Goal: Information Seeking & Learning: Check status

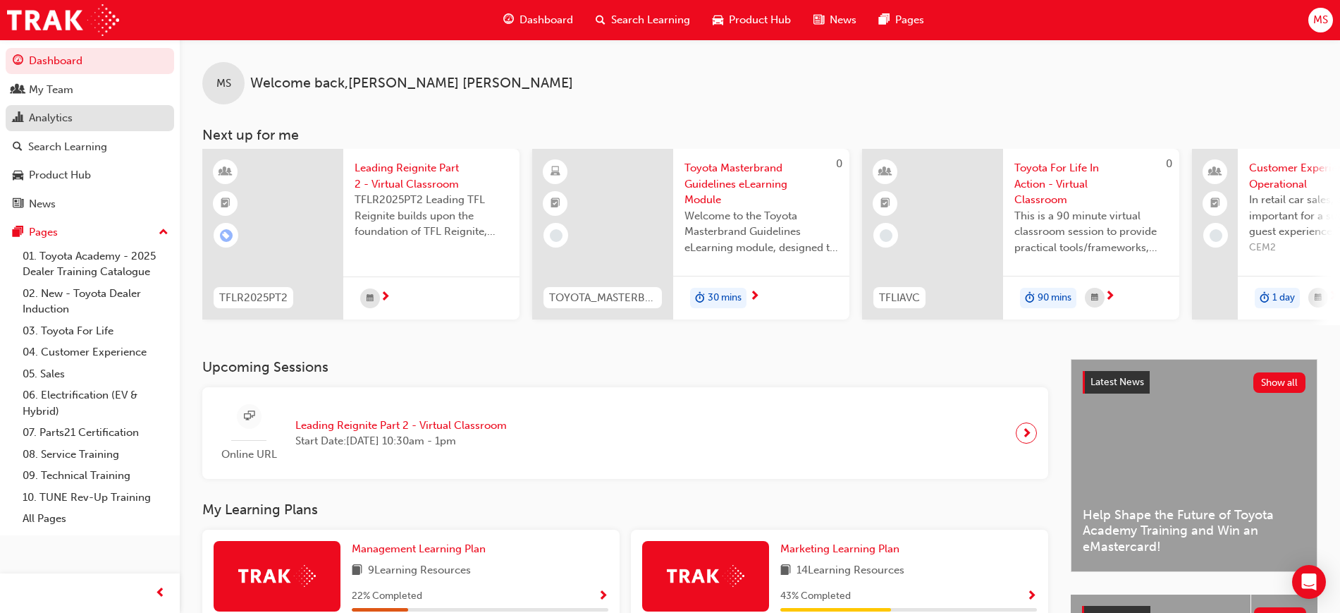
click at [54, 114] on div "Analytics" at bounding box center [51, 118] width 44 height 16
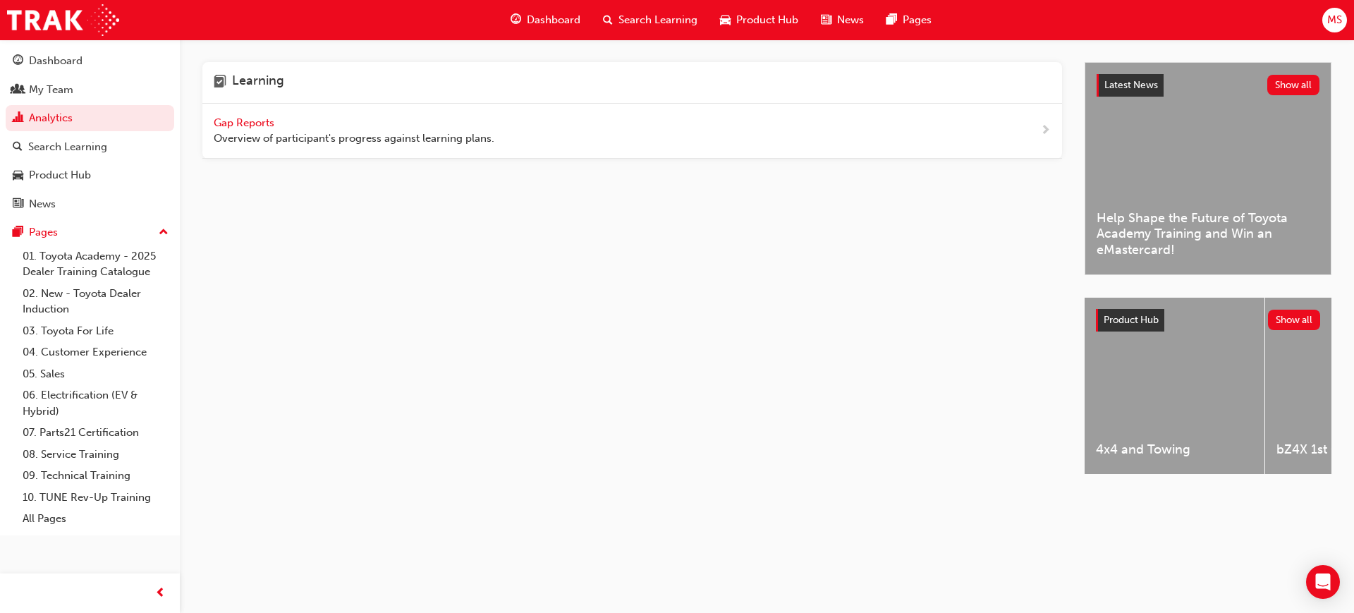
click at [250, 134] on span "Overview of participant's progress against learning plans." at bounding box center [354, 138] width 281 height 16
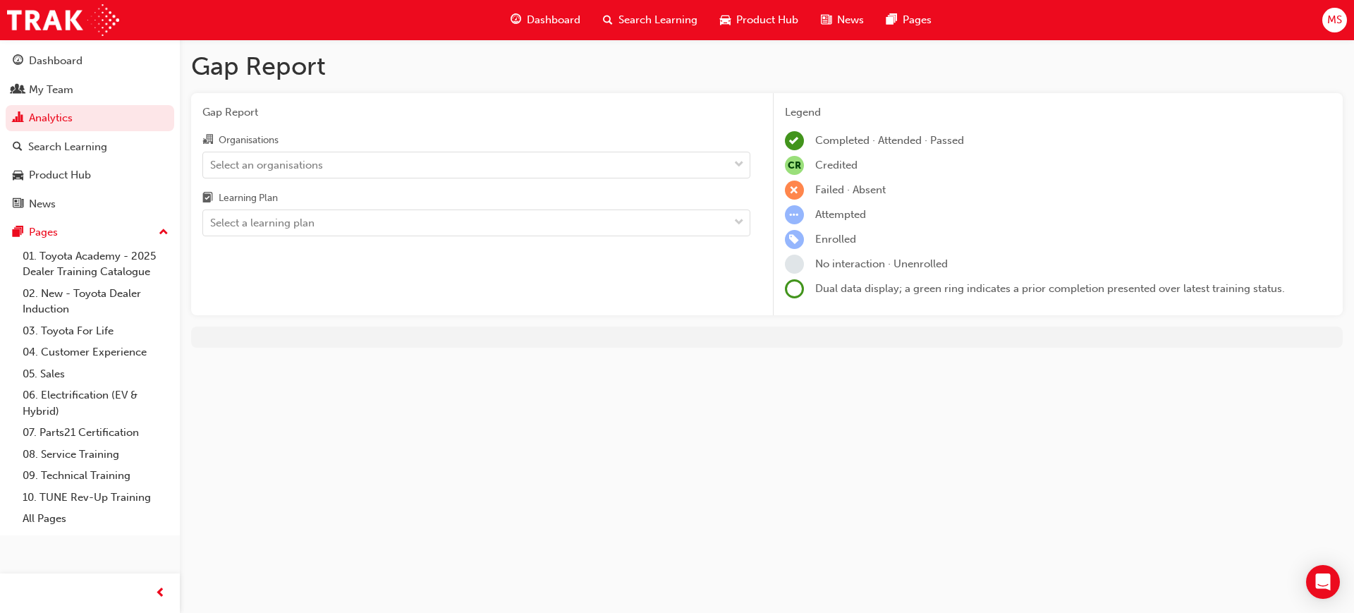
click at [363, 179] on div "Organisations Select an organisations Learning Plan Select a learning plan" at bounding box center [476, 183] width 548 height 105
click at [337, 166] on div "Select an organisations" at bounding box center [465, 164] width 525 height 25
click at [212, 166] on input "Organisations Select an organisations" at bounding box center [210, 164] width 1 height 12
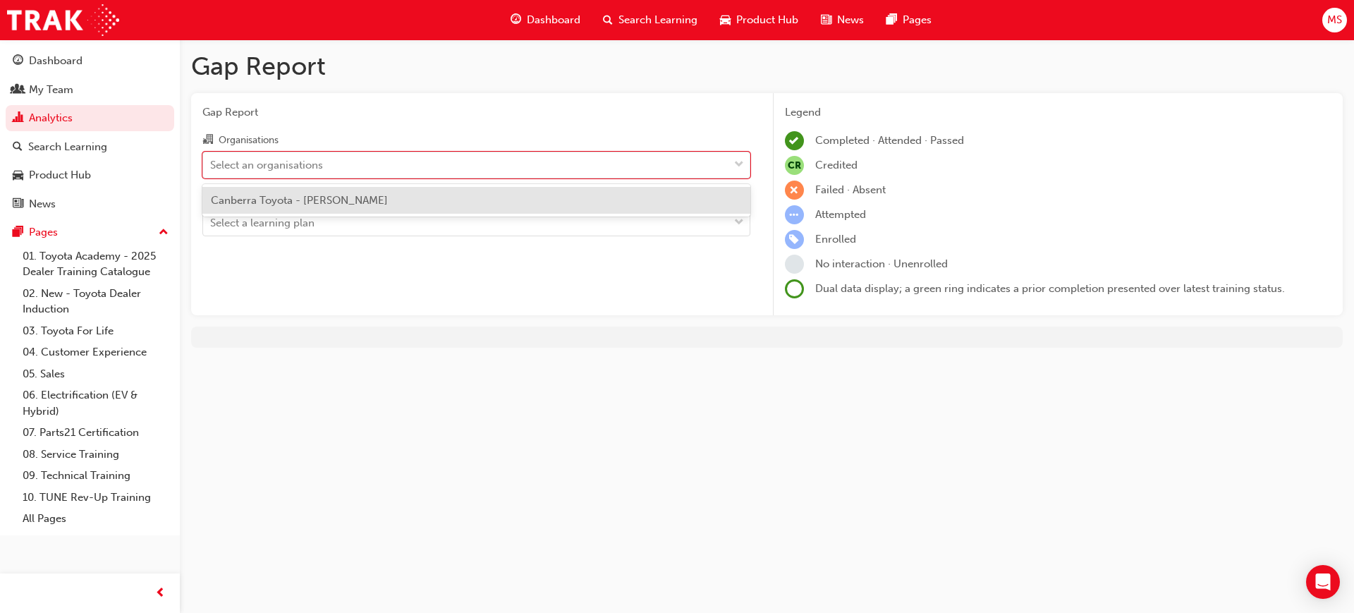
click at [337, 194] on span "Canberra Toyota - [PERSON_NAME]" at bounding box center [299, 200] width 177 height 13
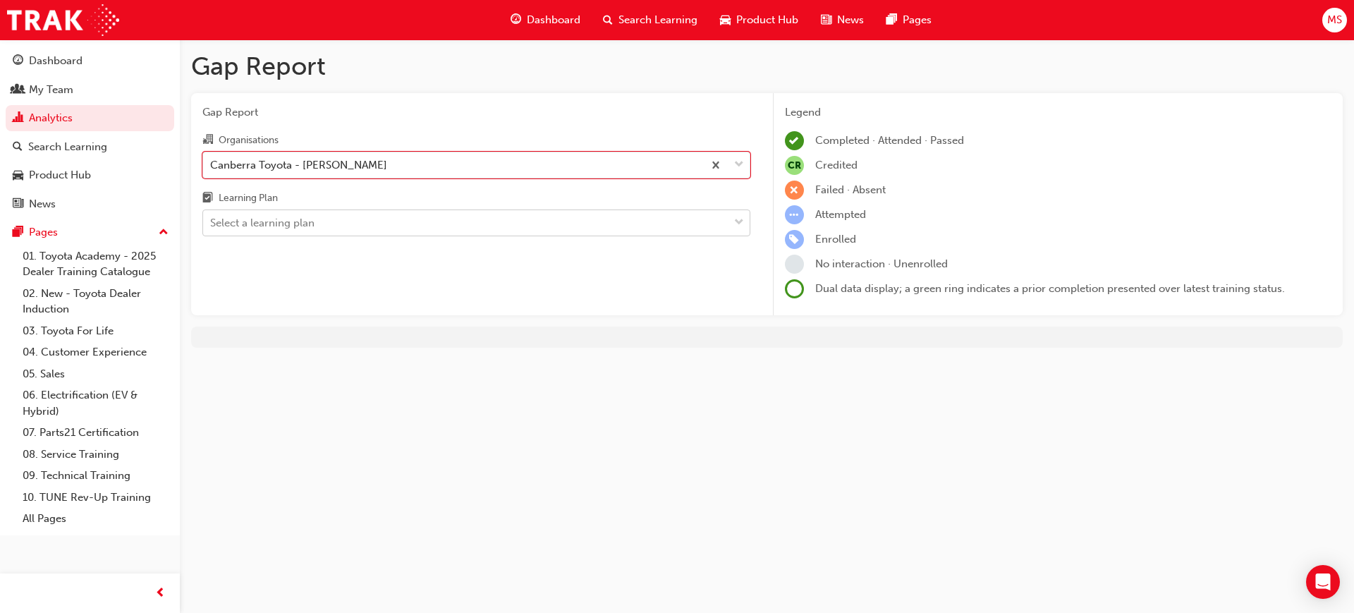
click at [339, 220] on div "Select a learning plan" at bounding box center [465, 223] width 525 height 25
click at [212, 220] on input "Learning Plan Select a learning plan" at bounding box center [210, 222] width 1 height 12
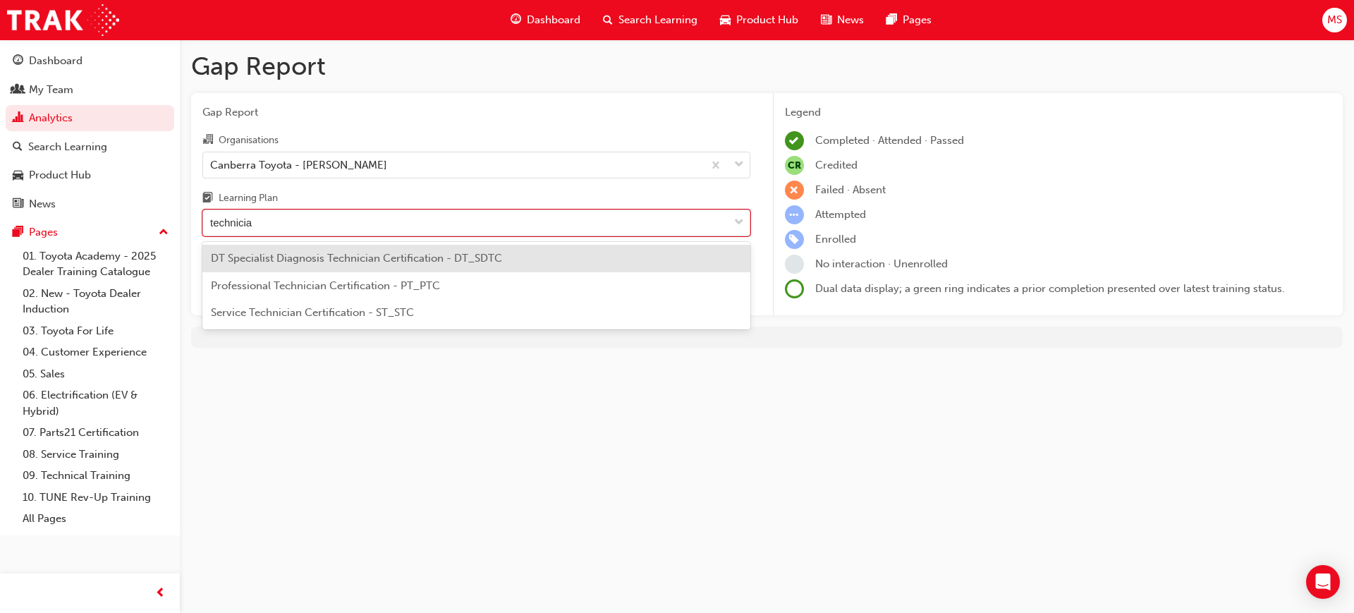
type input "technician"
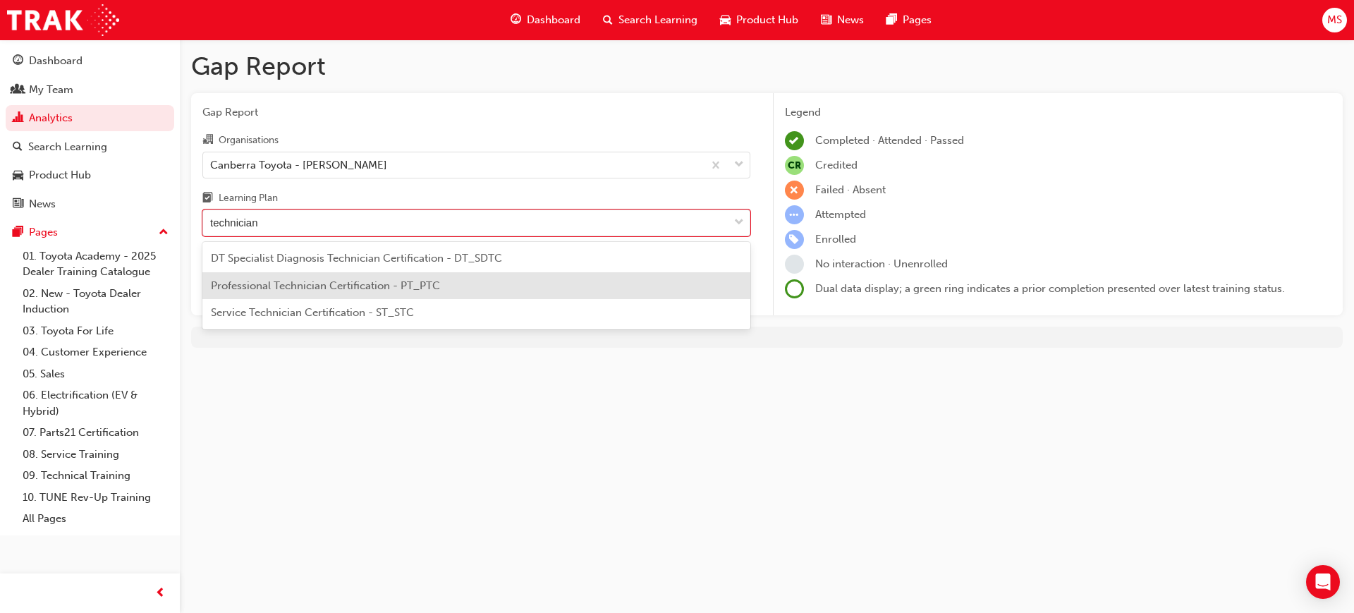
click at [343, 312] on span "Service Technician Certification - ST_STC" at bounding box center [312, 312] width 203 height 13
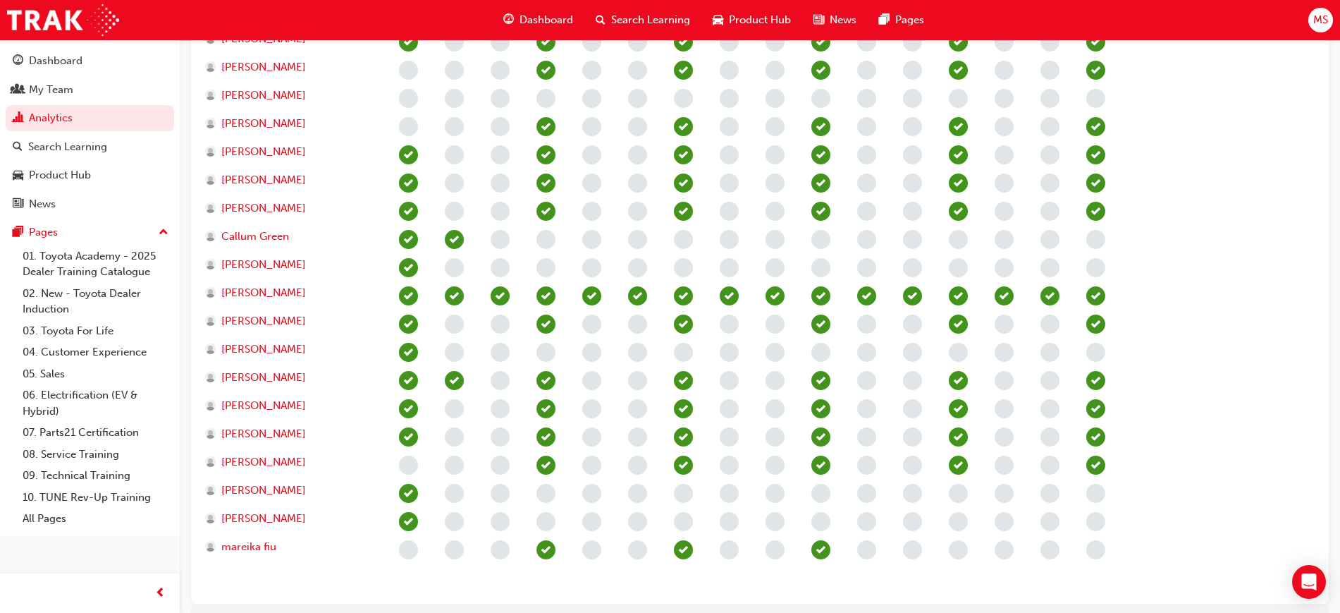
scroll to position [518, 0]
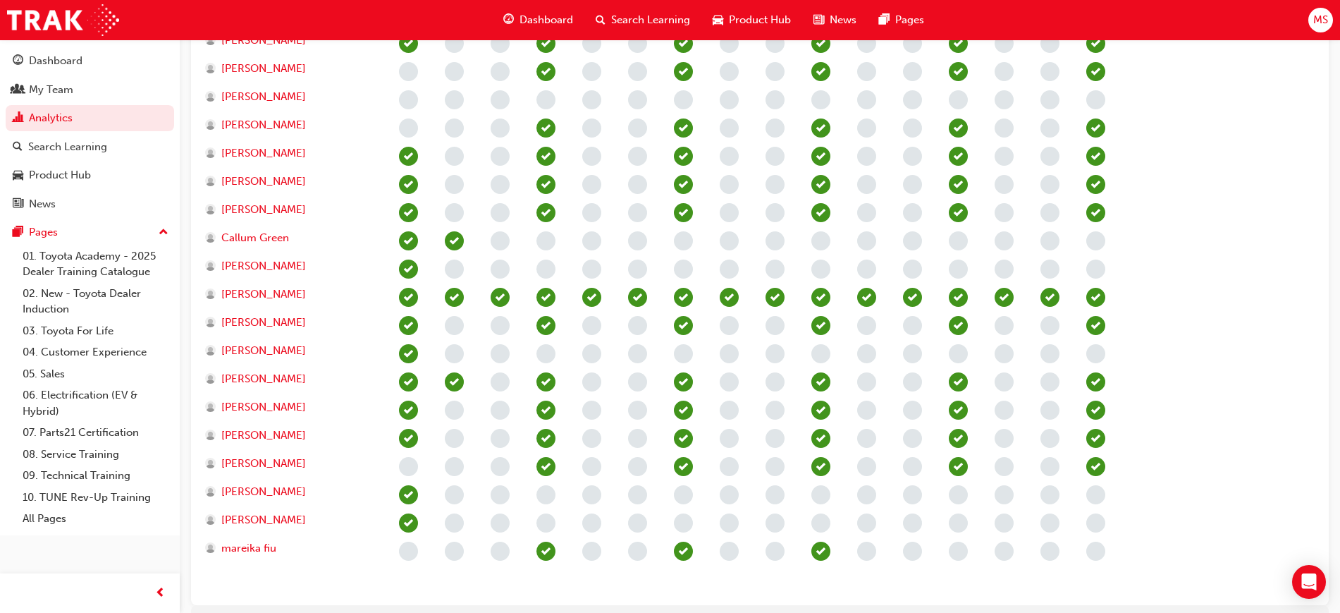
click at [1143, 126] on div at bounding box center [775, 312] width 779 height 564
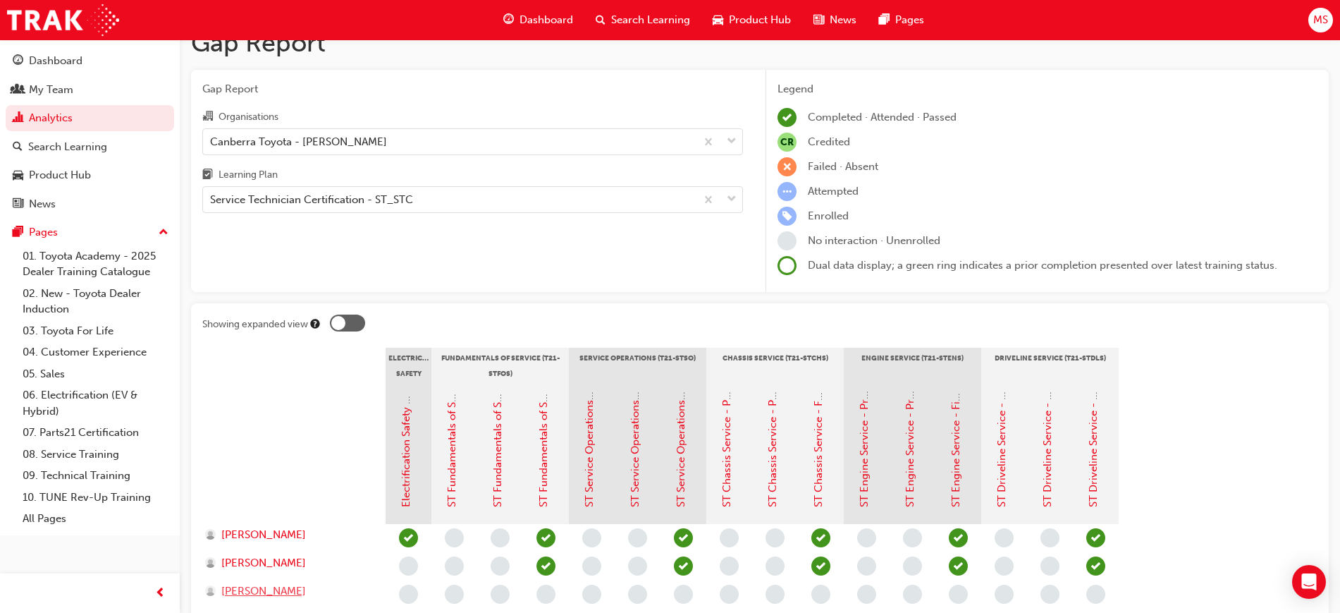
scroll to position [0, 0]
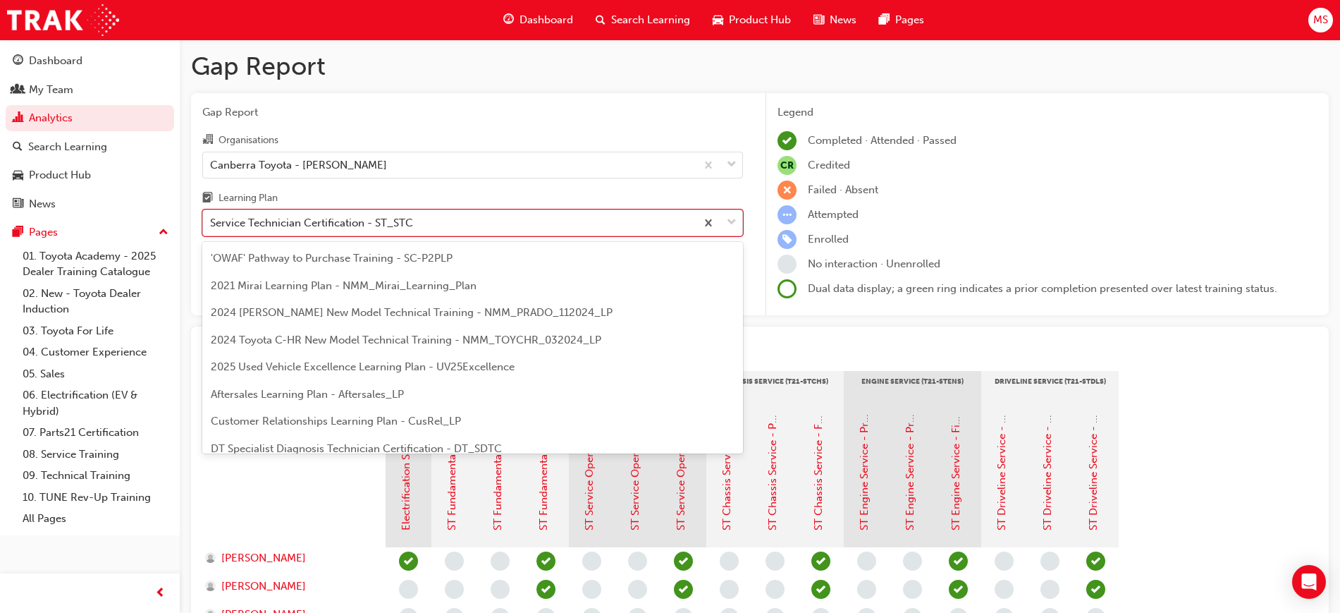
click at [314, 224] on div "Service Technician Certification - ST_STC" at bounding box center [311, 223] width 203 height 16
click at [212, 224] on input "Learning Plan option Service Technician Certification - ST_STC, selected. optio…" at bounding box center [210, 222] width 1 height 12
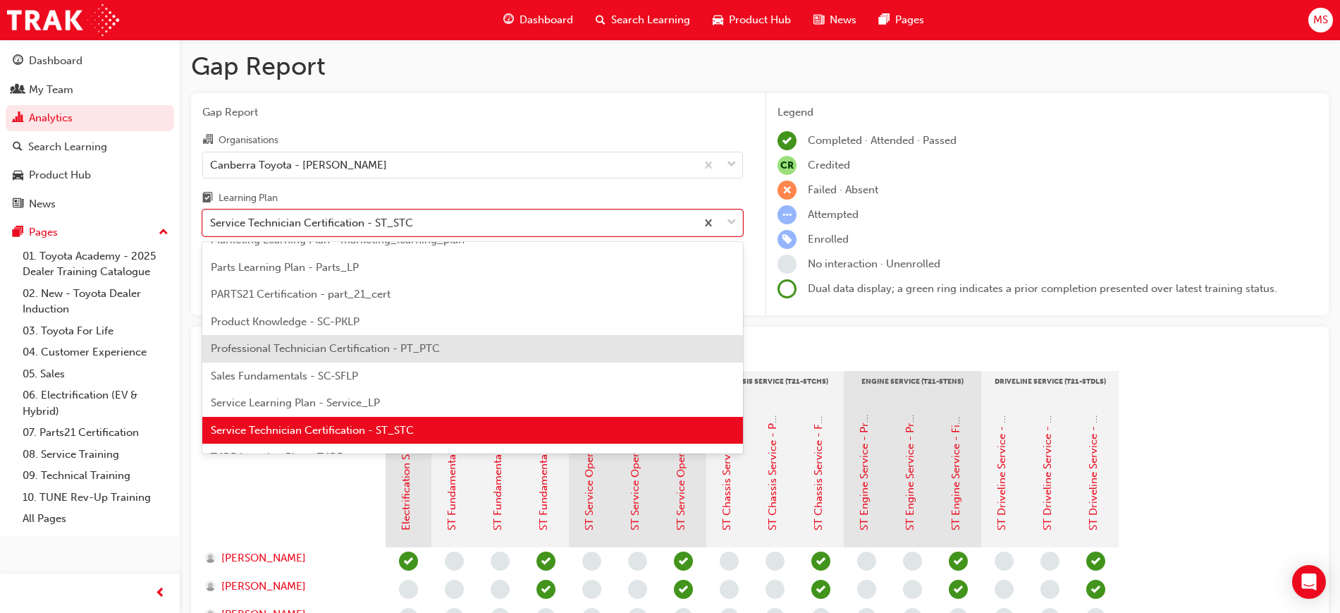
click at [357, 349] on span "Professional Technician Certification - PT_PTC" at bounding box center [325, 348] width 229 height 13
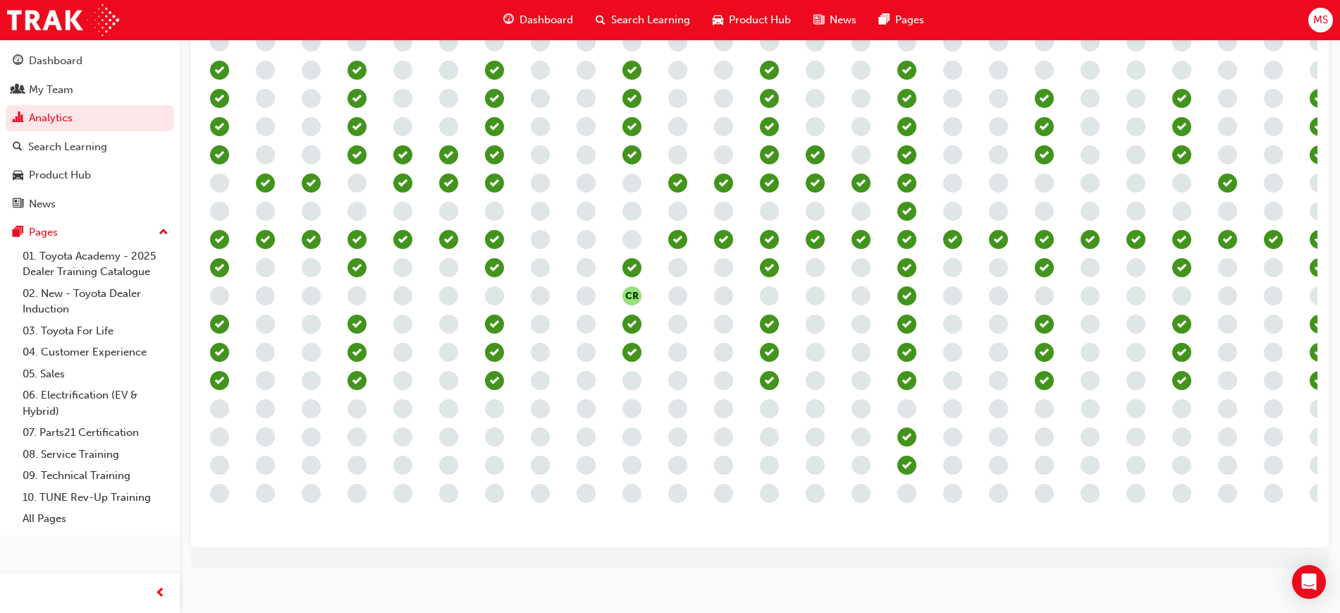
scroll to position [602, 0]
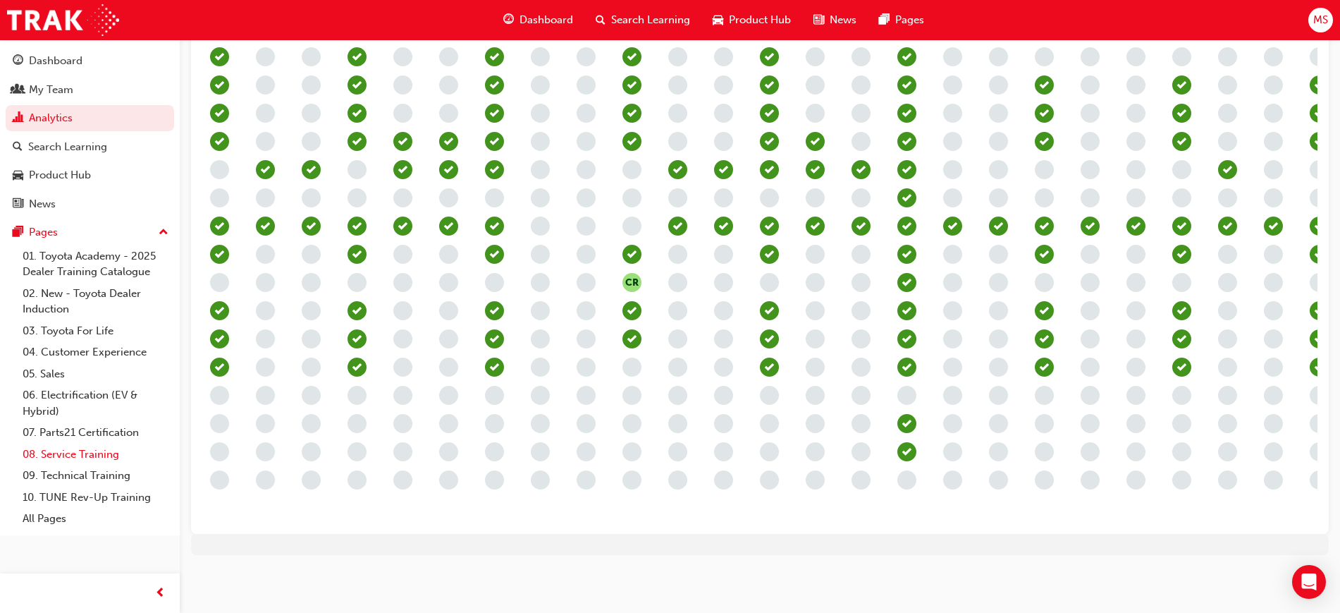
click at [80, 448] on link "08. Service Training" at bounding box center [95, 455] width 157 height 22
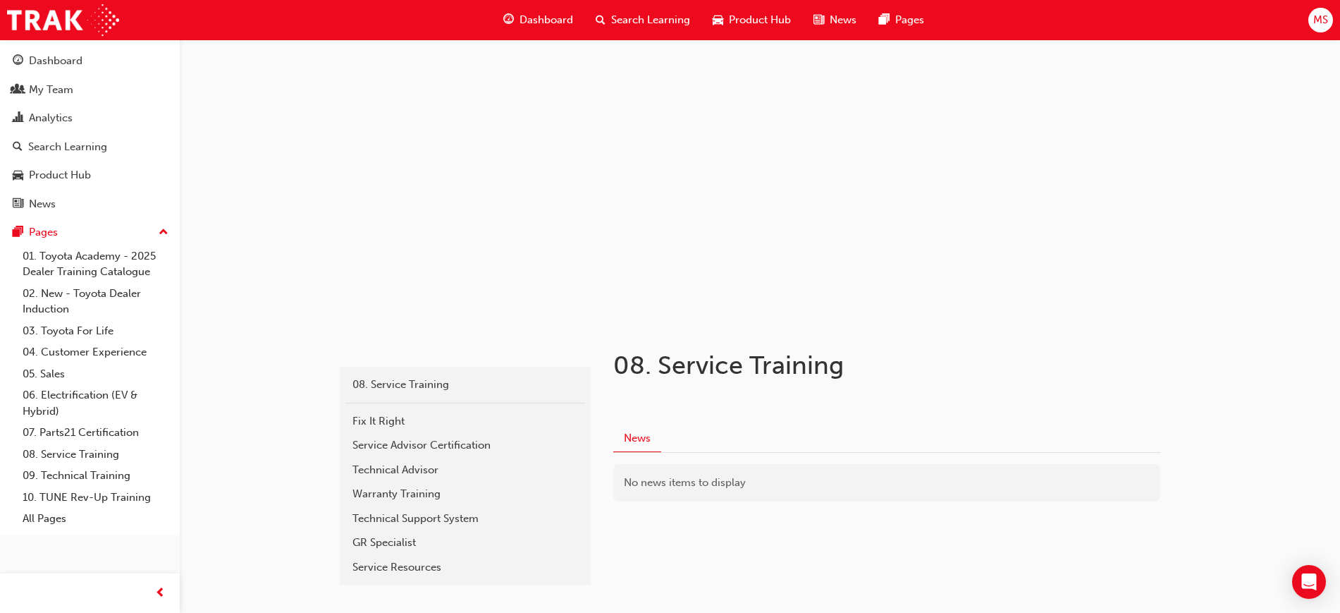
scroll to position [63, 0]
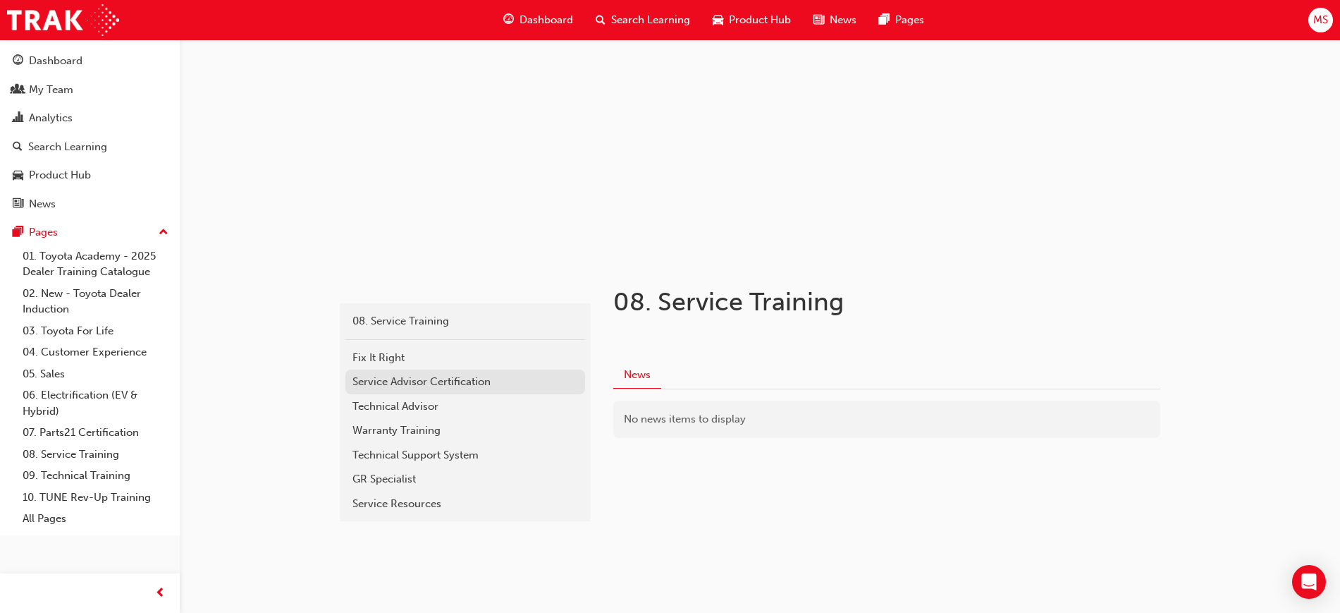
click at [450, 371] on link "Service Advisor Certification" at bounding box center [465, 381] width 240 height 25
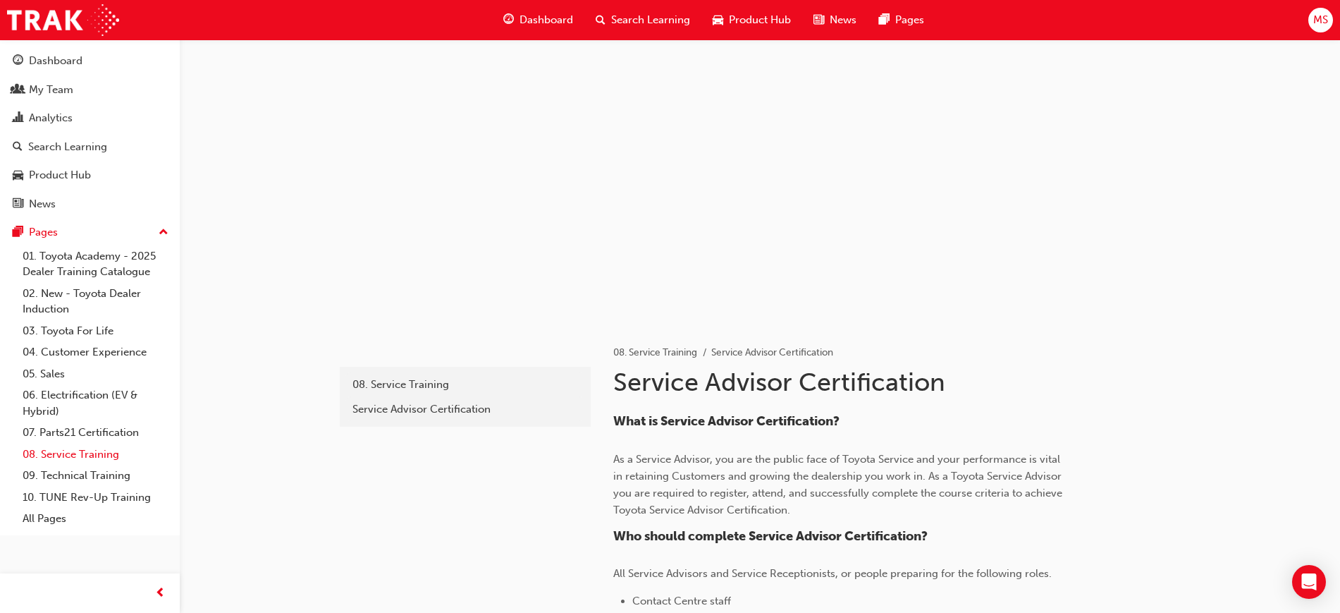
click at [94, 444] on link "08. Service Training" at bounding box center [95, 455] width 157 height 22
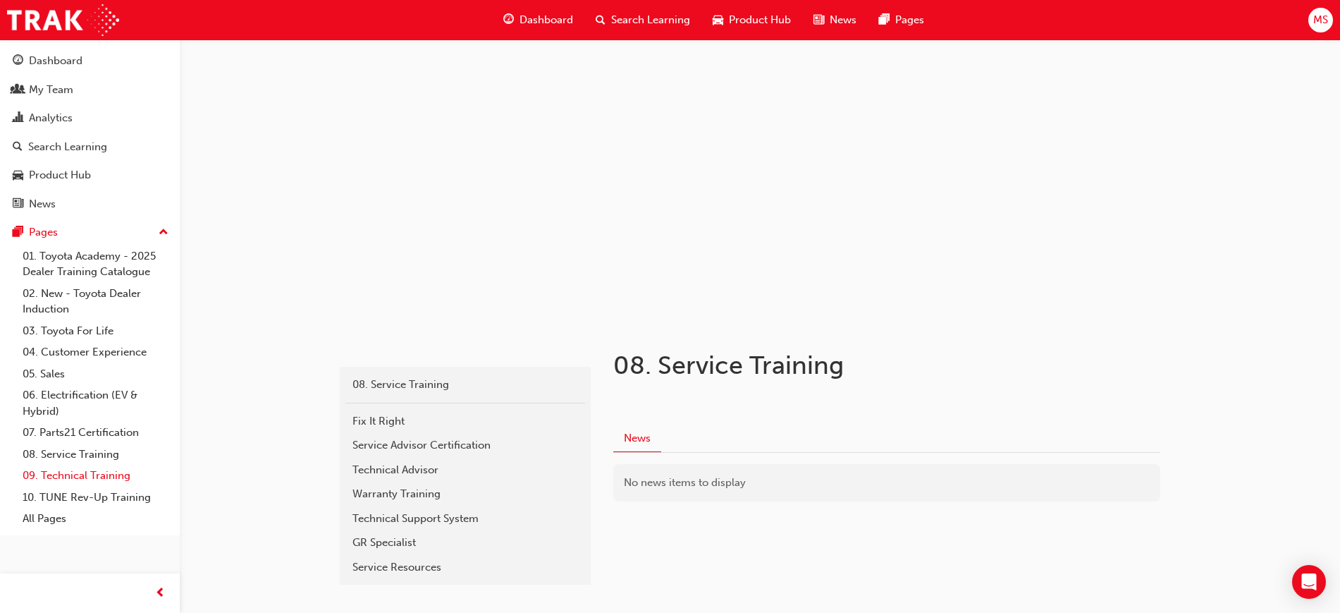
click at [99, 479] on link "09. Technical Training" at bounding box center [95, 476] width 157 height 22
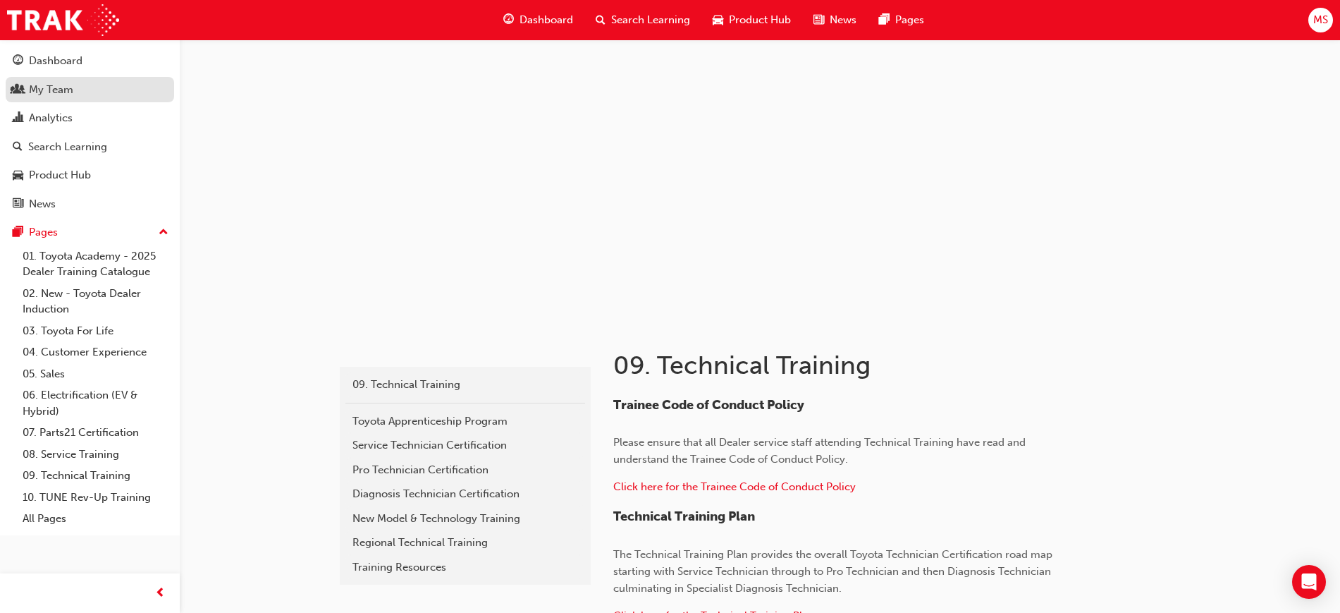
click at [63, 87] on div "My Team" at bounding box center [51, 90] width 44 height 16
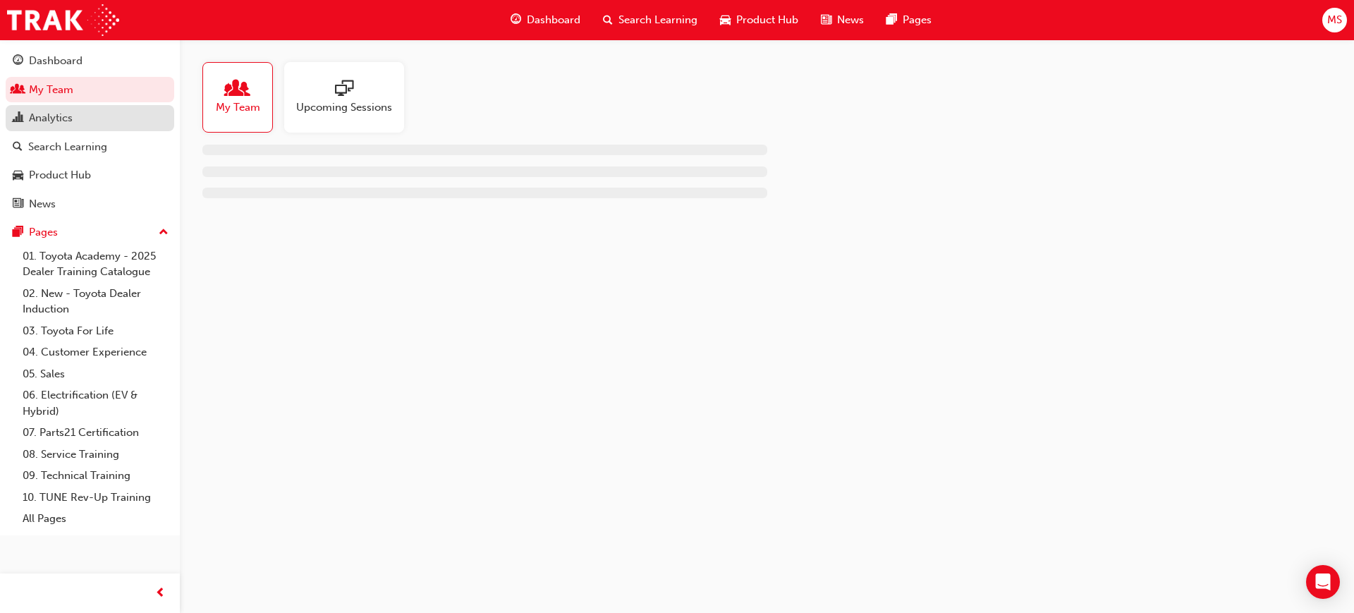
click at [63, 114] on div "Analytics" at bounding box center [51, 118] width 44 height 16
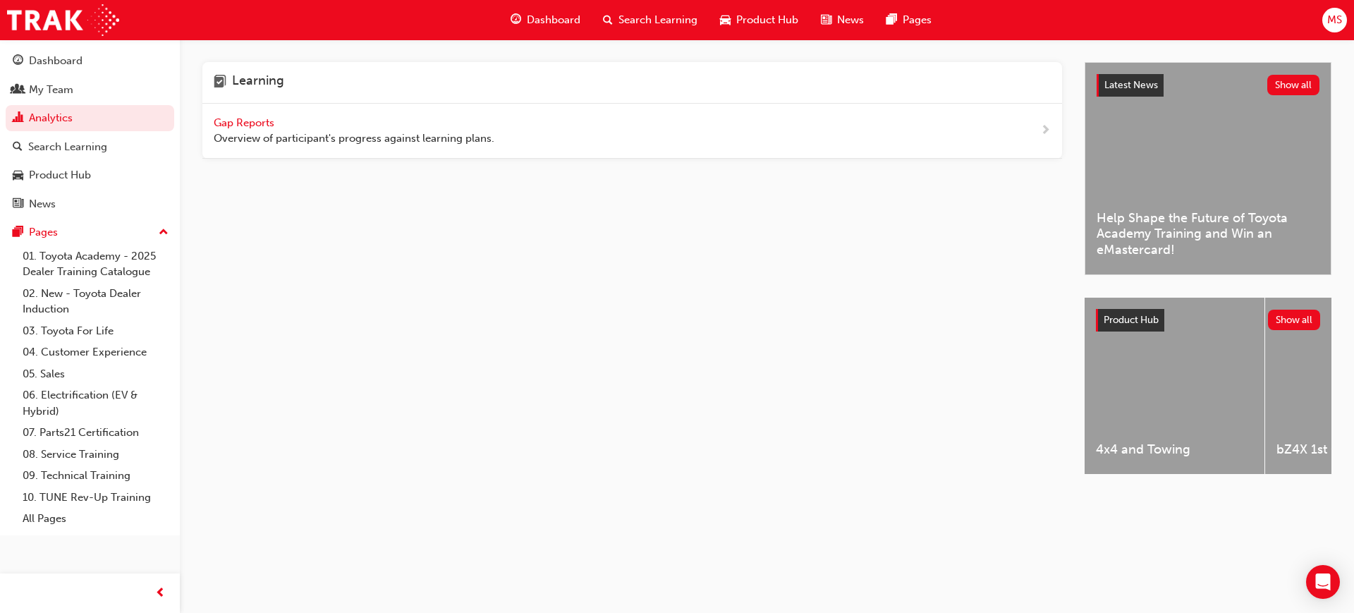
click at [253, 122] on span "Gap Reports" at bounding box center [245, 122] width 63 height 13
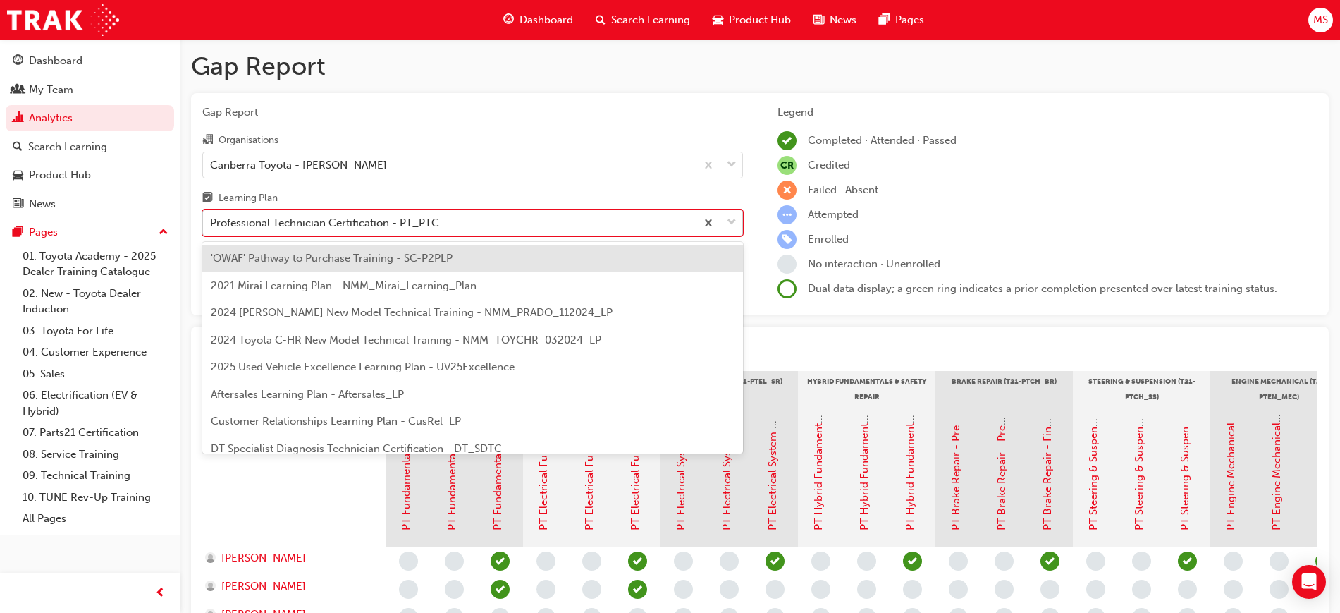
click at [310, 219] on div "Professional Technician Certification - PT_PTC" at bounding box center [324, 223] width 229 height 16
click at [212, 219] on input "Learning Plan option 'OWAF' Pathway to Purchase Training - SC-P2PLP focused, 1 …" at bounding box center [210, 222] width 1 height 12
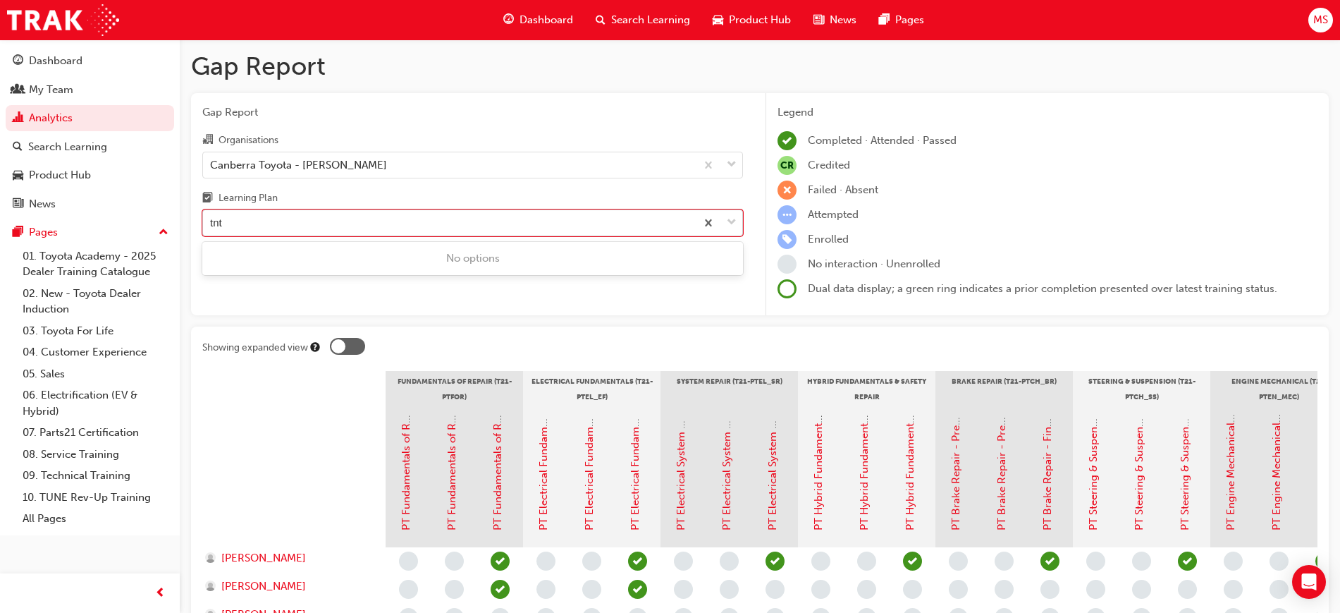
type input "tnt"
click at [547, 247] on div "Gap Report Organisations Canberra Toyota - PHILLIP Learning Plan 0 results avai…" at bounding box center [472, 204] width 563 height 223
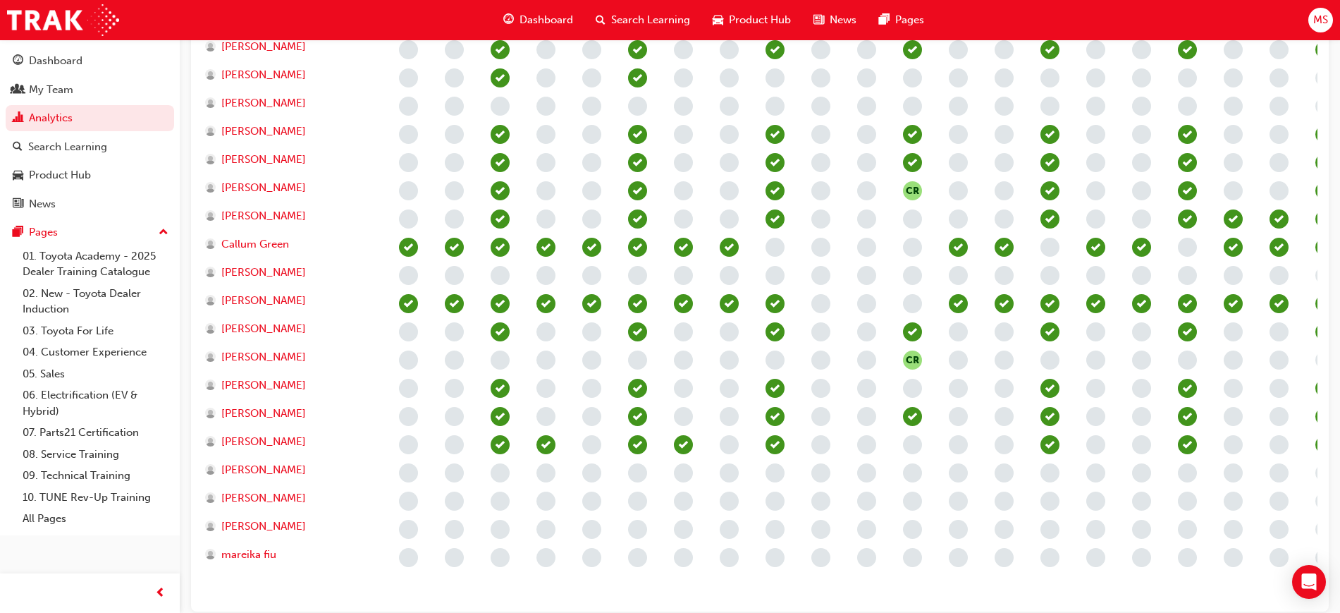
scroll to position [602, 0]
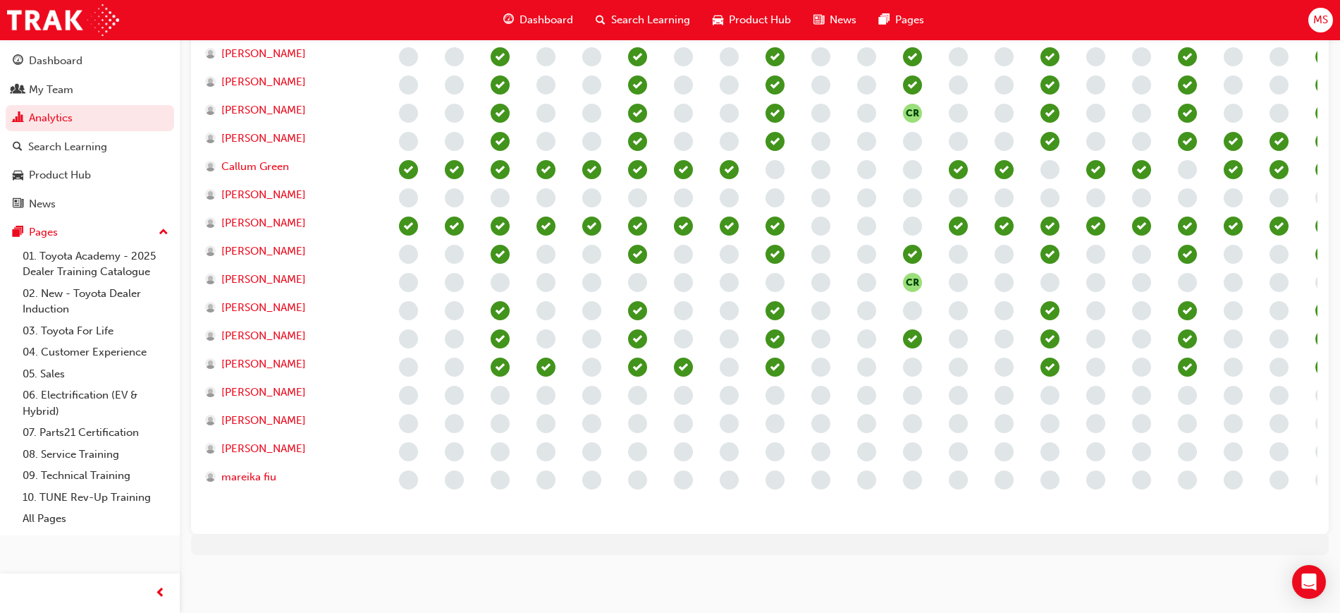
click at [410, 556] on div "Gap Report Gap Report Organisations Canberra Toyota - PHILLIP Learning Plan Pro…" at bounding box center [760, 14] width 1161 height 1127
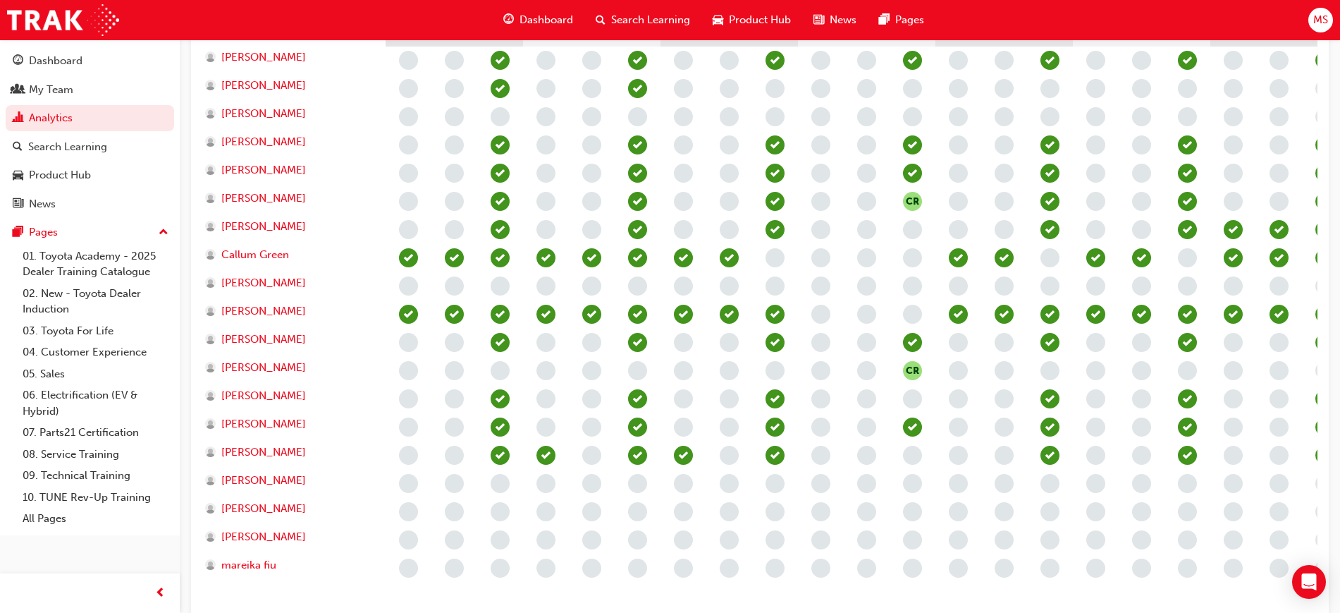
scroll to position [500, 0]
click at [269, 507] on span "[PERSON_NAME]" at bounding box center [263, 509] width 85 height 16
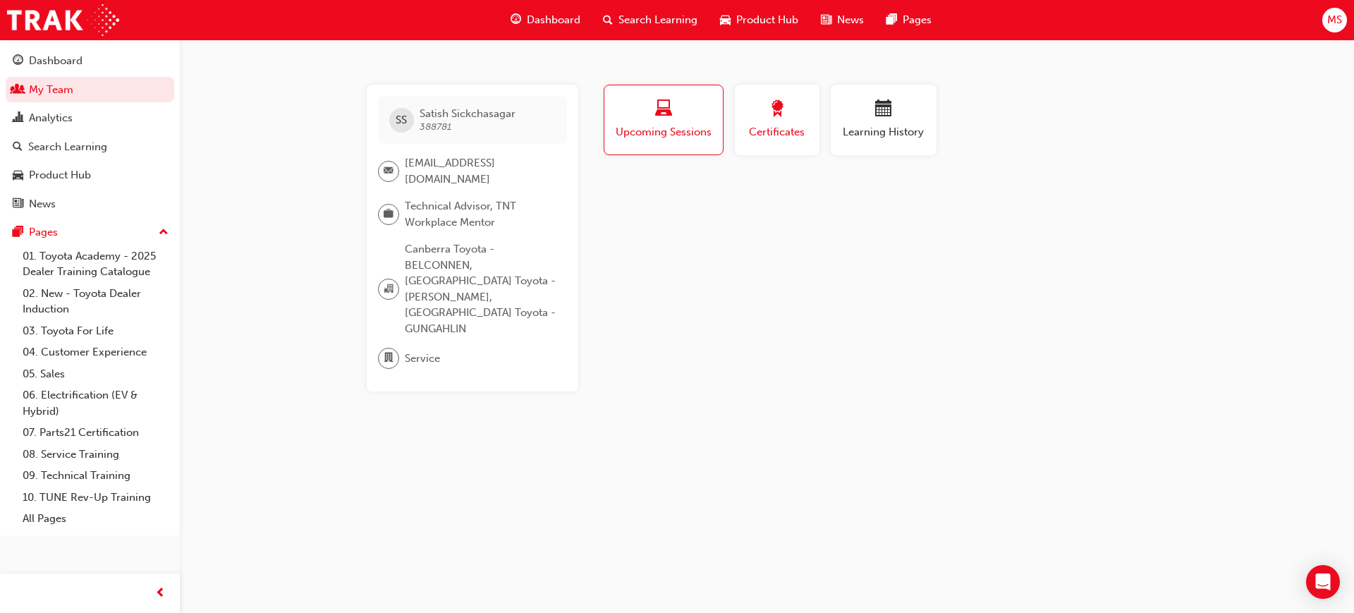
click at [784, 115] on span "award-icon" at bounding box center [777, 109] width 17 height 19
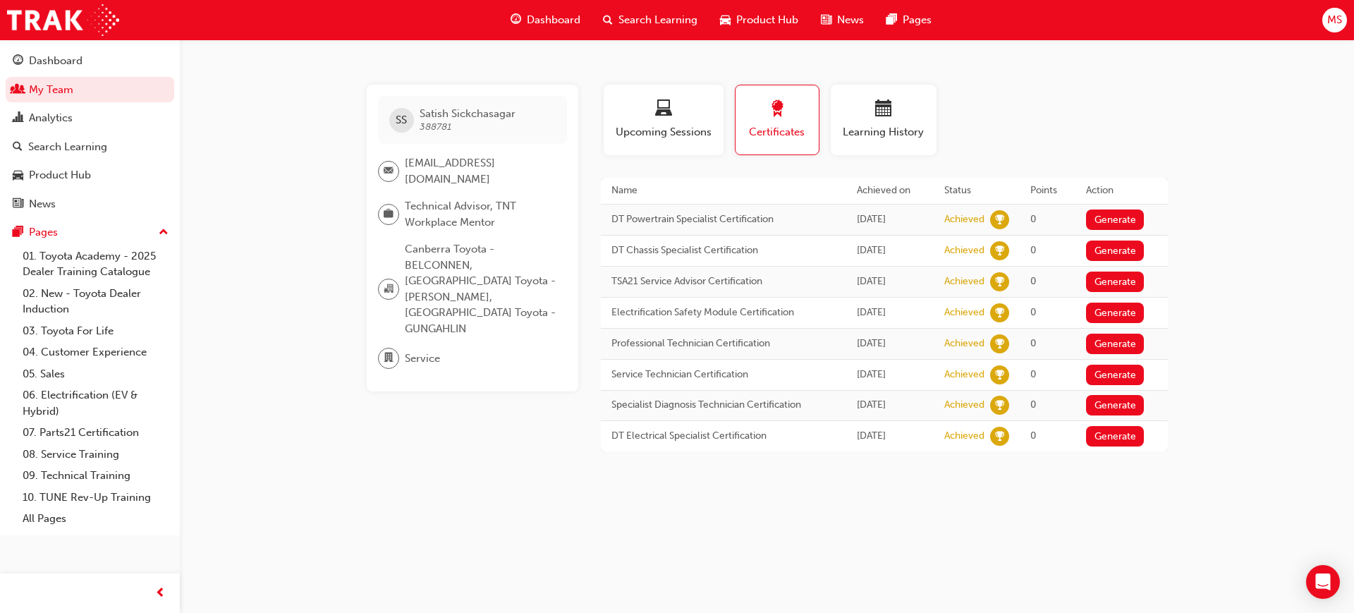
click at [1278, 301] on div "SS Satish Sickchasagar 388781 satish.Sickchasagar@janrule.com.au Technical Advi…" at bounding box center [677, 306] width 1354 height 613
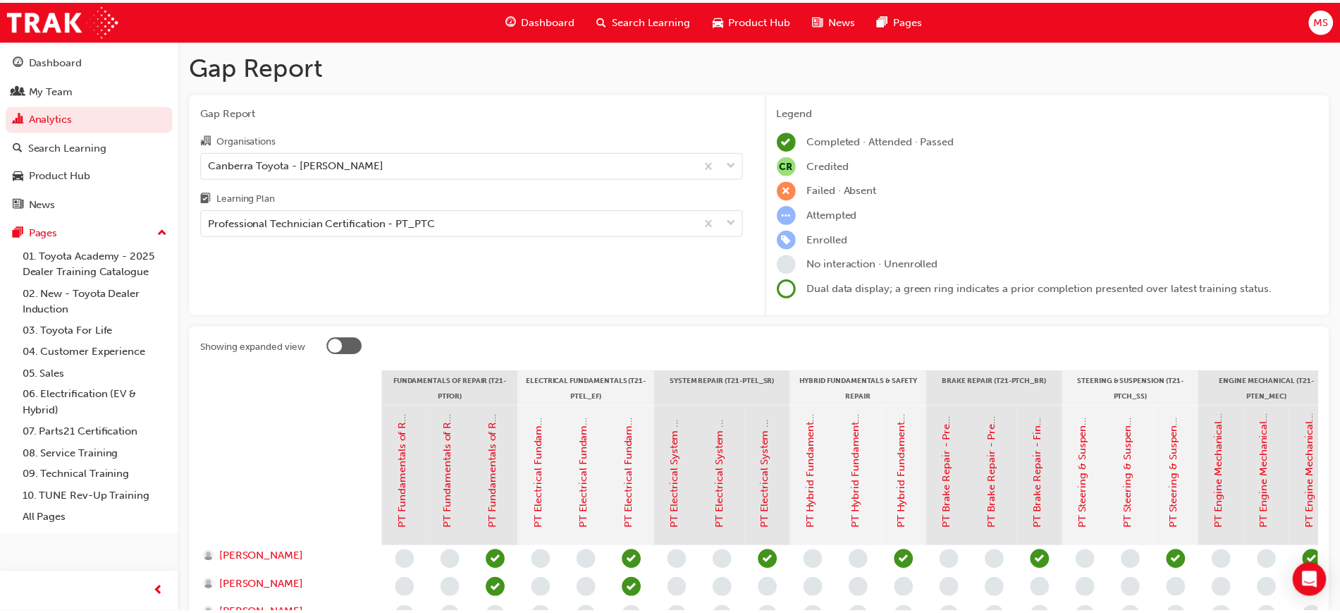
scroll to position [500, 0]
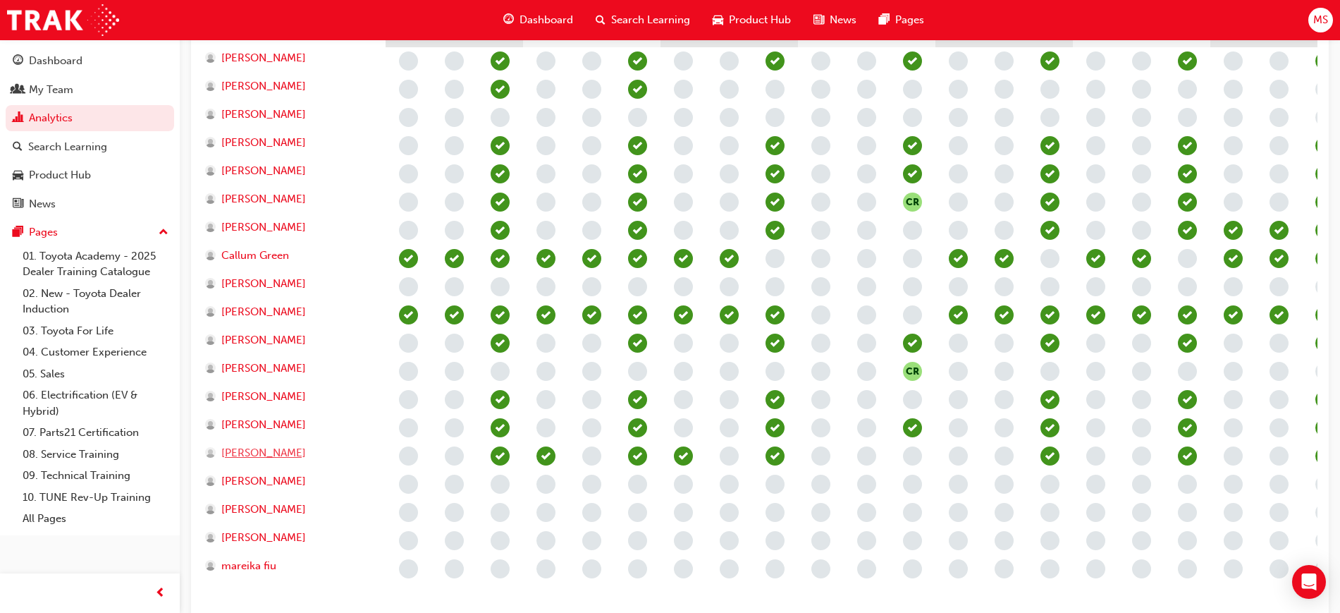
click at [274, 451] on span "[PERSON_NAME]" at bounding box center [263, 453] width 85 height 16
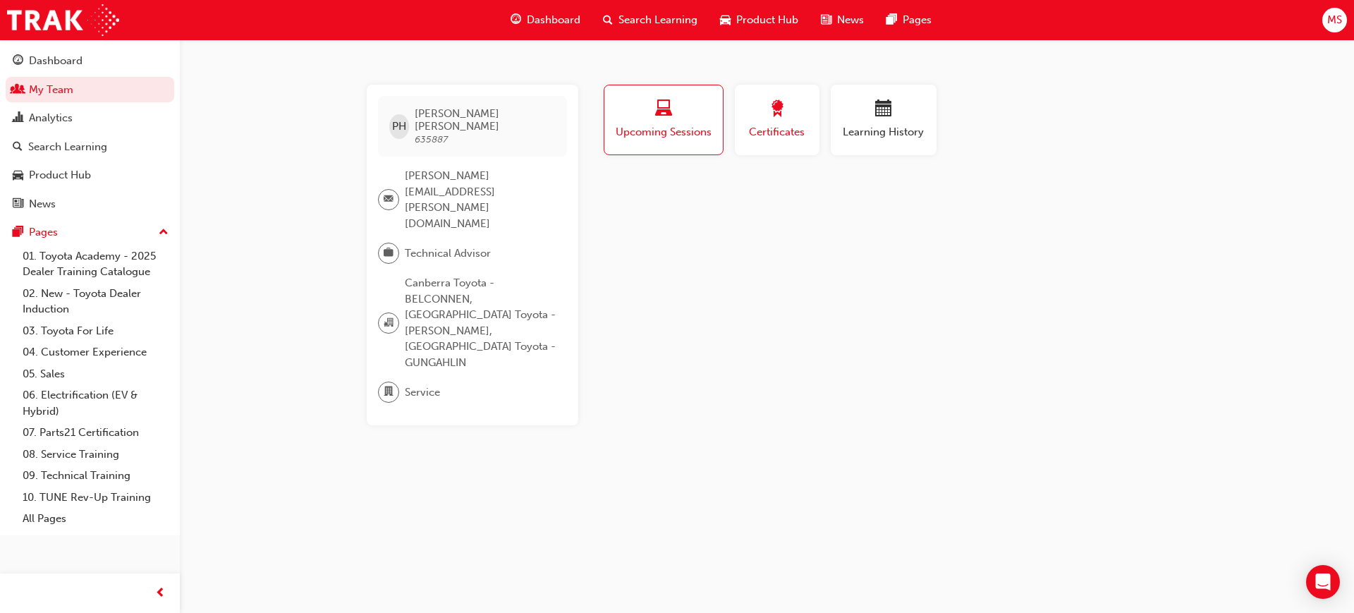
click at [771, 116] on span "award-icon" at bounding box center [777, 109] width 17 height 19
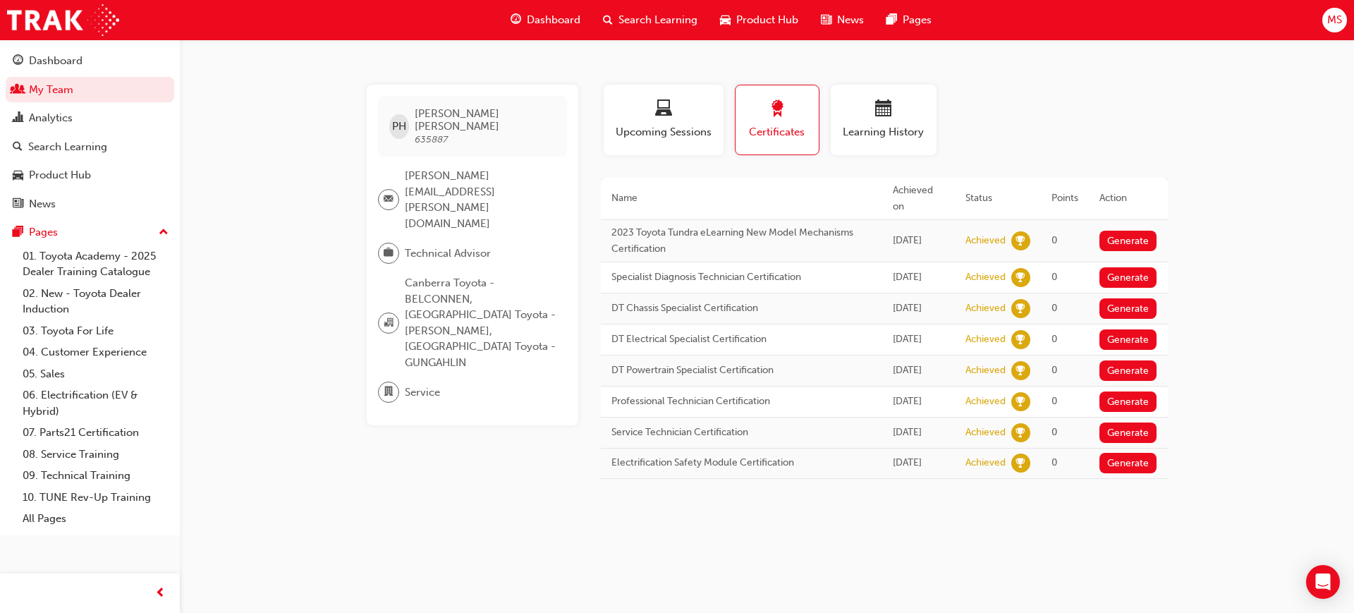
click at [1237, 459] on div "PH Patrick Herbert 635887 patrick.herbert@janrule.com.au Technical Advisor Canb…" at bounding box center [677, 306] width 1354 height 613
click at [51, 95] on link "My Team" at bounding box center [90, 90] width 169 height 26
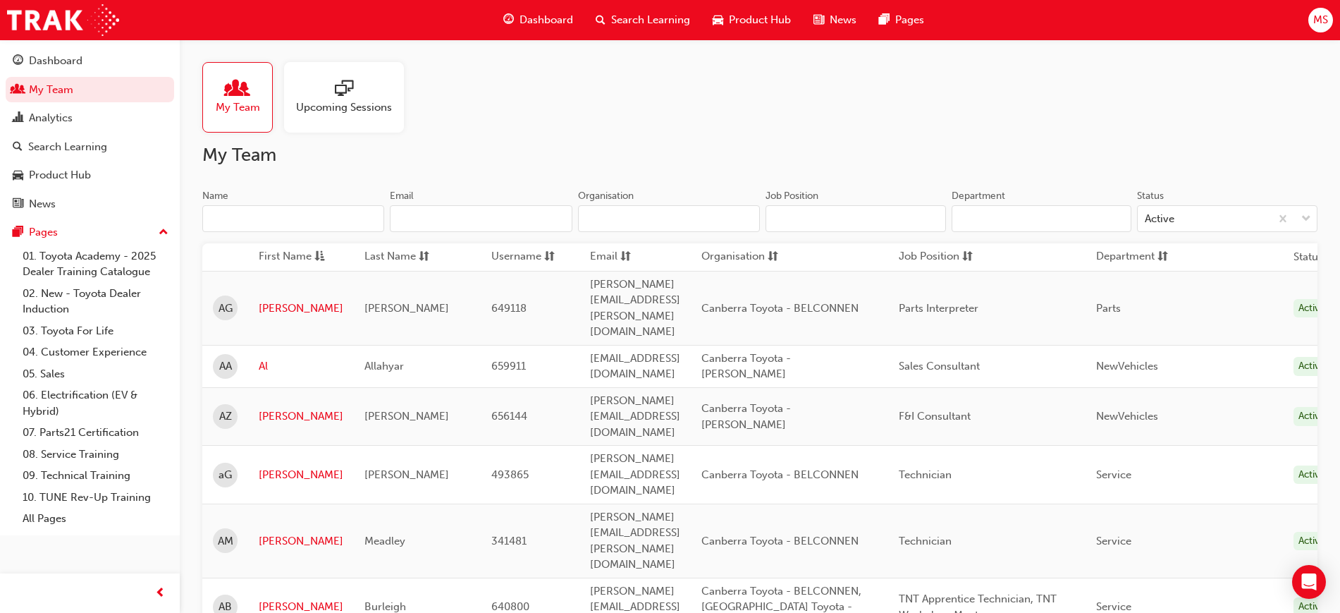
scroll to position [157, 0]
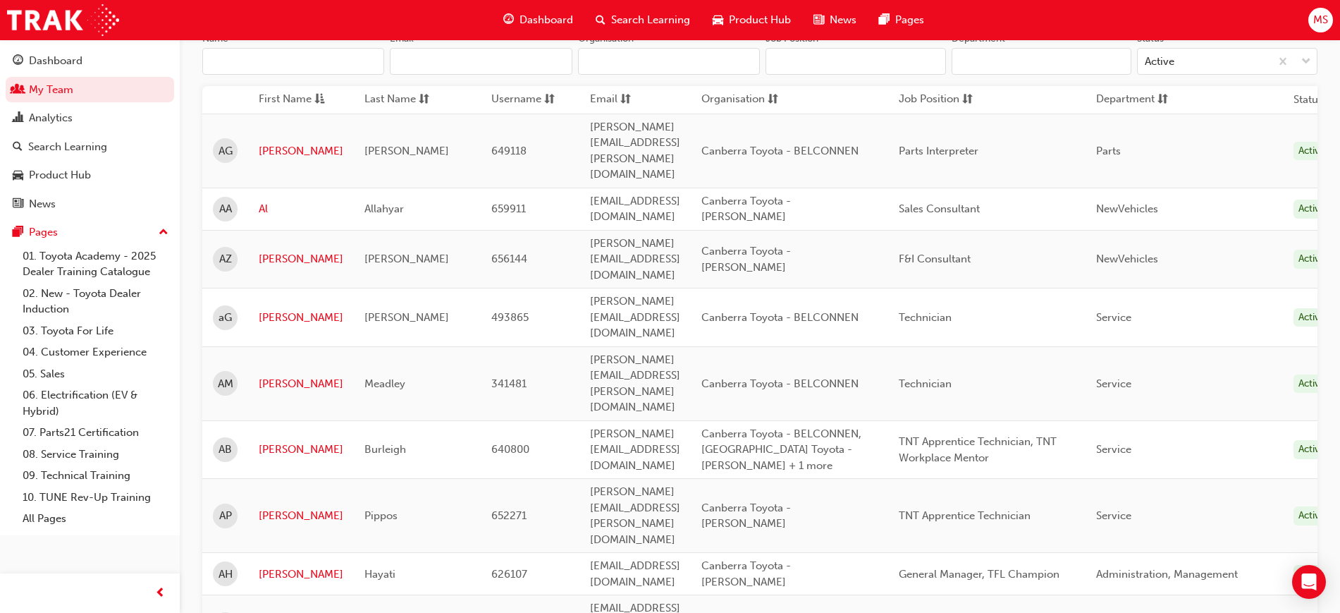
click at [833, 230] on td "Canberra Toyota - [PERSON_NAME]" at bounding box center [789, 259] width 197 height 59
click at [640, 55] on input "Organisation" at bounding box center [669, 61] width 182 height 27
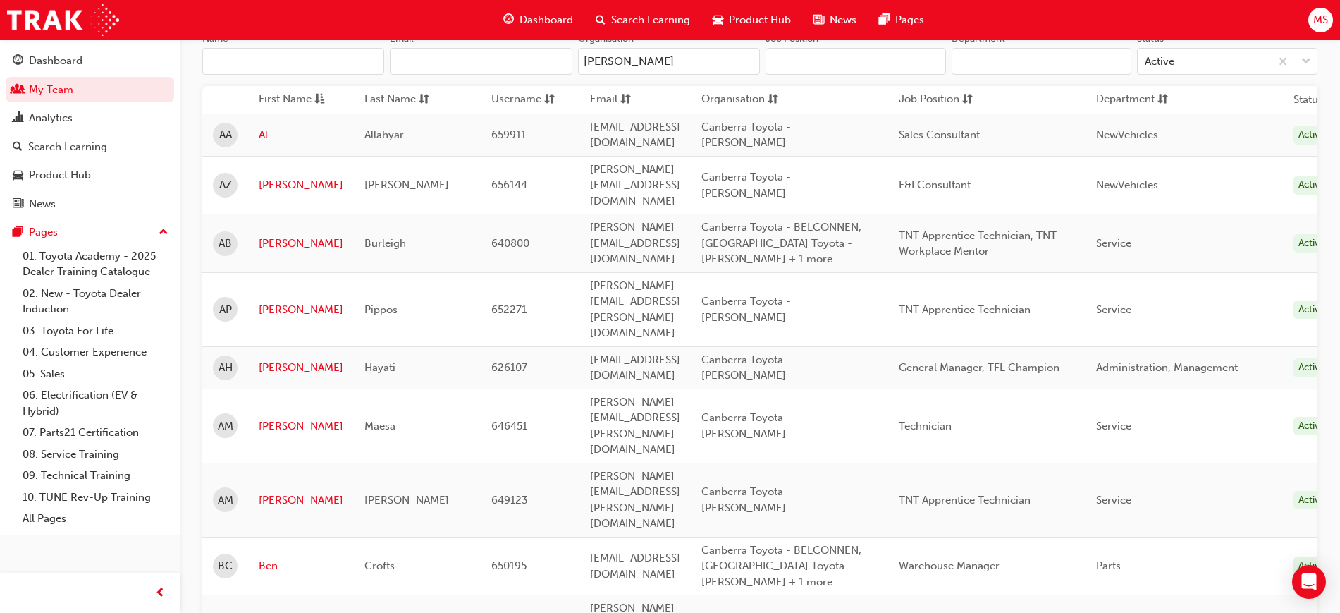
type input "phillip"
click at [1043, 61] on input "Department" at bounding box center [1042, 61] width 181 height 27
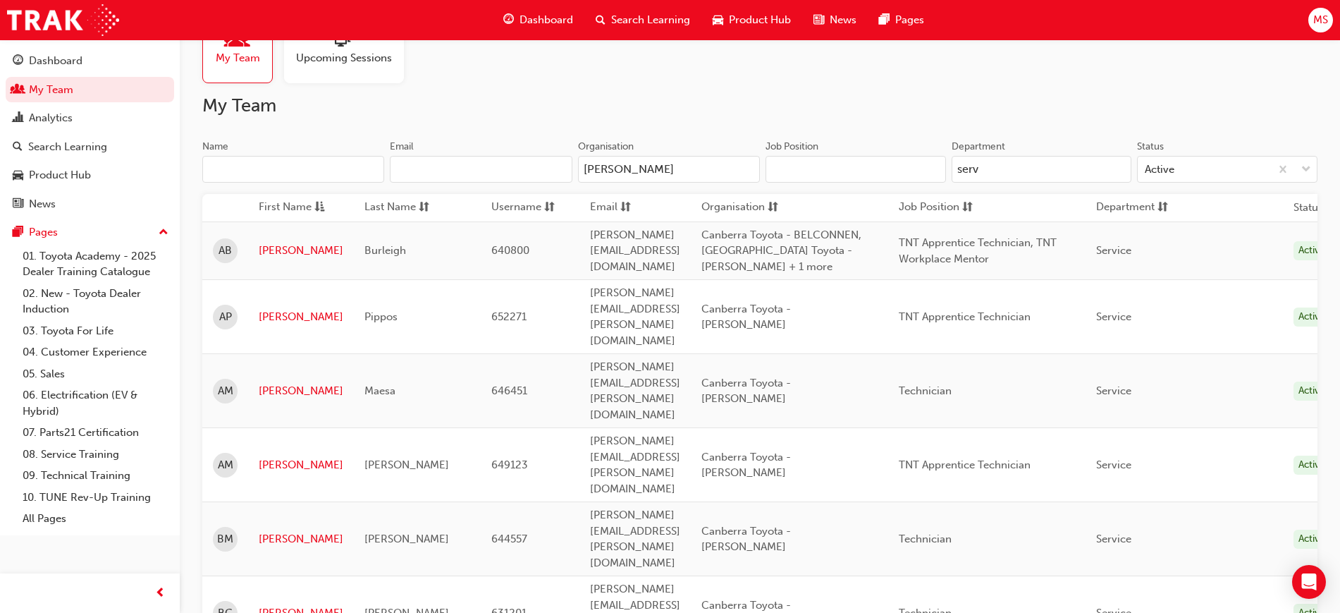
scroll to position [50, 0]
type input "serv"
click at [280, 251] on link "Alexander" at bounding box center [301, 250] width 85 height 16
click at [291, 308] on link "Alexander" at bounding box center [301, 316] width 85 height 16
click at [283, 382] on link "[PERSON_NAME]" at bounding box center [301, 390] width 85 height 16
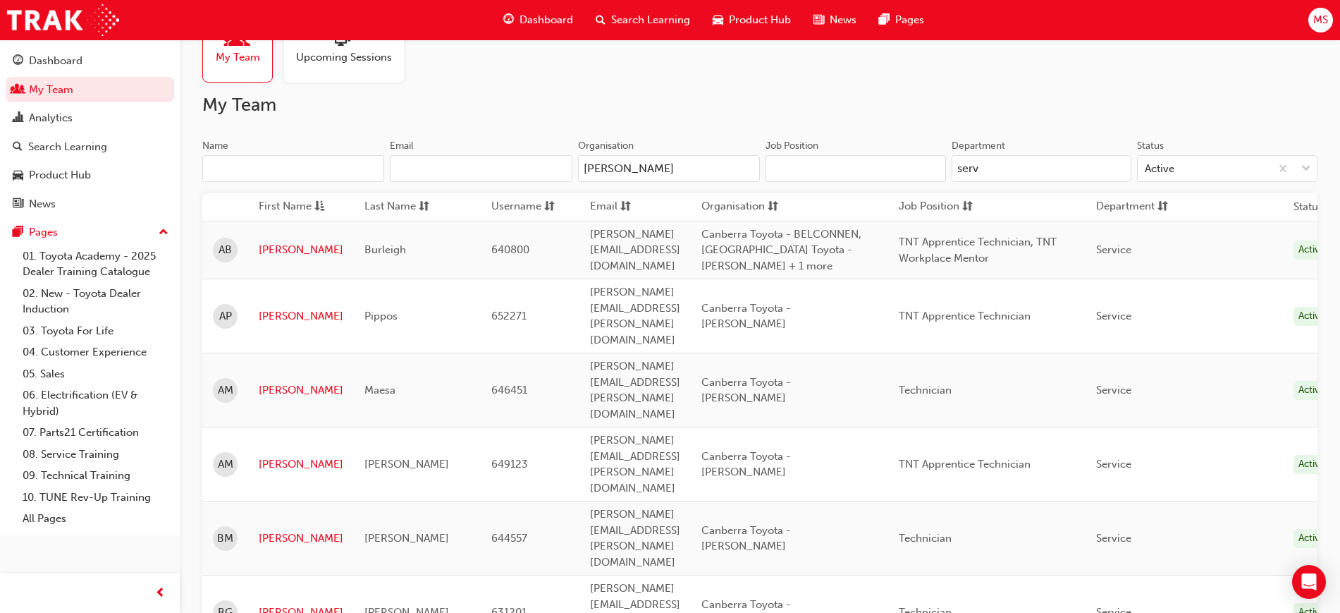
click at [277, 427] on td "[PERSON_NAME]" at bounding box center [301, 464] width 106 height 74
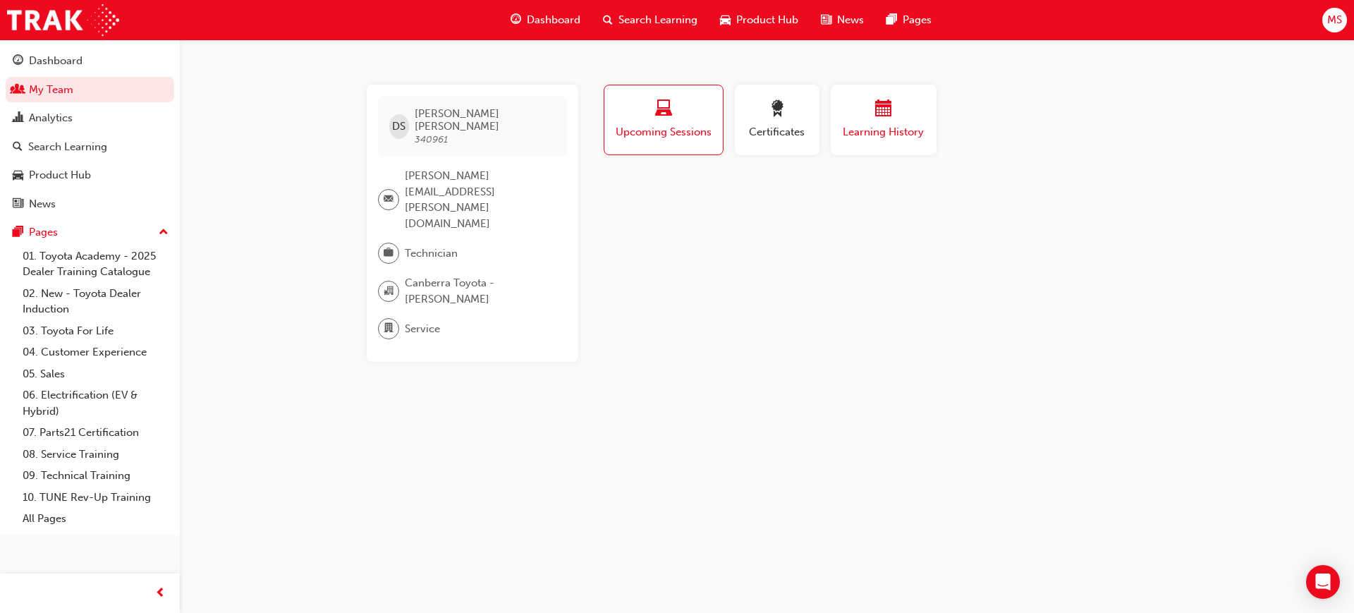
click at [879, 105] on span "calendar-icon" at bounding box center [883, 109] width 17 height 19
click at [906, 130] on span "Learning History" at bounding box center [883, 132] width 85 height 16
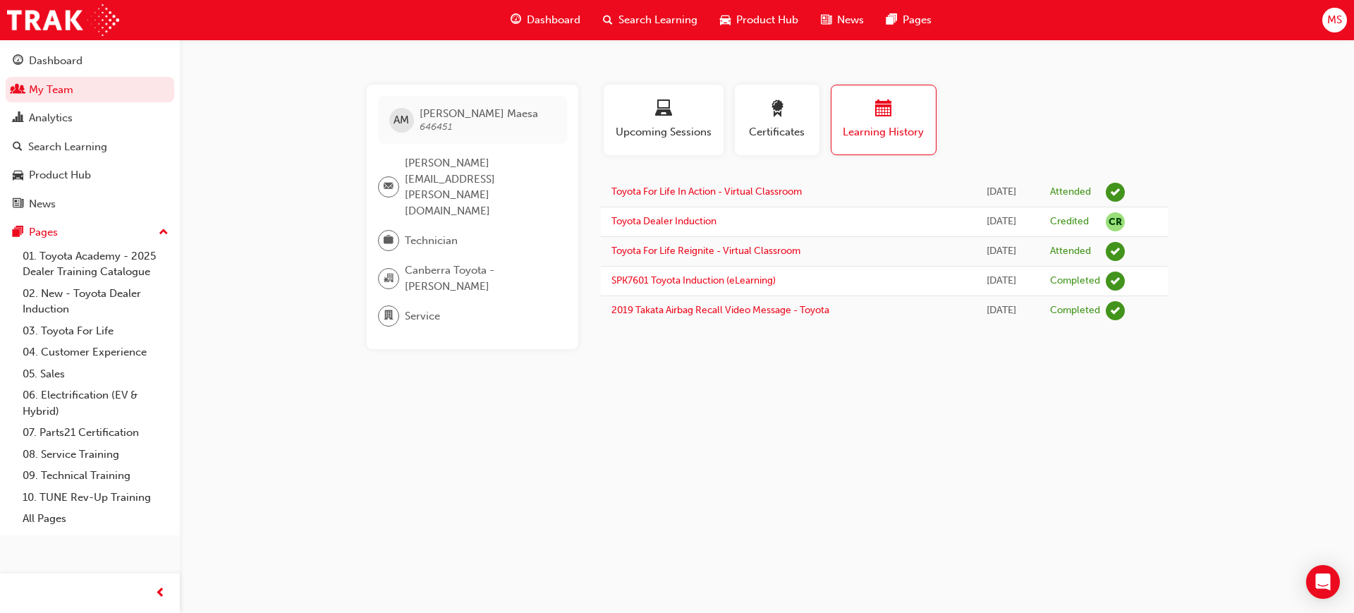
click at [763, 409] on div "AM Andrew Maesa 646451 michael.fraser@canberratoyota.com.au Technician Canberra…" at bounding box center [677, 306] width 1354 height 613
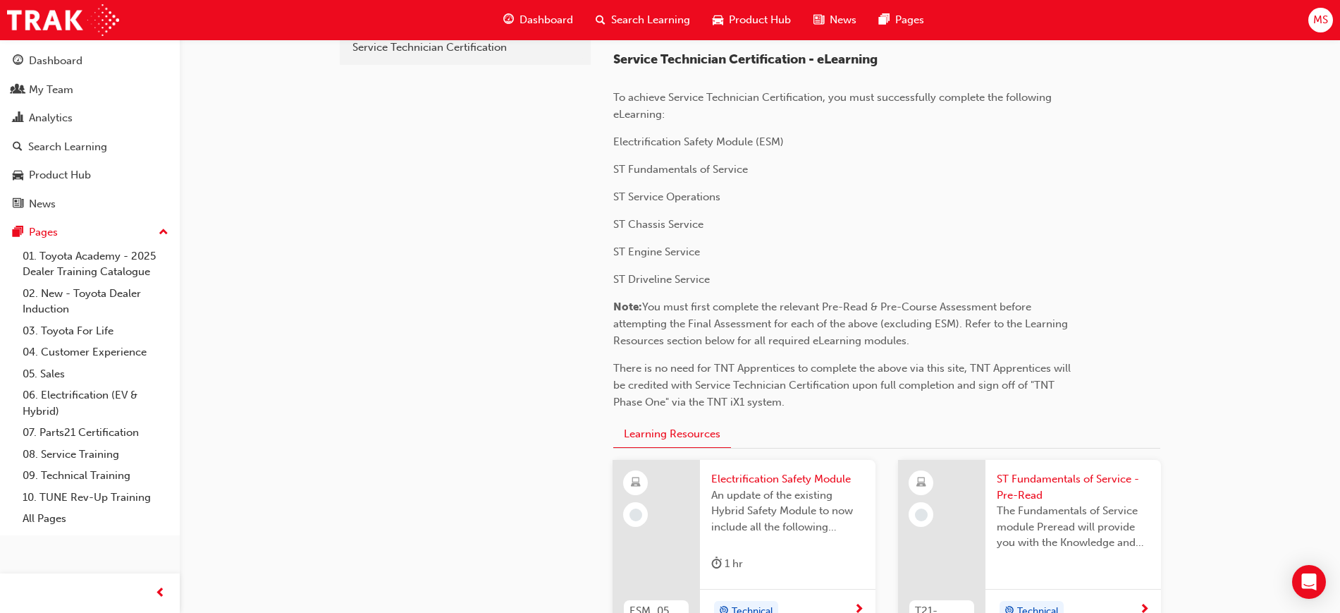
scroll to position [80, 0]
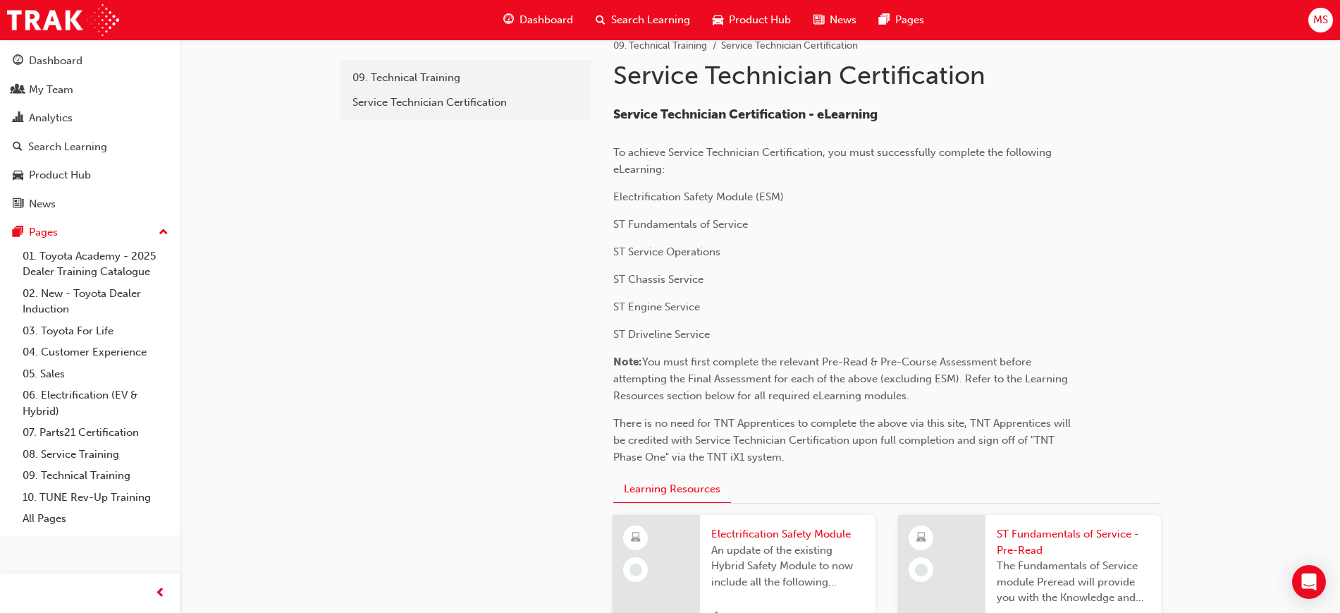
scroll to position [23, 0]
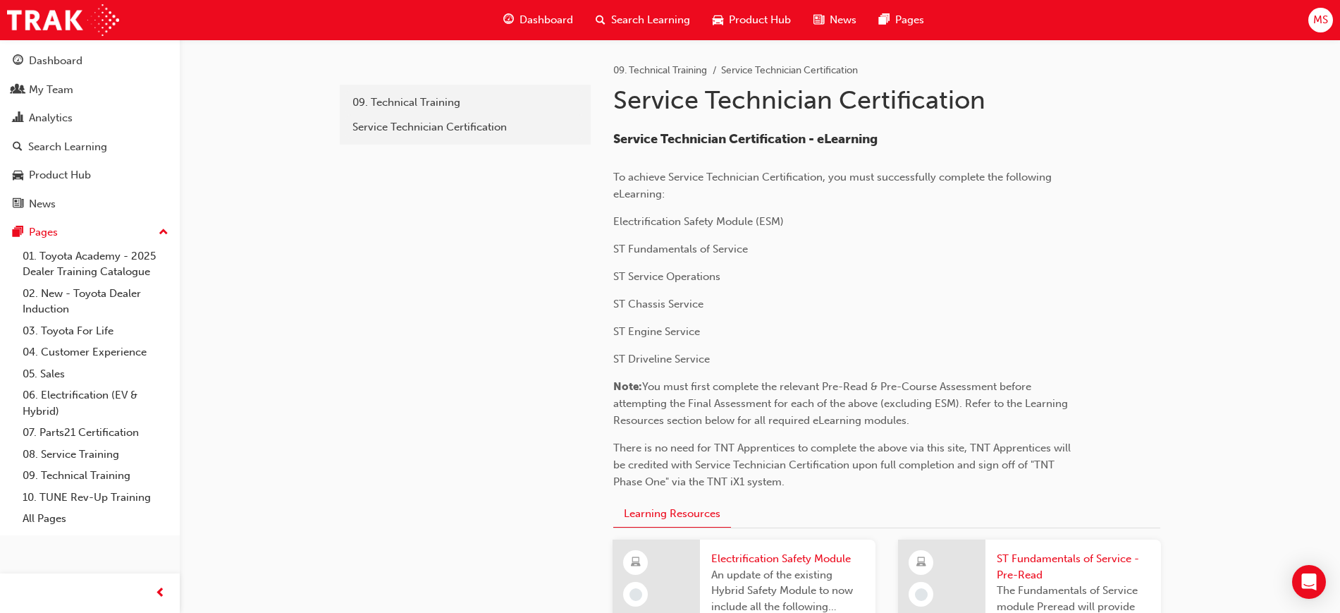
click at [85, 121] on div "Analytics" at bounding box center [90, 118] width 154 height 18
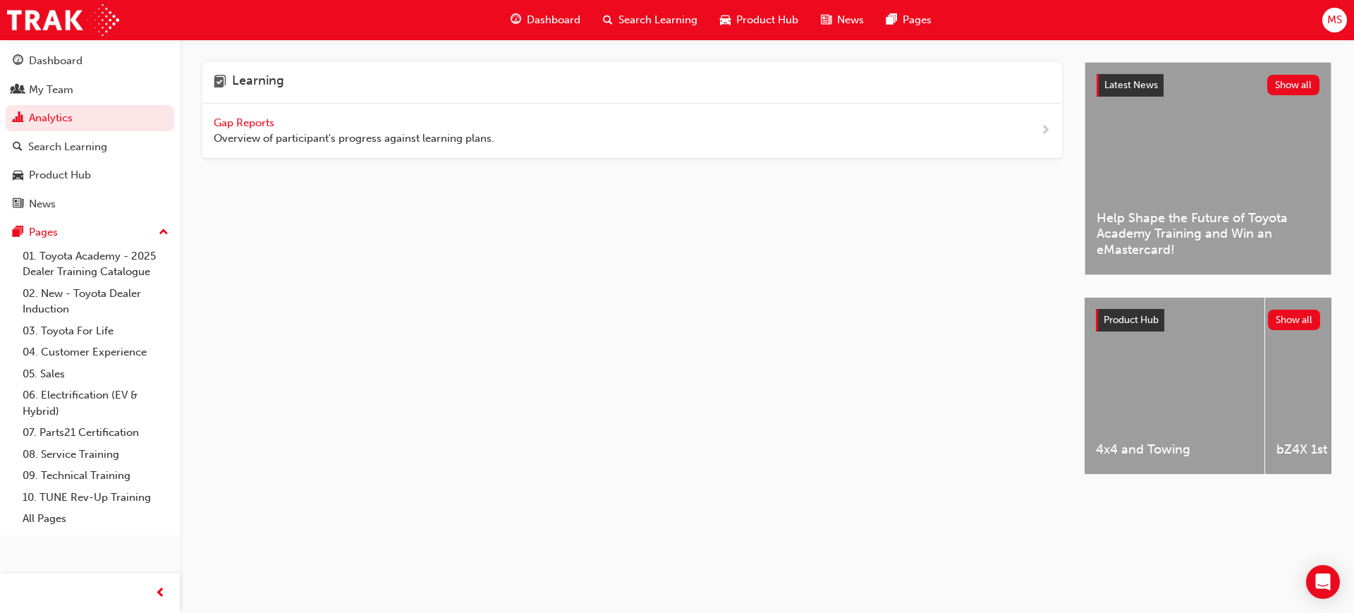
click at [261, 118] on span "Gap Reports" at bounding box center [245, 122] width 63 height 13
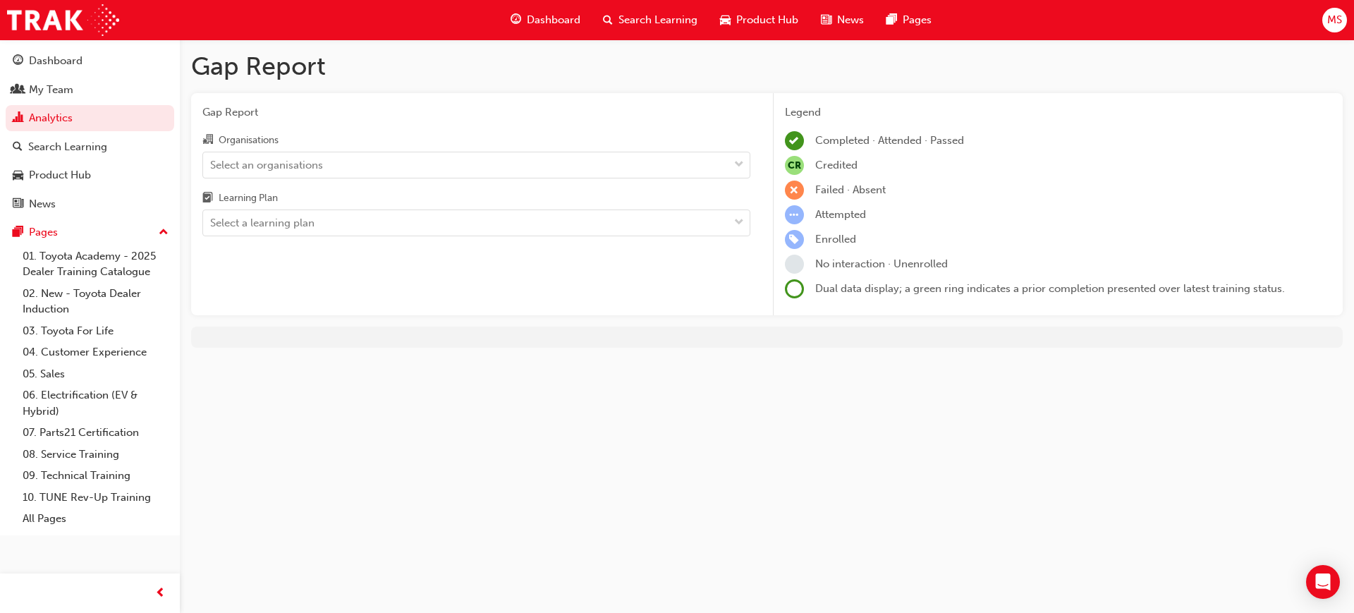
click at [289, 193] on div "Learning Plan" at bounding box center [476, 200] width 548 height 20
click at [212, 216] on input "Learning Plan Select a learning plan" at bounding box center [210, 222] width 1 height 12
click at [267, 145] on div "Organisations" at bounding box center [249, 140] width 60 height 14
click at [212, 158] on input "Organisations Select an organisations" at bounding box center [210, 164] width 1 height 12
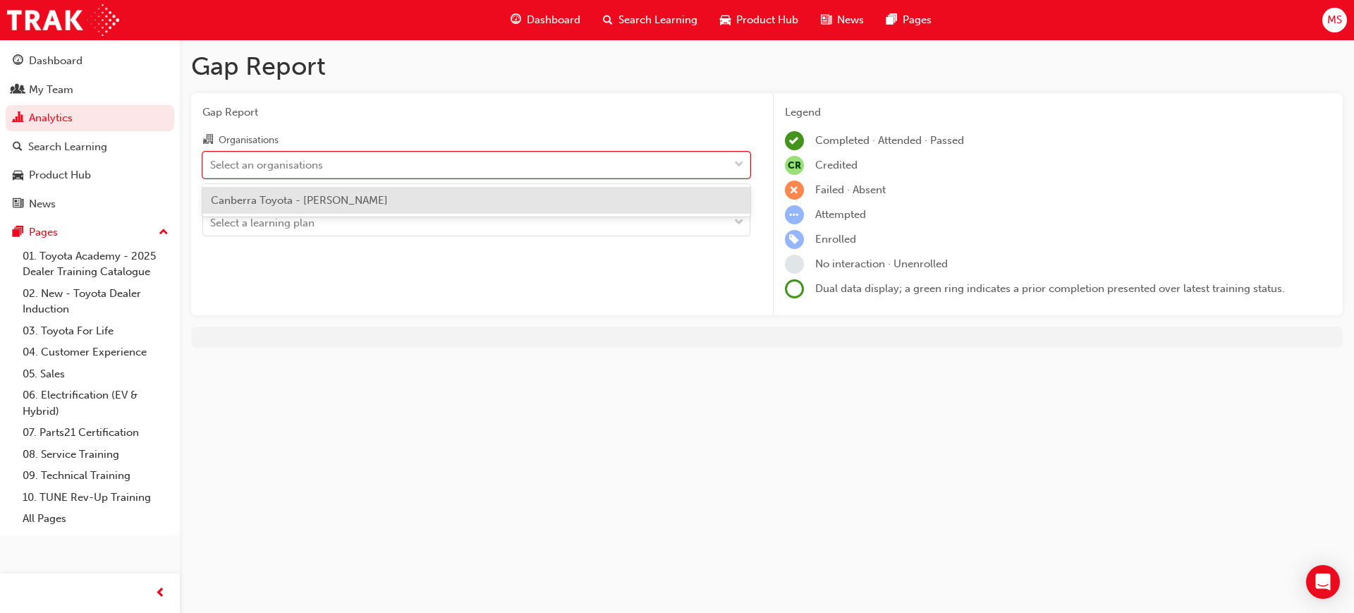
click at [273, 161] on div "Select an organisations" at bounding box center [266, 165] width 113 height 16
click at [212, 161] on input "Organisations option Canberra Toyota - PHILLIP focused, 1 of 1. 1 result availa…" at bounding box center [210, 164] width 1 height 12
click at [293, 204] on span "Canberra Toyota - [PERSON_NAME]" at bounding box center [299, 200] width 177 height 13
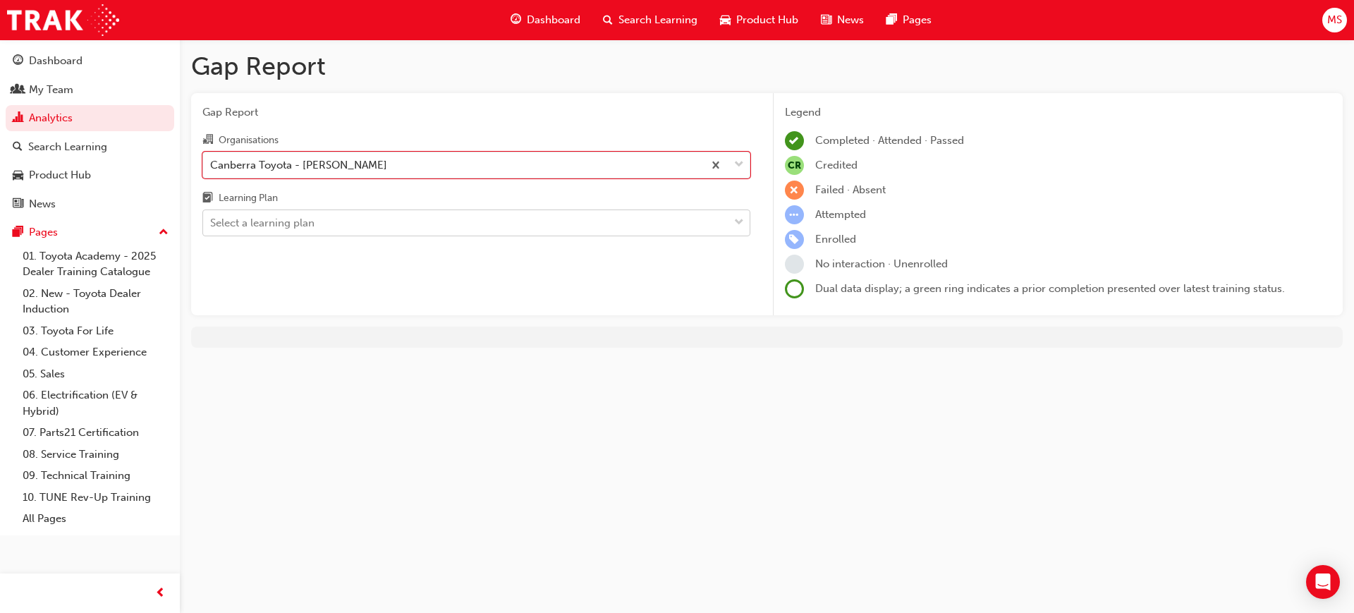
click at [295, 235] on div "Select a learning plan" at bounding box center [476, 222] width 548 height 27
click at [212, 228] on input "Learning Plan Select a learning plan" at bounding box center [210, 222] width 1 height 12
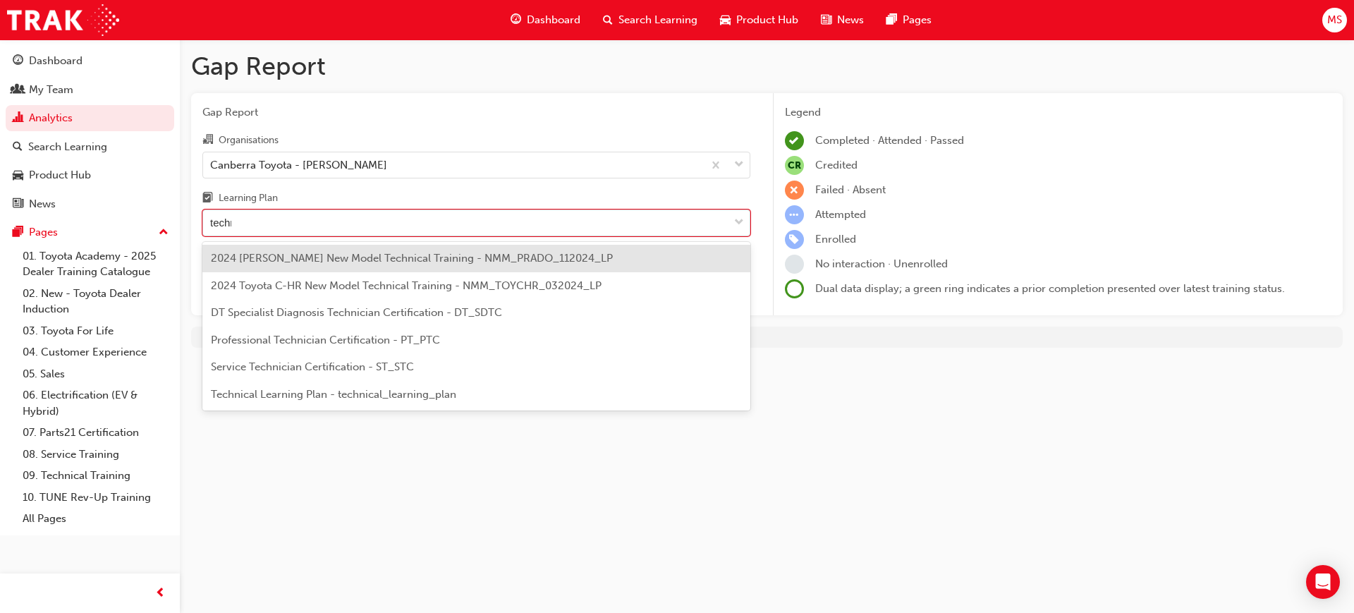
type input "techni"
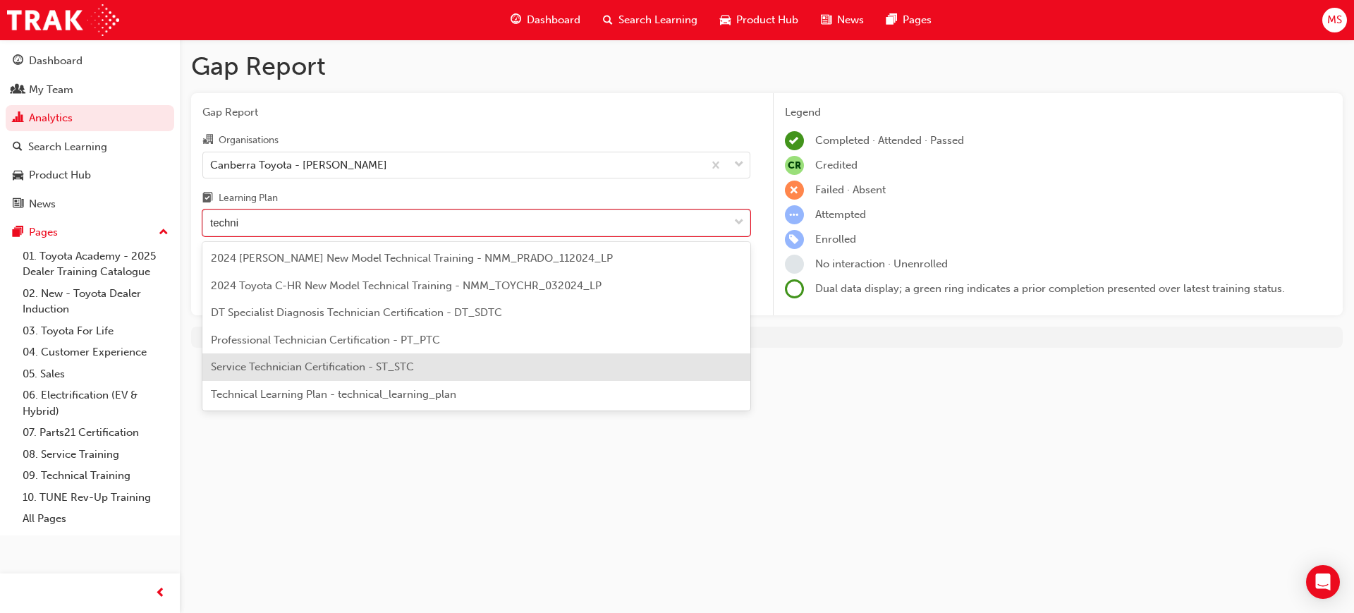
click at [294, 360] on span "Service Technician Certification - ST_STC" at bounding box center [312, 366] width 203 height 13
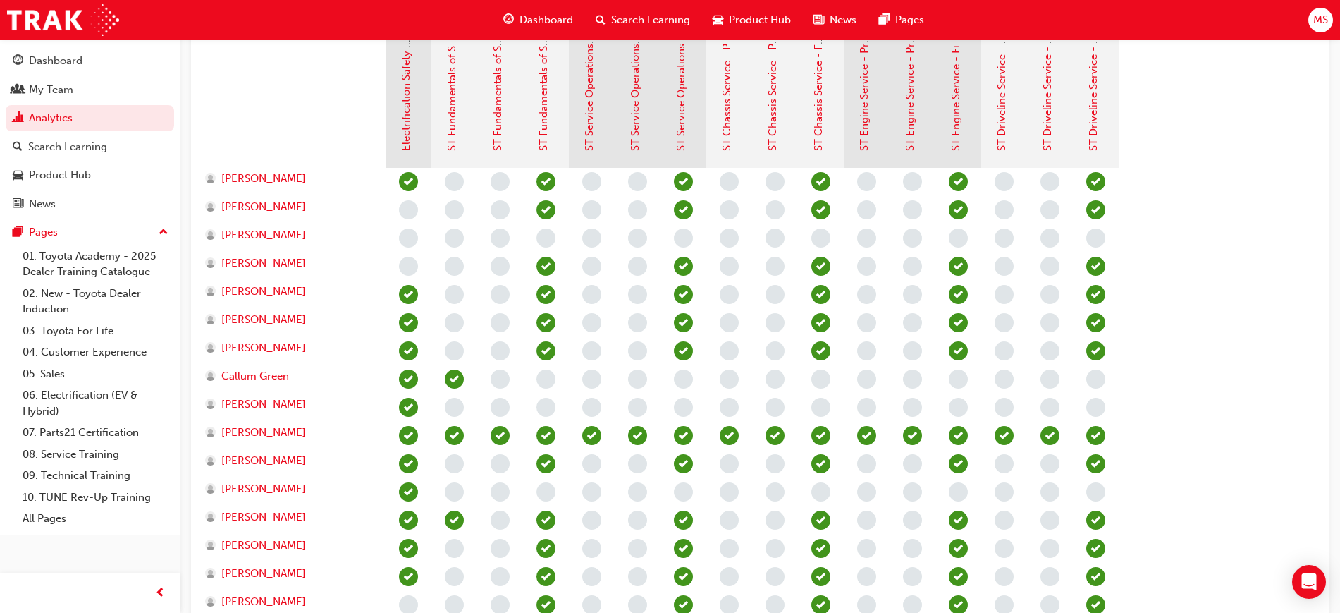
scroll to position [378, 0]
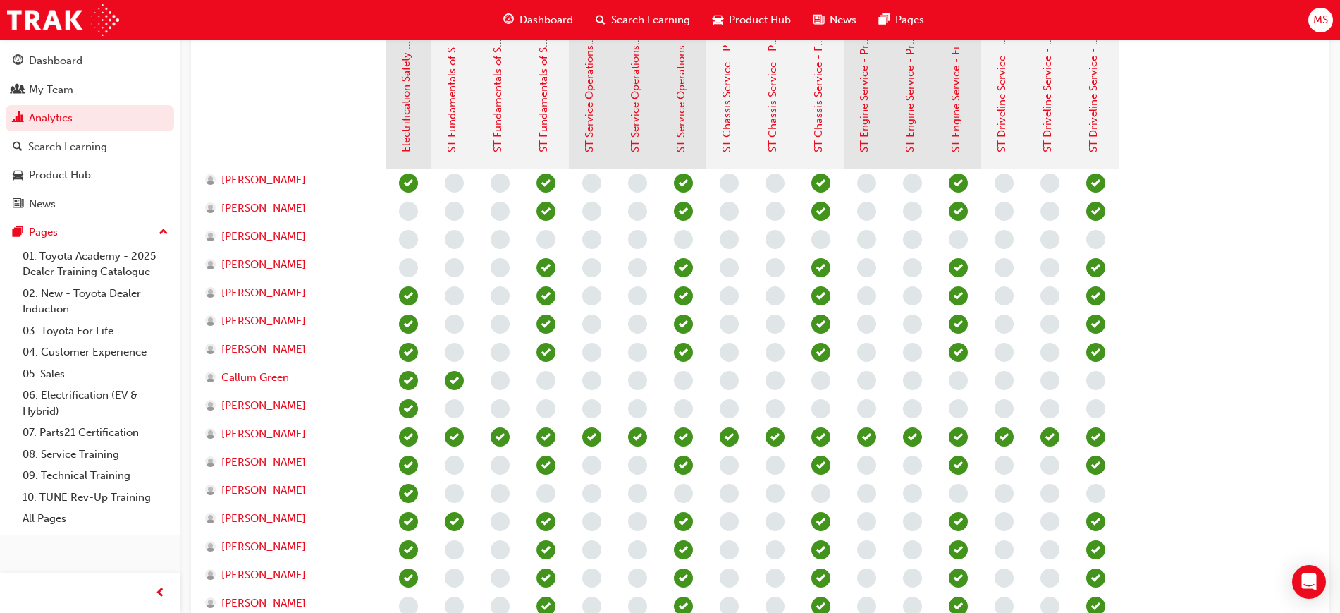
click at [258, 90] on div at bounding box center [293, 98] width 183 height 141
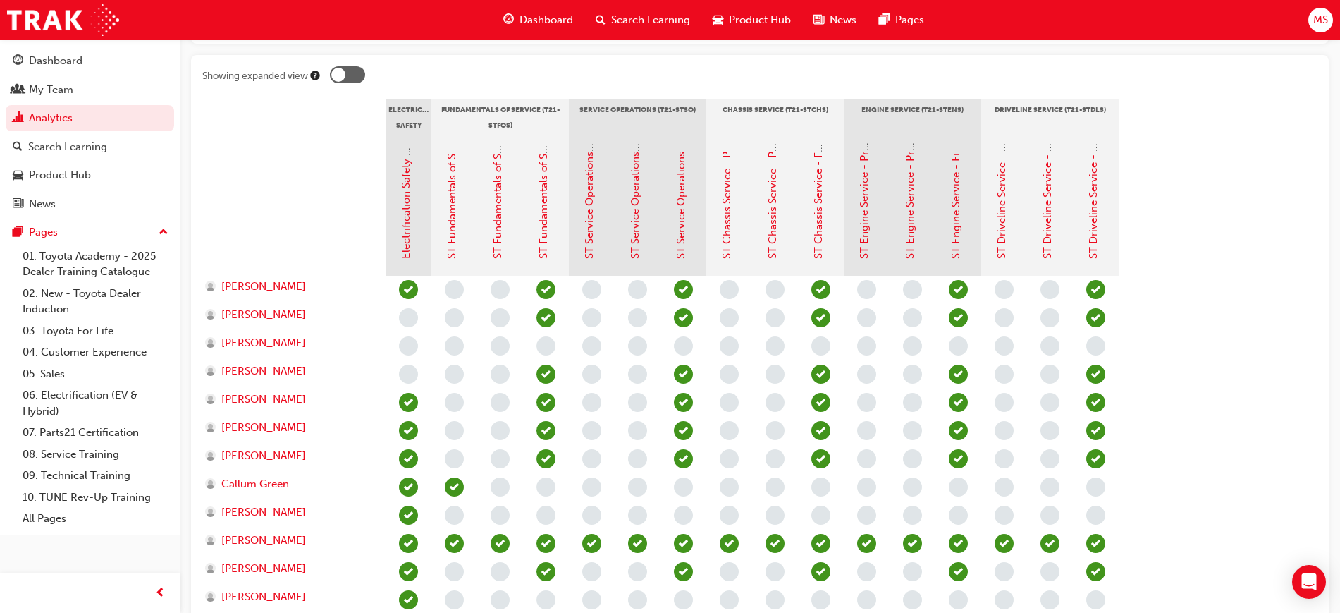
scroll to position [259, 0]
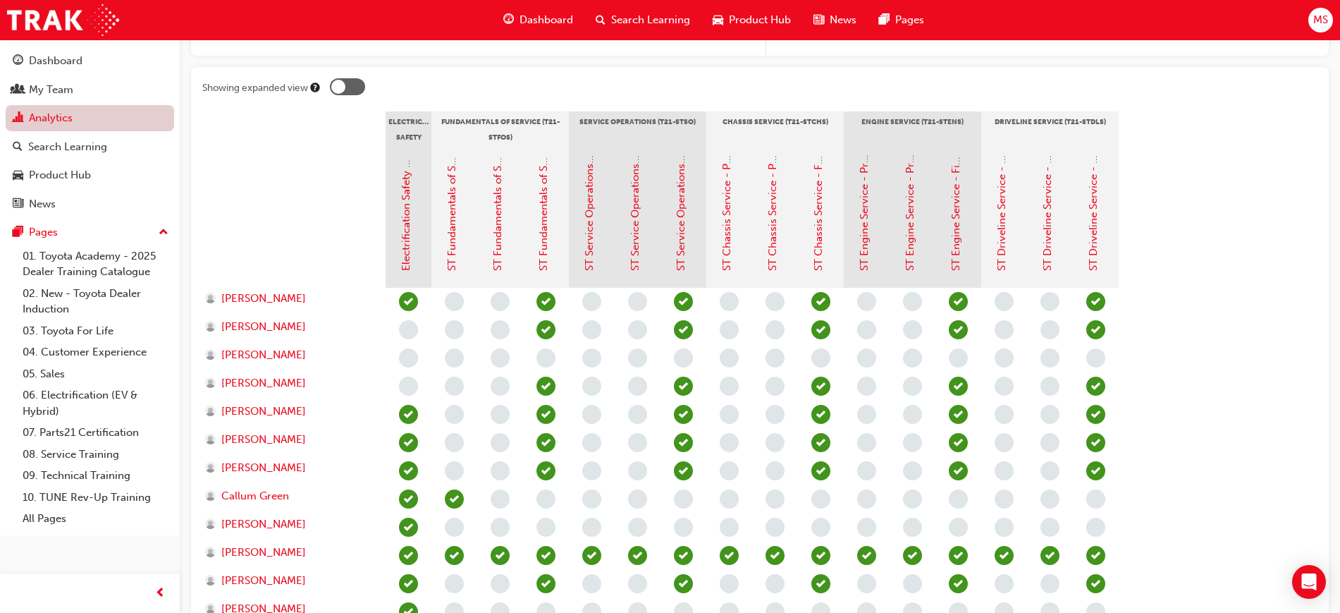
click at [61, 116] on link "Analytics" at bounding box center [90, 118] width 169 height 26
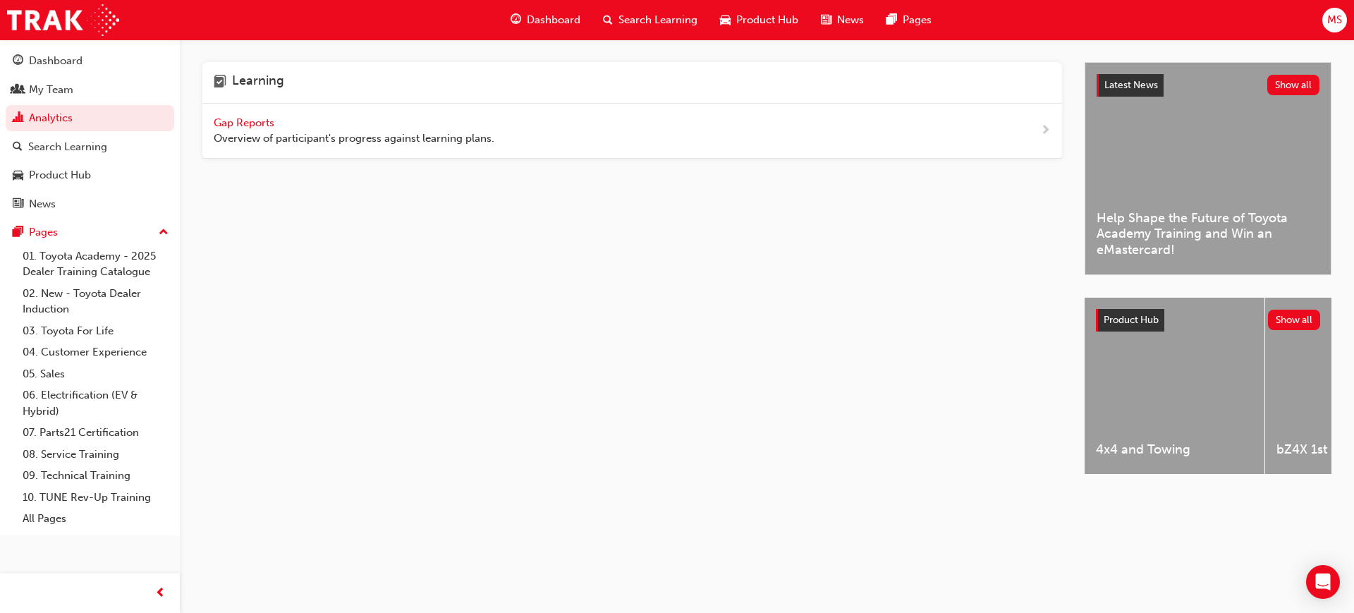
click at [216, 123] on span "Gap Reports" at bounding box center [245, 122] width 63 height 13
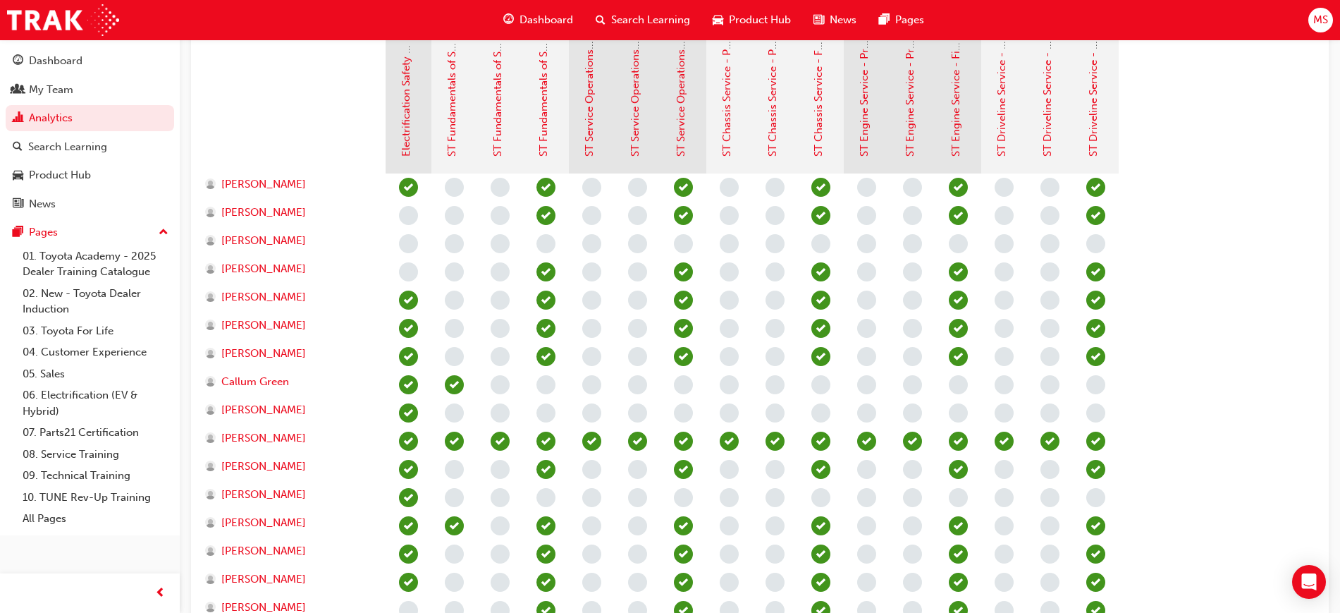
scroll to position [374, 0]
click at [1297, 306] on section "Electrical Safety Certification Fundamentals of Service (T21-STFOS) Service Ope…" at bounding box center [759, 366] width 1115 height 740
drag, startPoint x: 1298, startPoint y: 306, endPoint x: 1189, endPoint y: 384, distance: 133.9
click at [1189, 384] on section "Electrical Safety Certification Fundamentals of Service (T21-STFOS) Service Ope…" at bounding box center [759, 366] width 1115 height 740
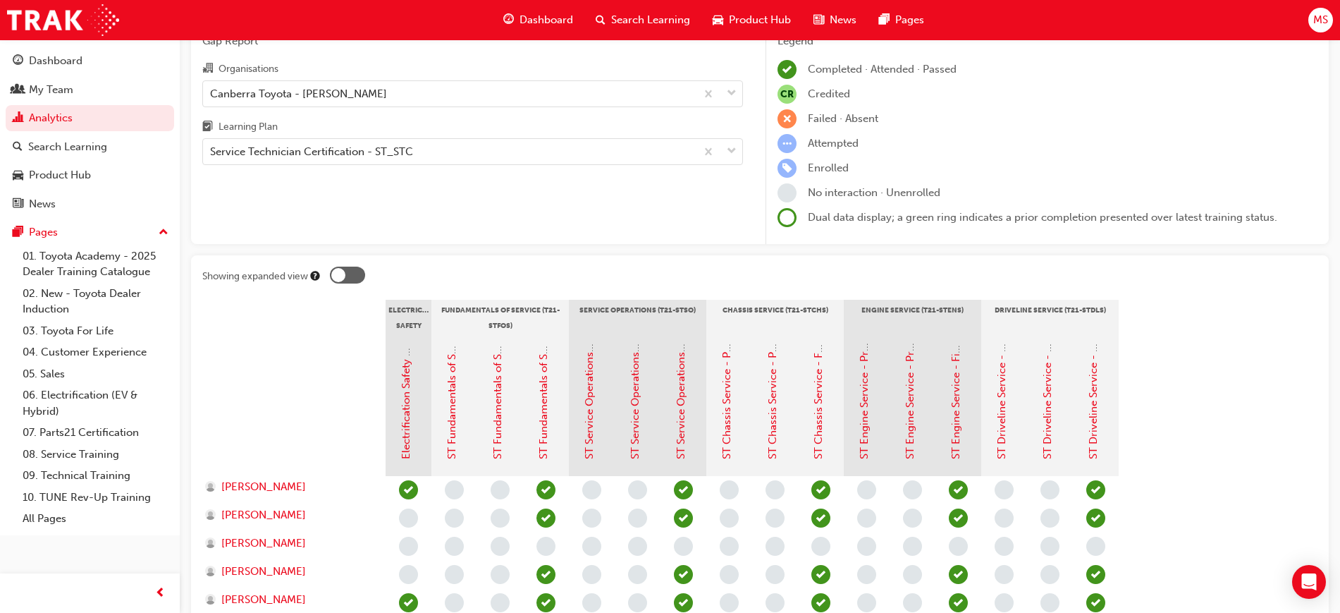
scroll to position [67, 0]
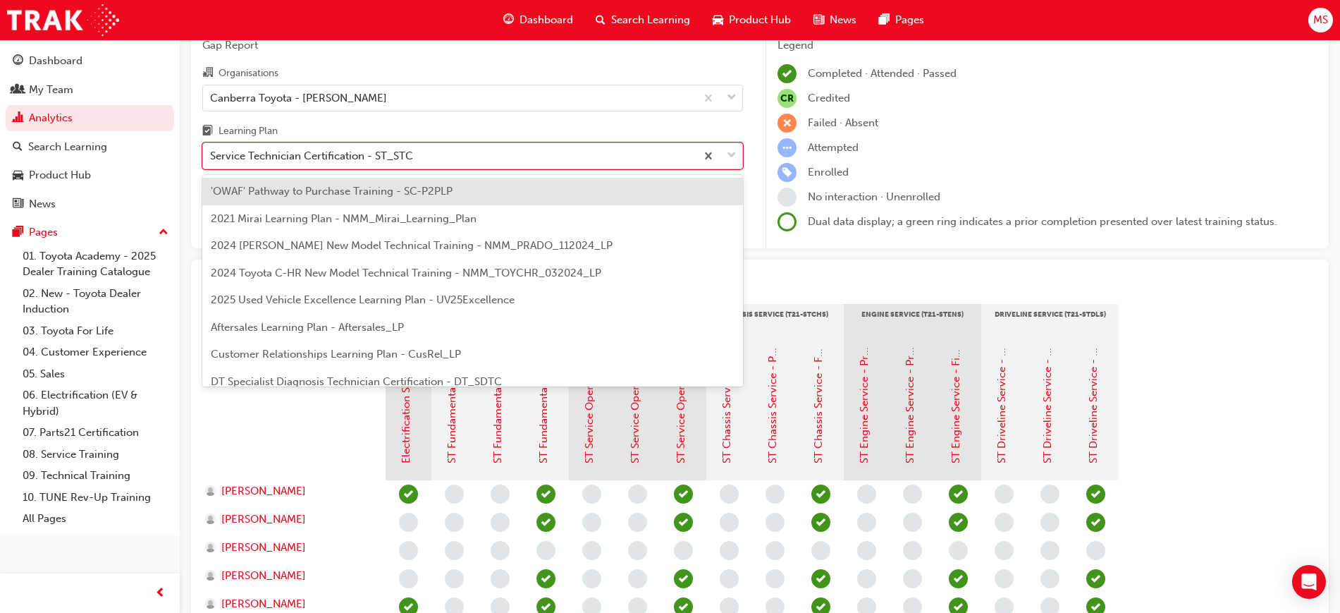
click at [559, 161] on div "Service Technician Certification - ST_STC" at bounding box center [449, 156] width 493 height 25
click at [212, 161] on input "Learning Plan option 'OWAF' Pathway to Purchase Training - SC-P2PLP focused, 1 …" at bounding box center [210, 155] width 1 height 12
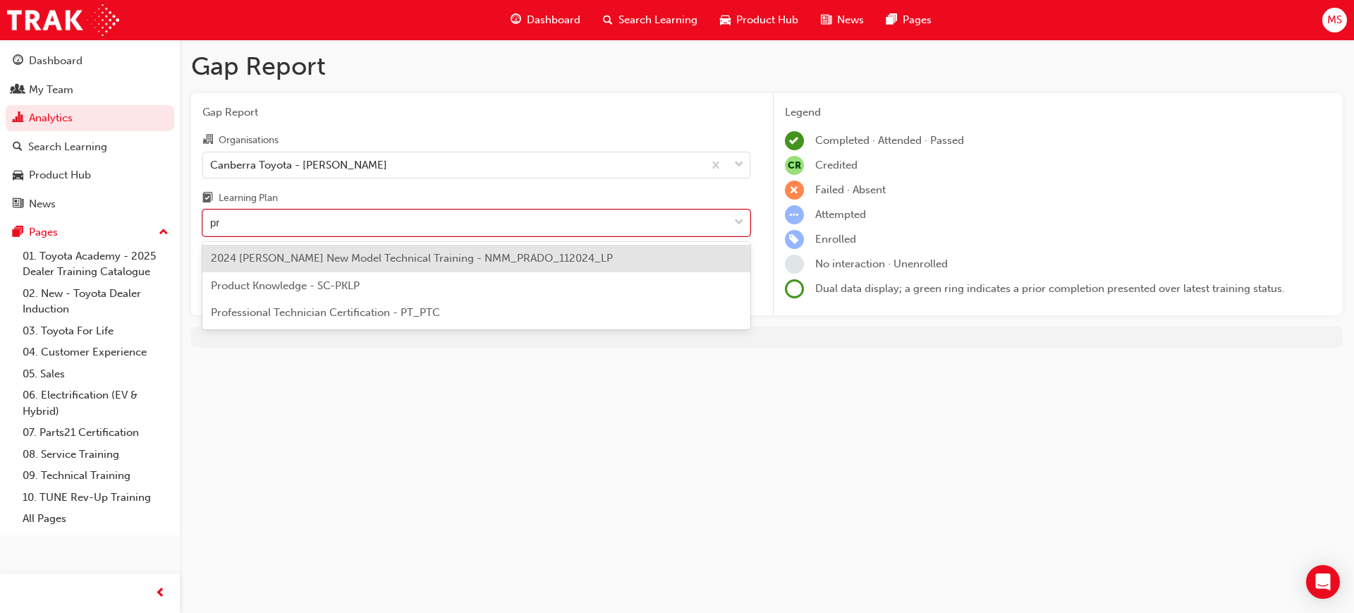
type input "pro"
click at [394, 285] on span "Professional Technician Certification - PT_PTC" at bounding box center [325, 285] width 229 height 13
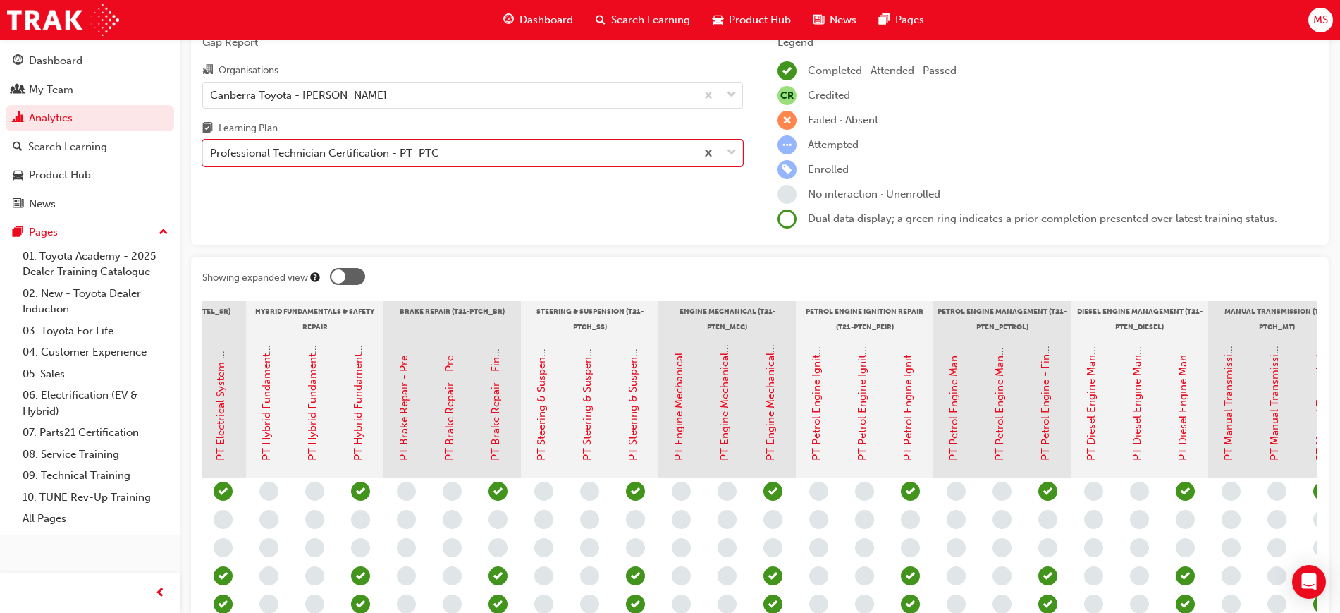
scroll to position [0, 901]
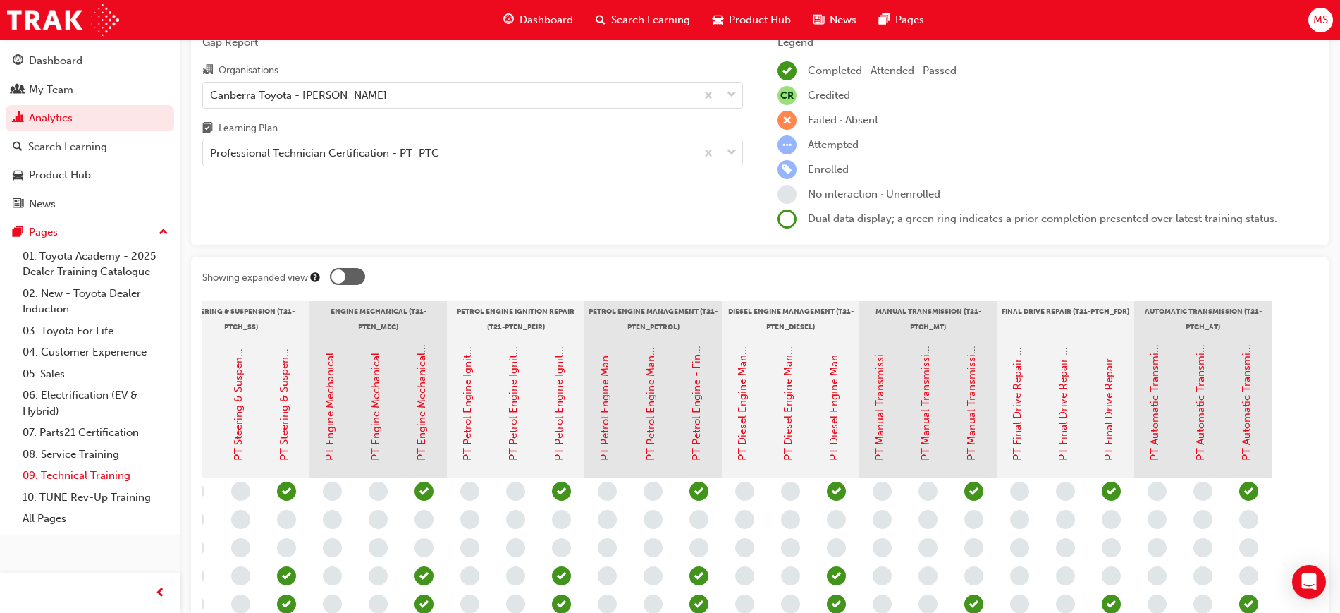
click at [114, 484] on link "09. Technical Training" at bounding box center [95, 476] width 157 height 22
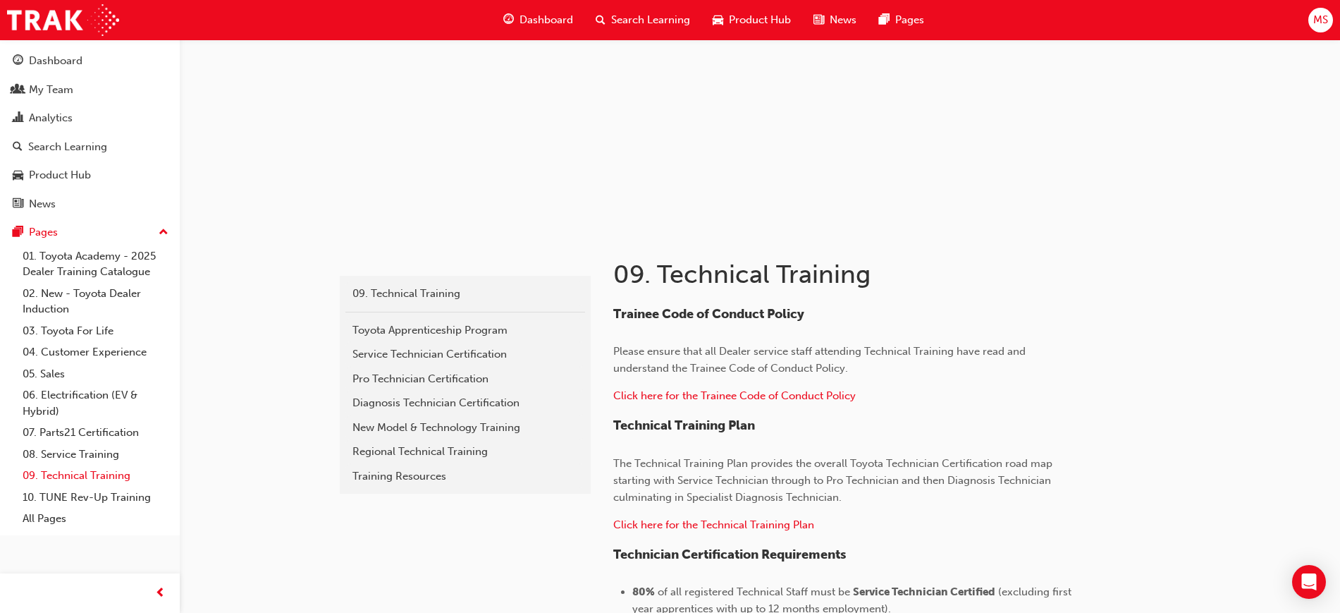
scroll to position [92, 0]
click at [438, 350] on div "Service Technician Certification" at bounding box center [466, 353] width 226 height 16
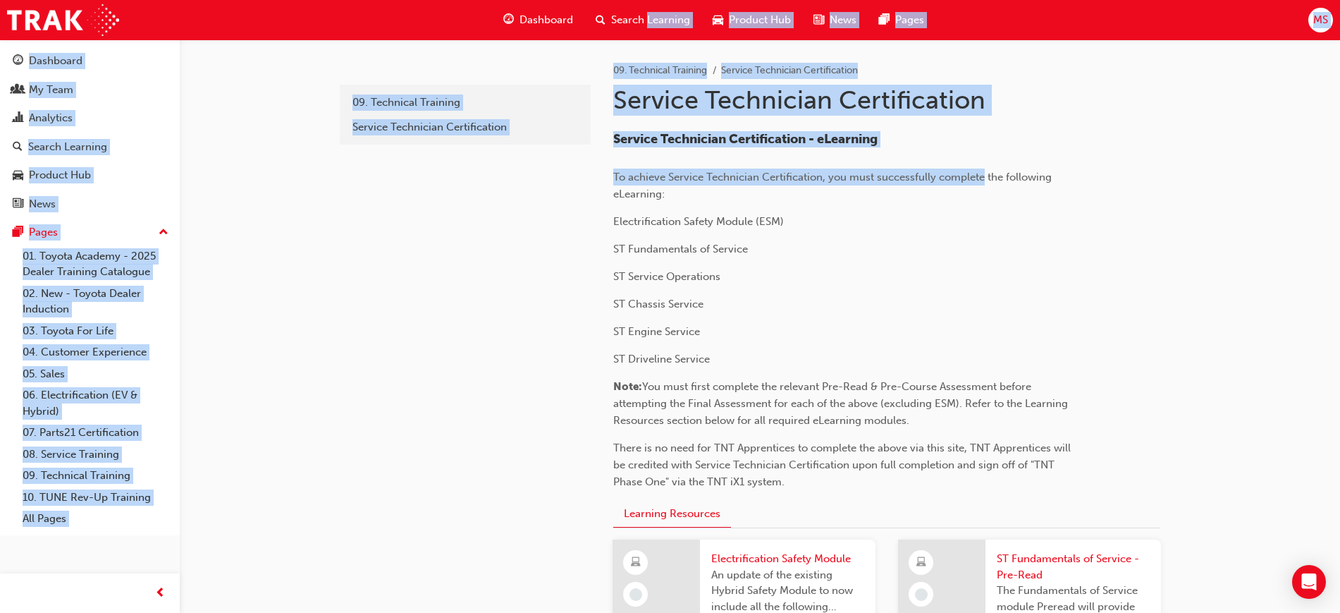
drag, startPoint x: 985, startPoint y: 151, endPoint x: 649, endPoint y: 16, distance: 361.6
click at [649, 16] on div "Dashboard Search Learning Product Hub News Pages MS Dashboard My Team Analytics…" at bounding box center [670, 306] width 1340 height 613
click at [649, 16] on span "Search Learning" at bounding box center [650, 20] width 79 height 16
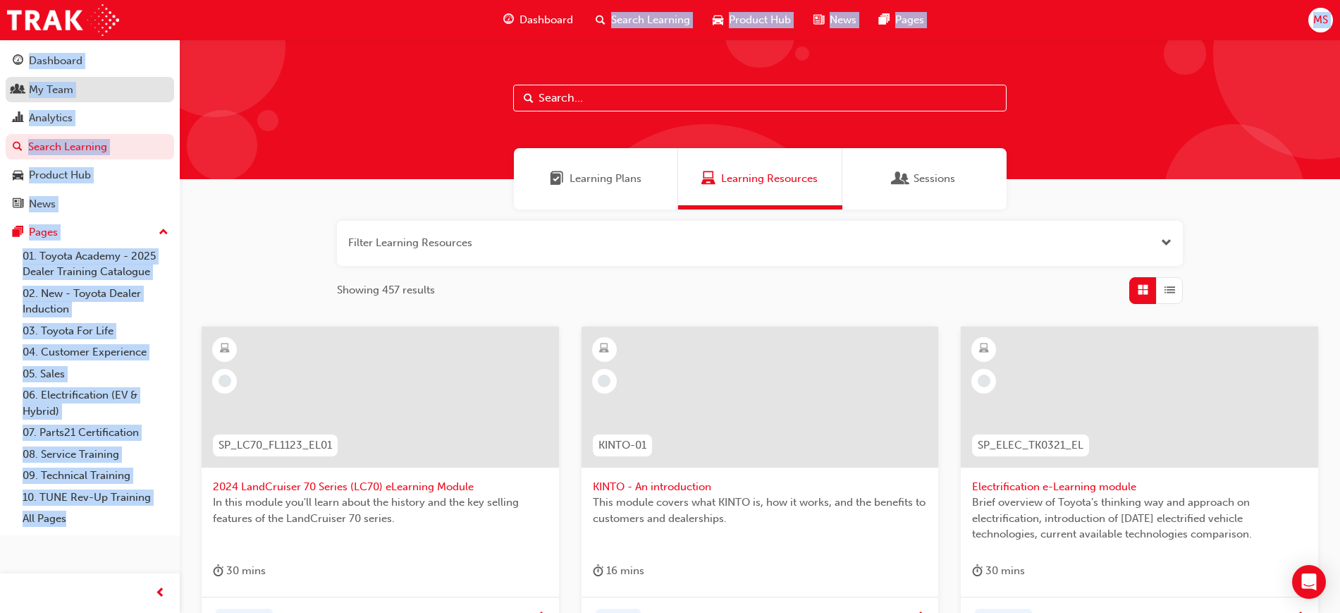
click at [50, 81] on div "My Team" at bounding box center [90, 90] width 154 height 18
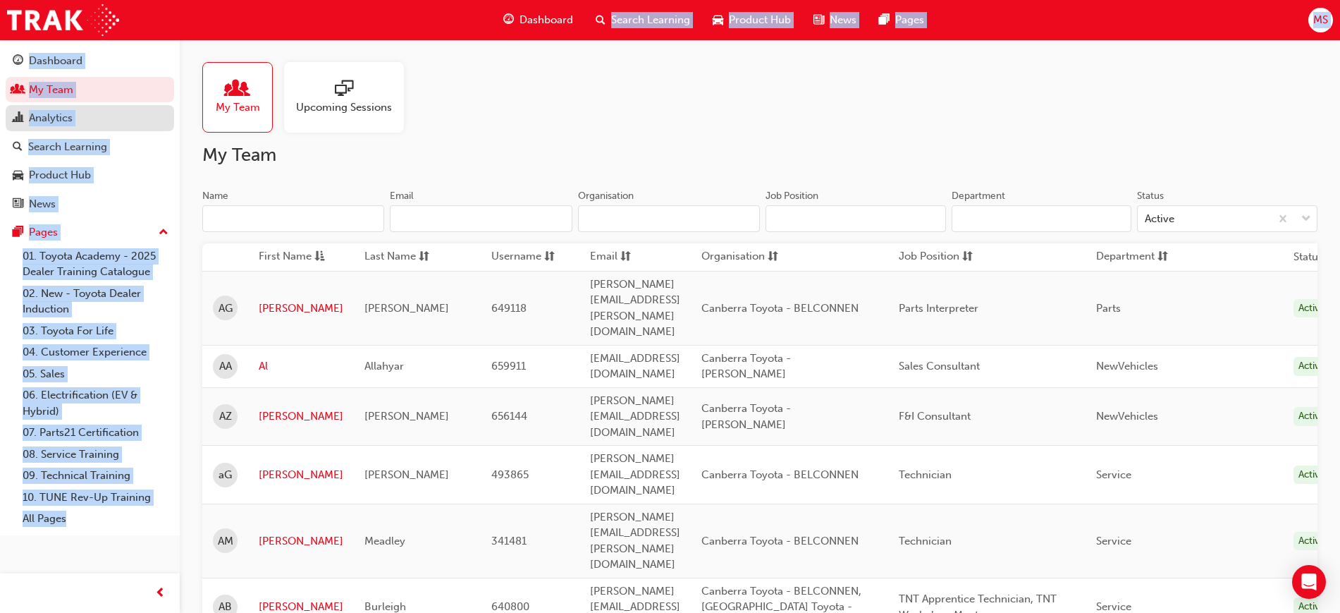
click at [67, 126] on link "Analytics" at bounding box center [90, 118] width 169 height 26
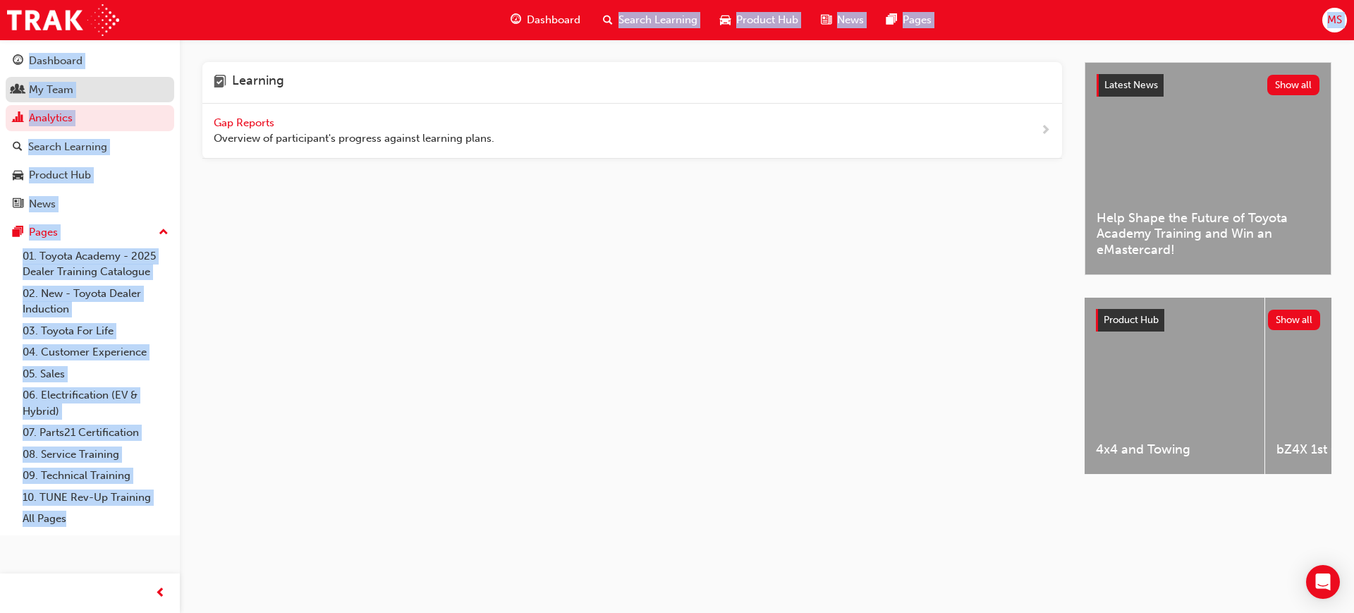
click at [64, 93] on div "My Team" at bounding box center [51, 90] width 44 height 16
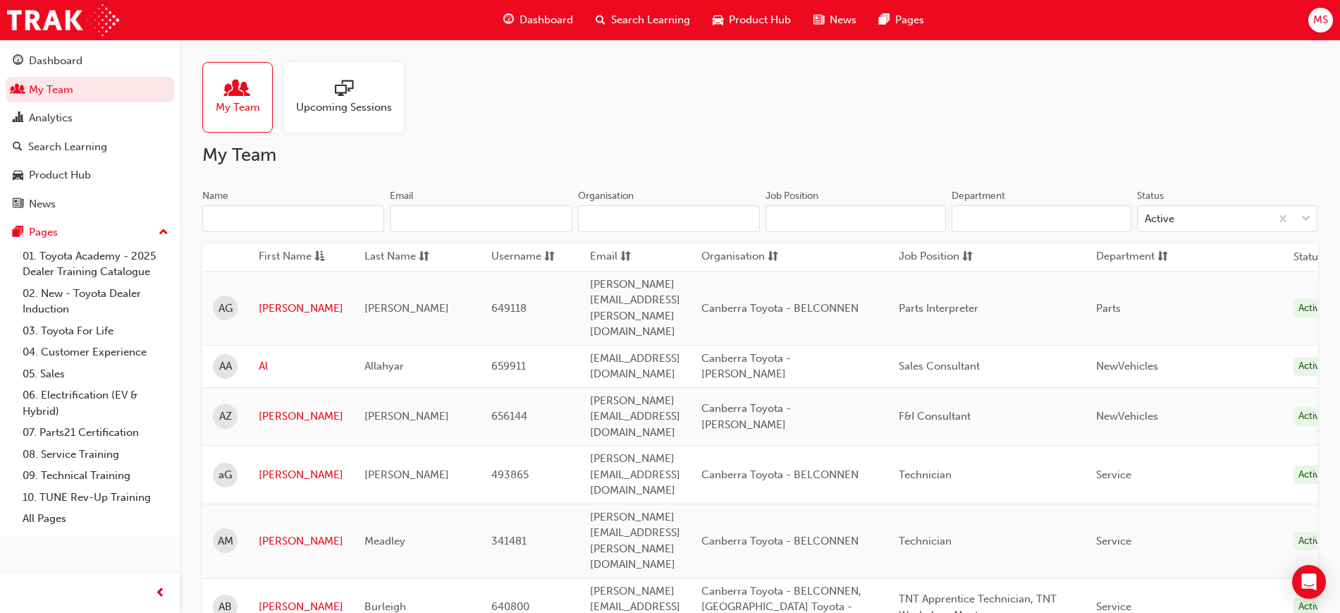
click at [306, 208] on input "Name" at bounding box center [293, 218] width 182 height 27
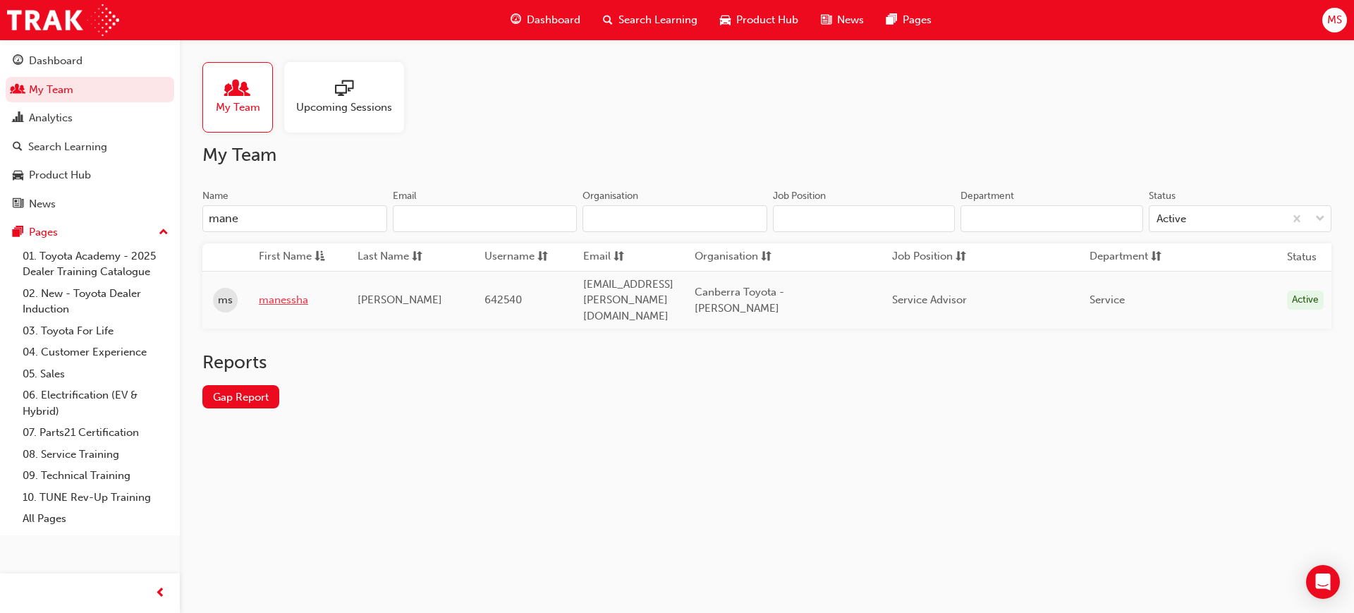
type input "mane"
click at [289, 292] on link "manessha" at bounding box center [298, 300] width 78 height 16
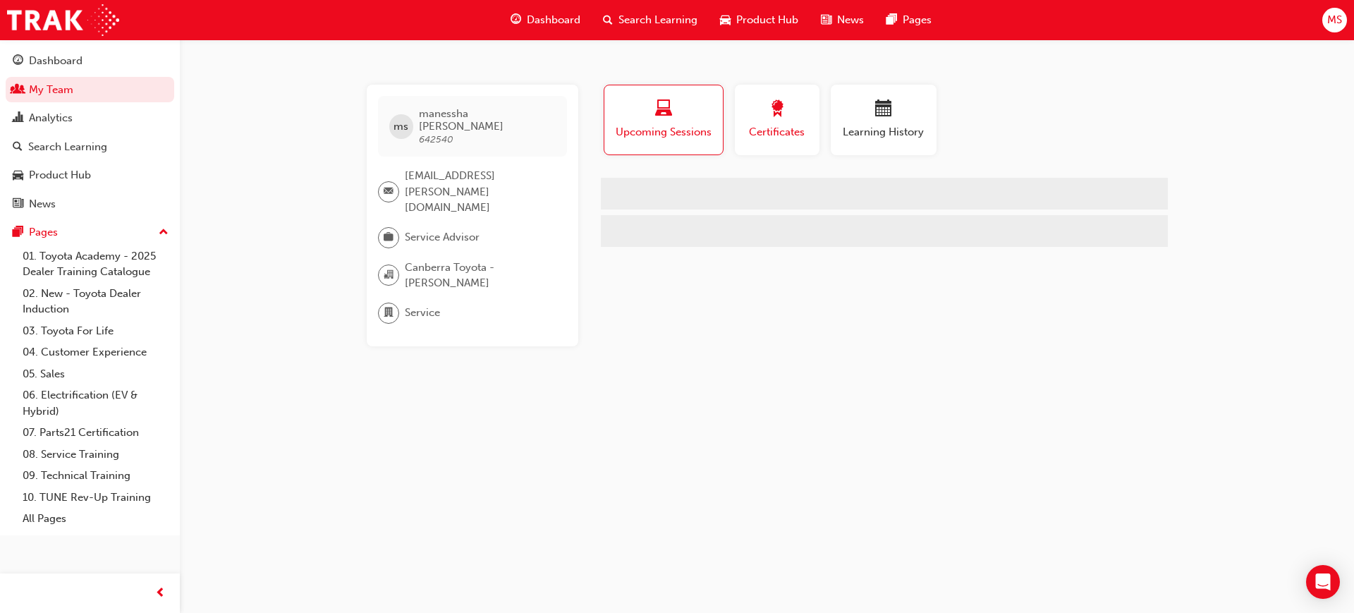
click at [763, 107] on div "button" at bounding box center [776, 111] width 63 height 22
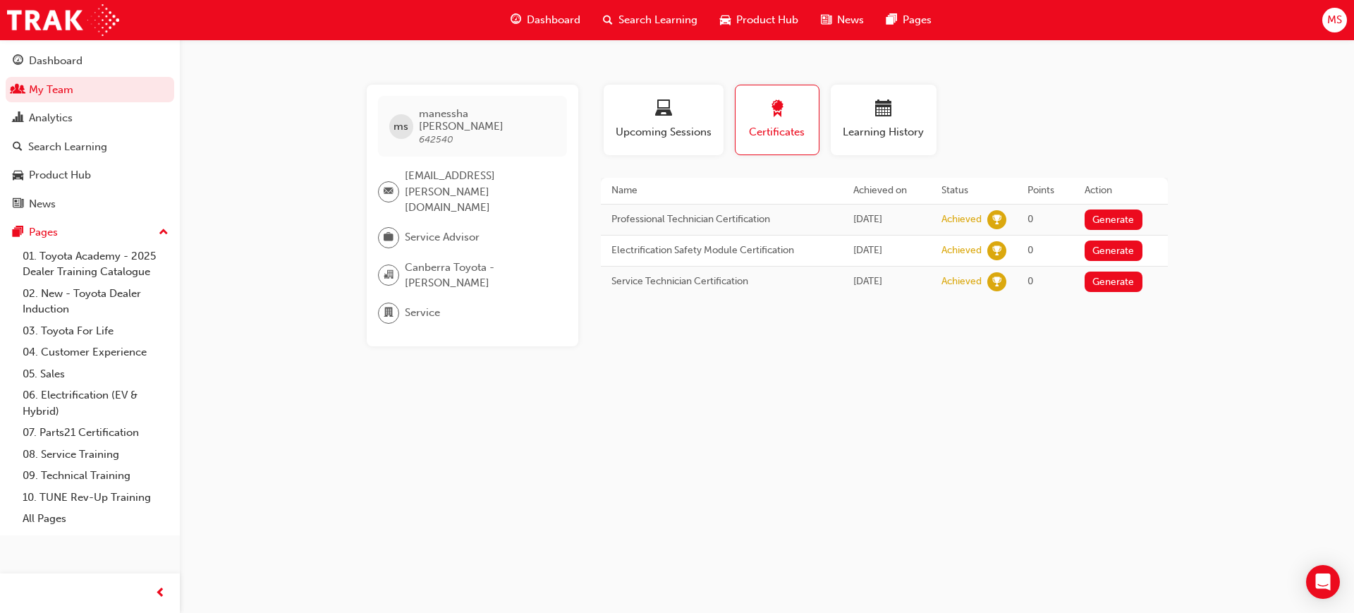
click at [1135, 349] on div "ms manessha shields 642540 manessha.shields@canberratoyota.com.au Service Advis…" at bounding box center [677, 306] width 1354 height 613
click at [42, 87] on link "My Team" at bounding box center [90, 90] width 169 height 26
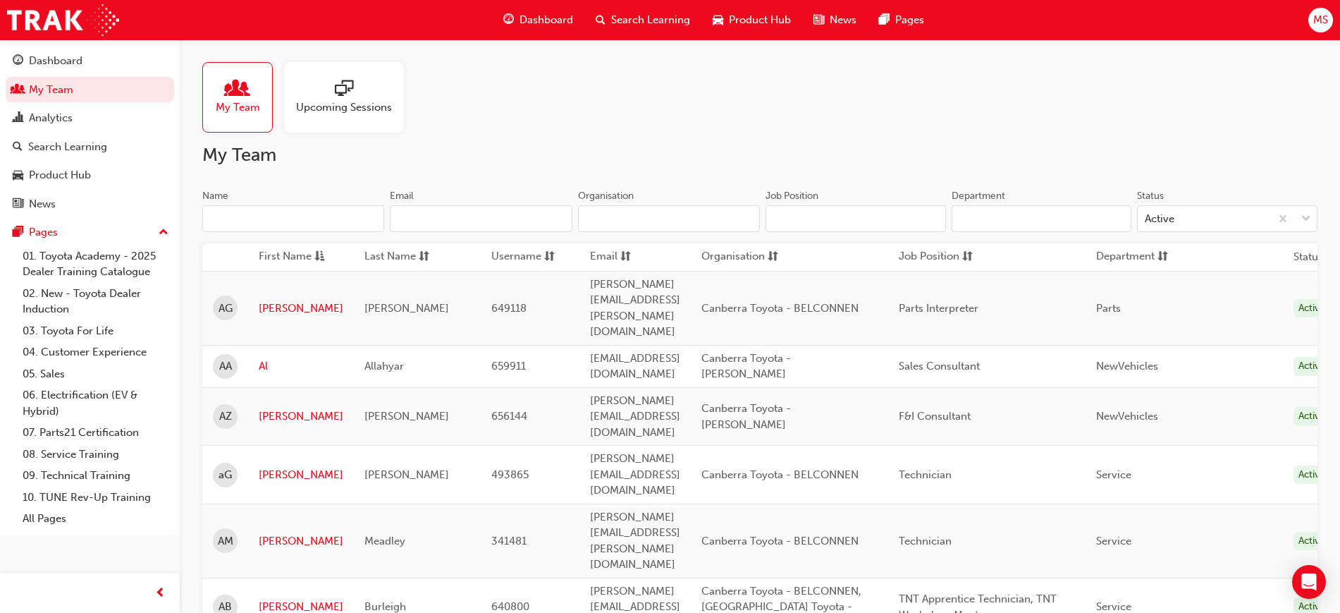
click at [213, 229] on input "Name" at bounding box center [293, 218] width 182 height 27
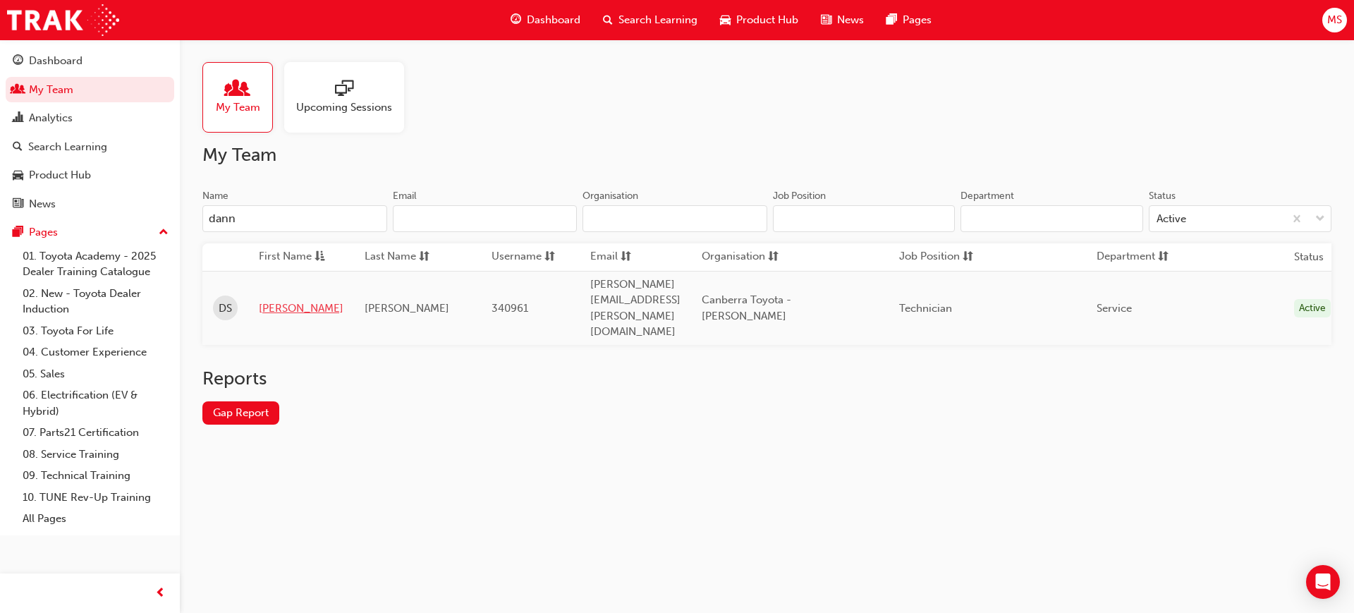
type input "dann"
click at [271, 300] on link "Danny" at bounding box center [301, 308] width 85 height 16
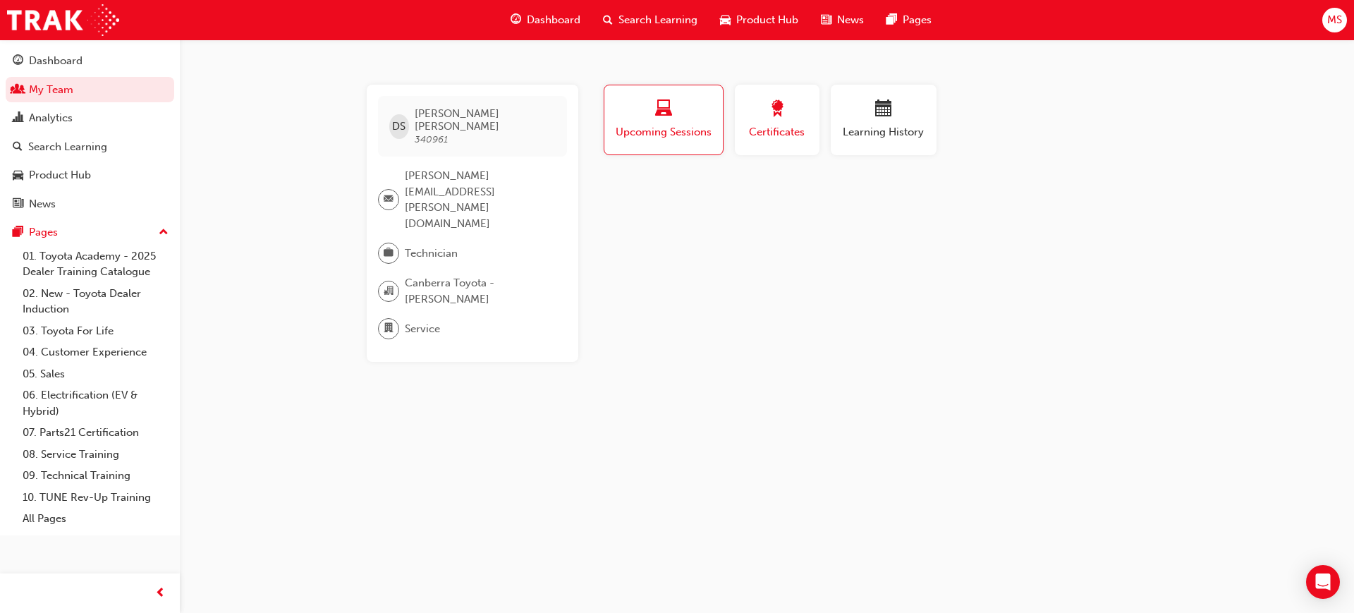
click at [776, 133] on span "Certificates" at bounding box center [776, 132] width 63 height 16
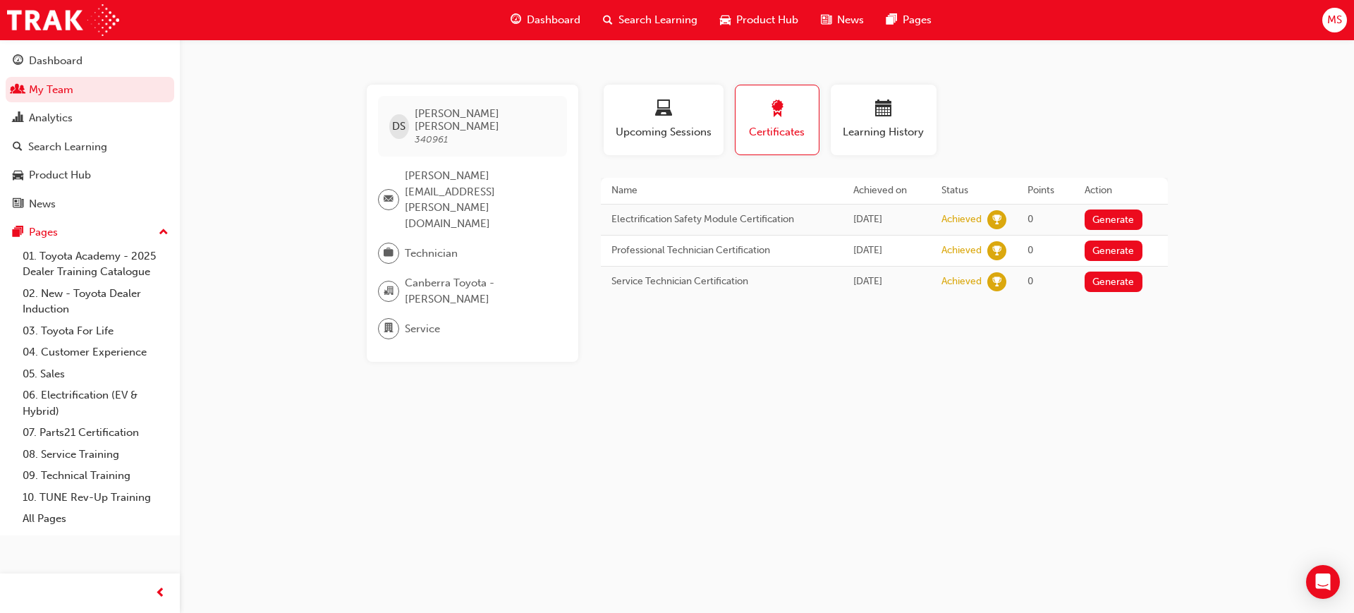
click at [807, 435] on div "DS Danny Sullivan 340961 michael.fraser@canberratoyota.com.au Technician Canber…" at bounding box center [677, 306] width 1354 height 613
click at [70, 95] on link "My Team" at bounding box center [90, 90] width 169 height 26
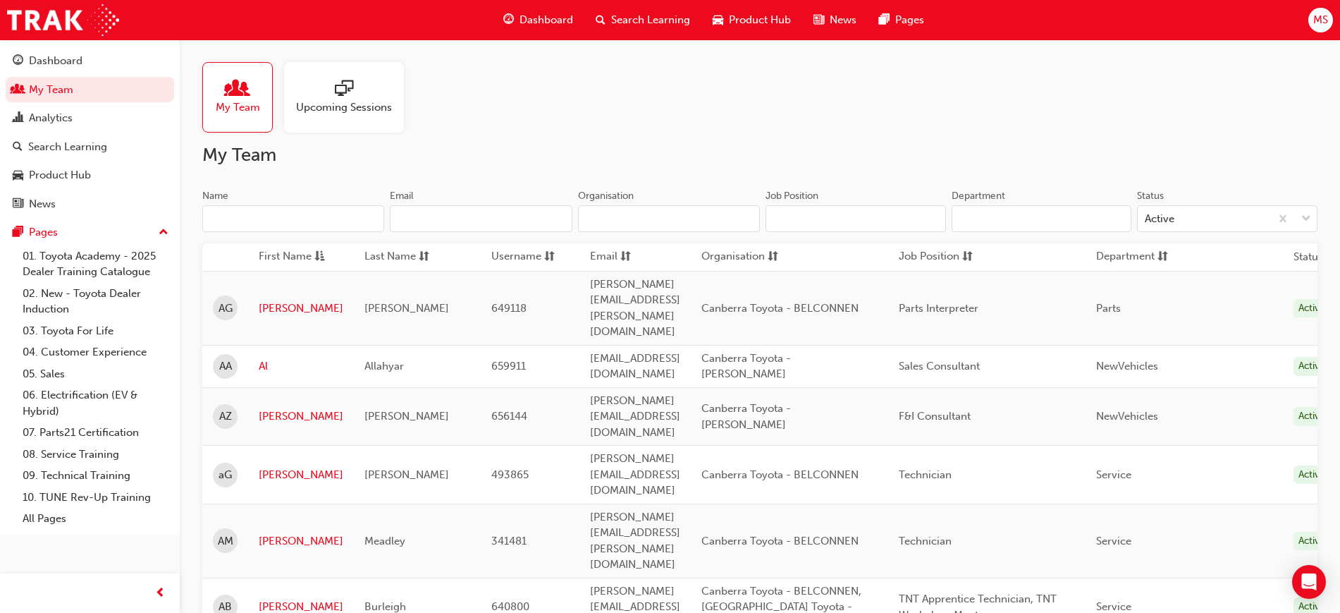
click at [269, 223] on input "Name" at bounding box center [293, 218] width 182 height 27
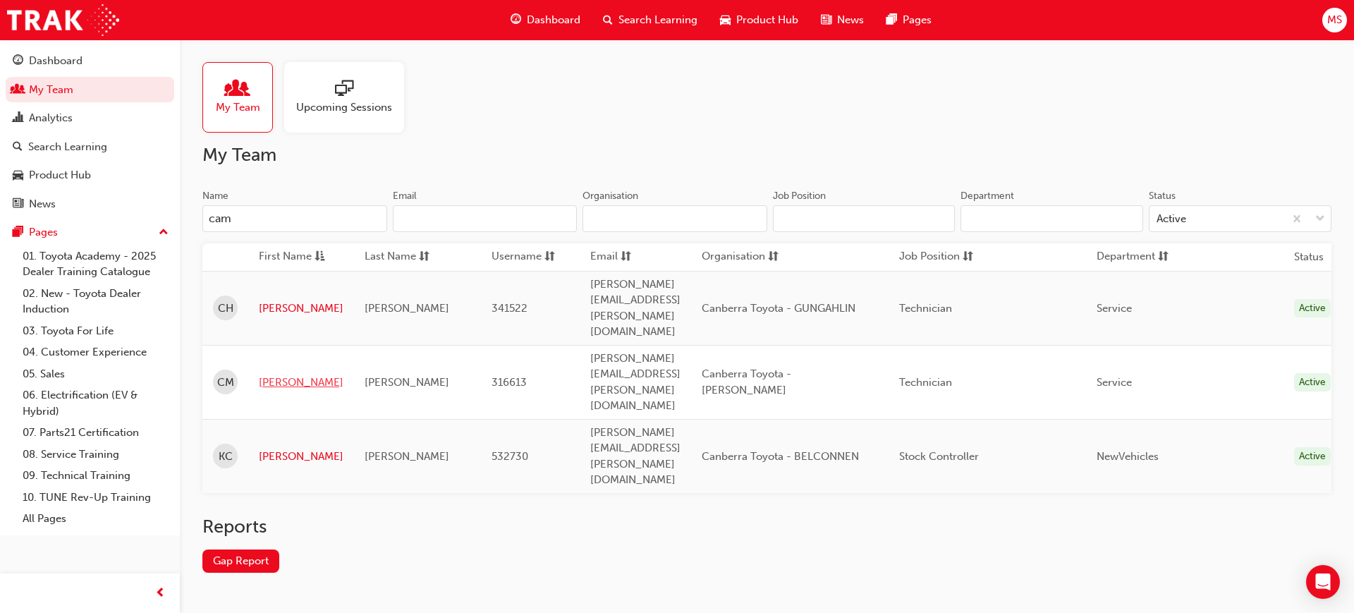
type input "cam"
click at [281, 374] on link "Cameron" at bounding box center [301, 382] width 85 height 16
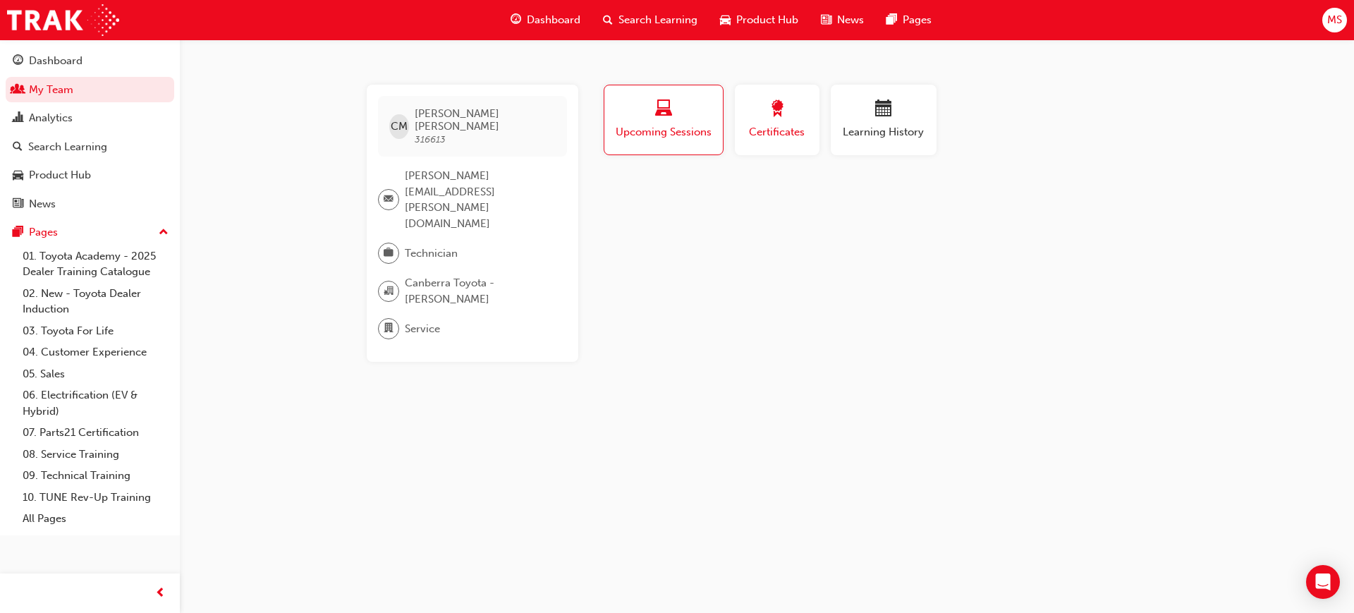
click at [785, 111] on div "button" at bounding box center [776, 111] width 63 height 22
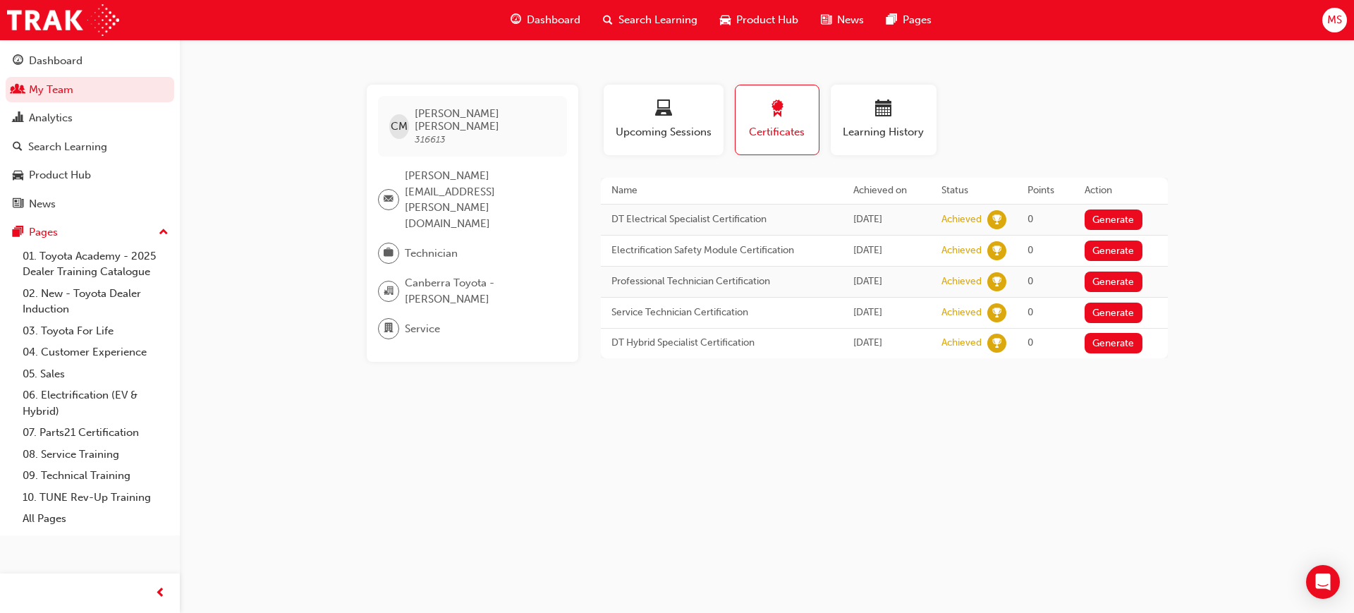
click at [783, 456] on div "CM Cameron Murray 316613 michael.fraser@canberratoyota.com.au Technician Canber…" at bounding box center [677, 306] width 1354 height 613
click at [44, 80] on link "My Team" at bounding box center [90, 90] width 169 height 26
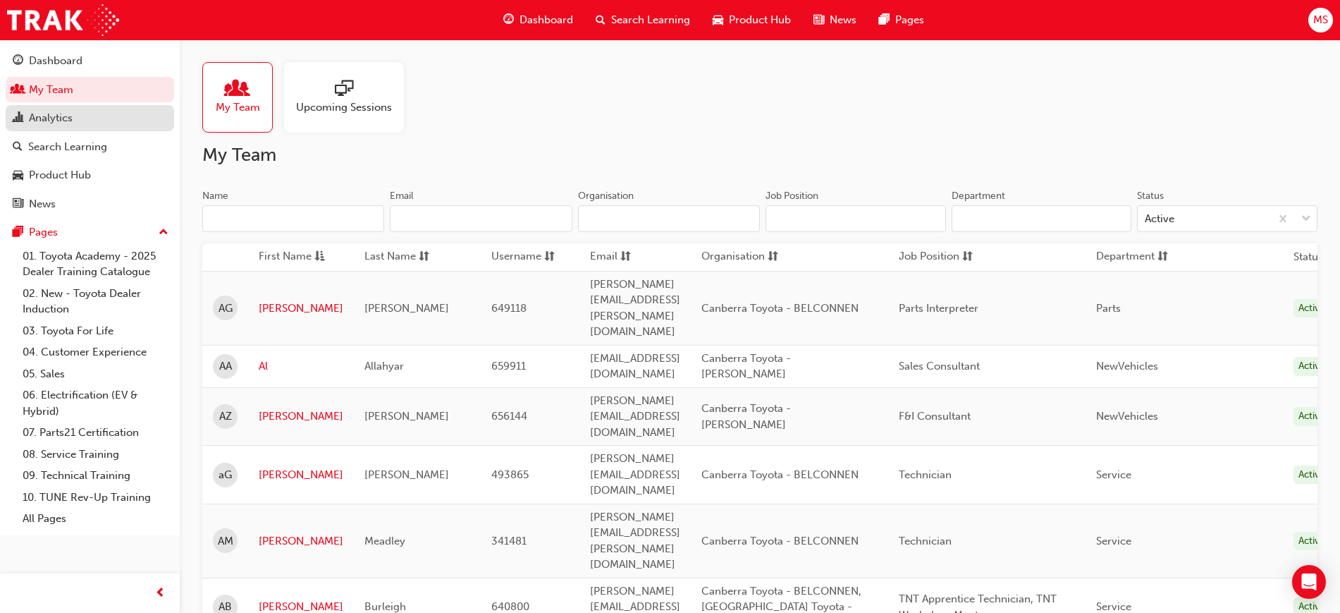
click at [44, 122] on div "Analytics" at bounding box center [51, 118] width 44 height 16
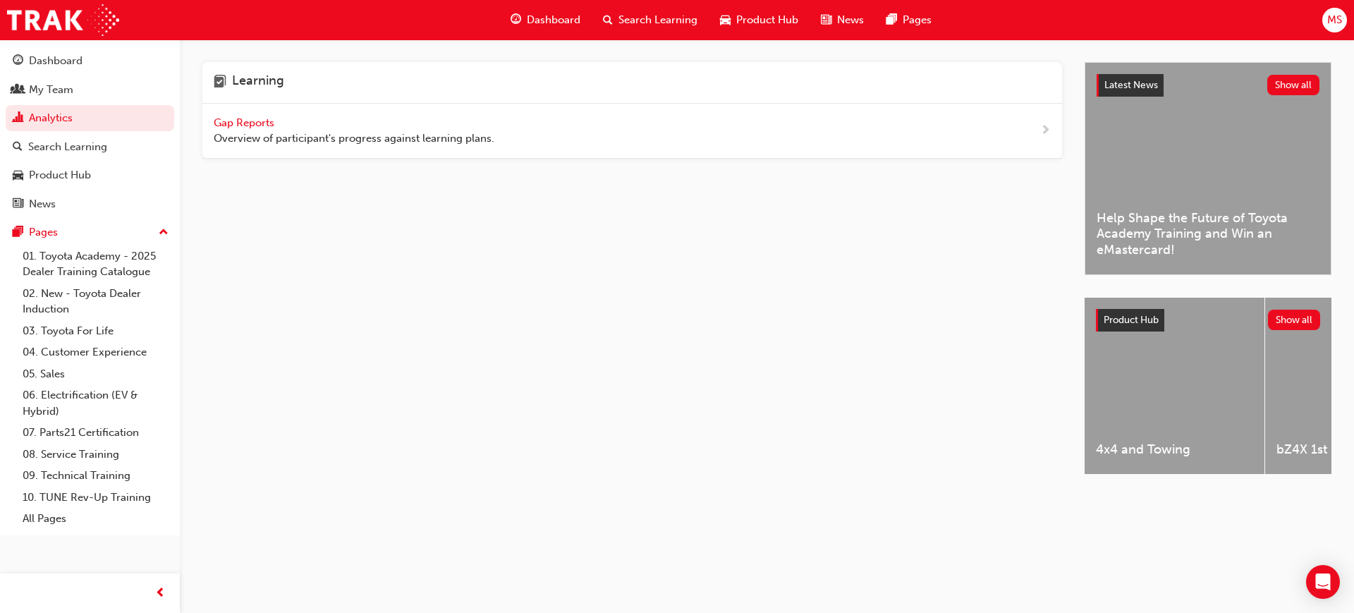
click at [257, 118] on span "Gap Reports" at bounding box center [245, 122] width 63 height 13
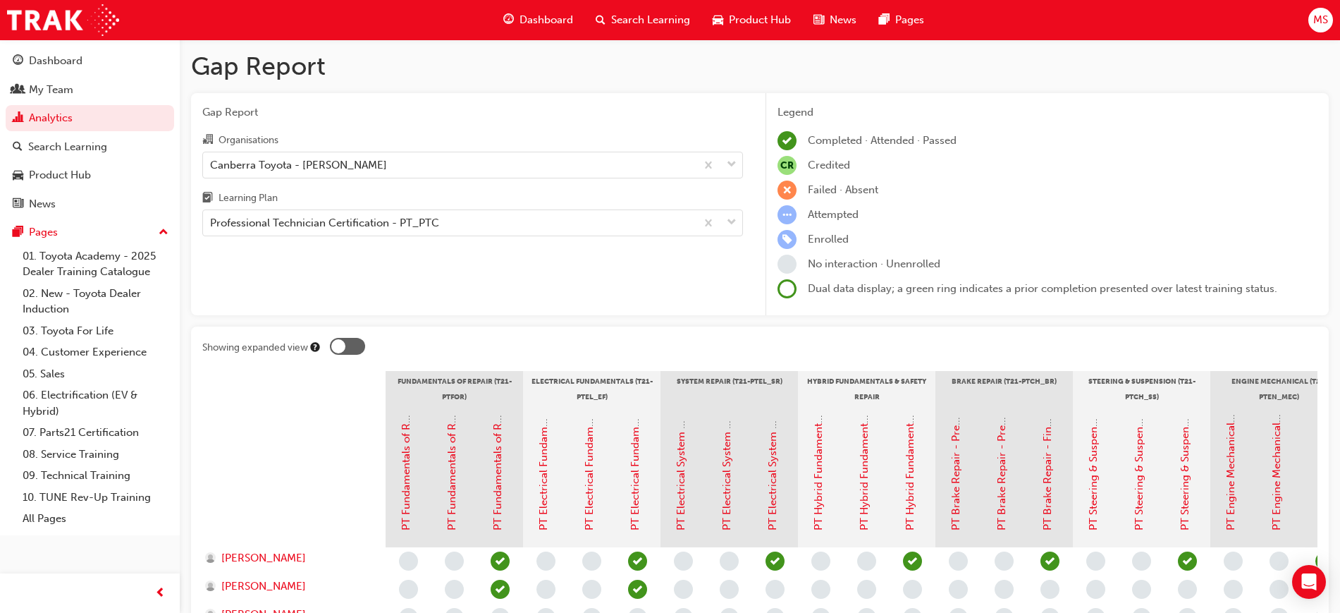
click at [323, 207] on div "Learning Plan" at bounding box center [472, 200] width 541 height 20
click at [212, 216] on input "Learning Plan Professional Technician Certification - PT_PTC" at bounding box center [210, 222] width 1 height 12
click at [338, 228] on div "Professional Technician Certification - PT_PTC" at bounding box center [324, 223] width 229 height 16
click at [212, 228] on input "Learning Plan 0 results available. Select is focused ,type to refine list, pres…" at bounding box center [210, 222] width 1 height 12
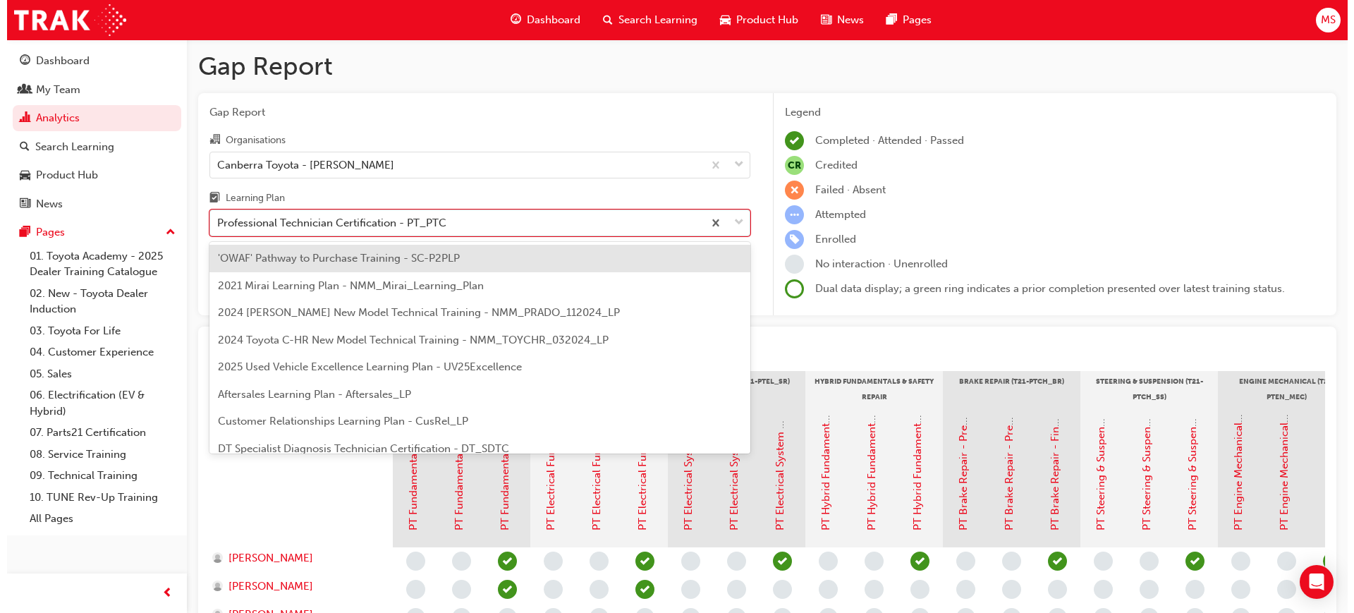
scroll to position [317, 0]
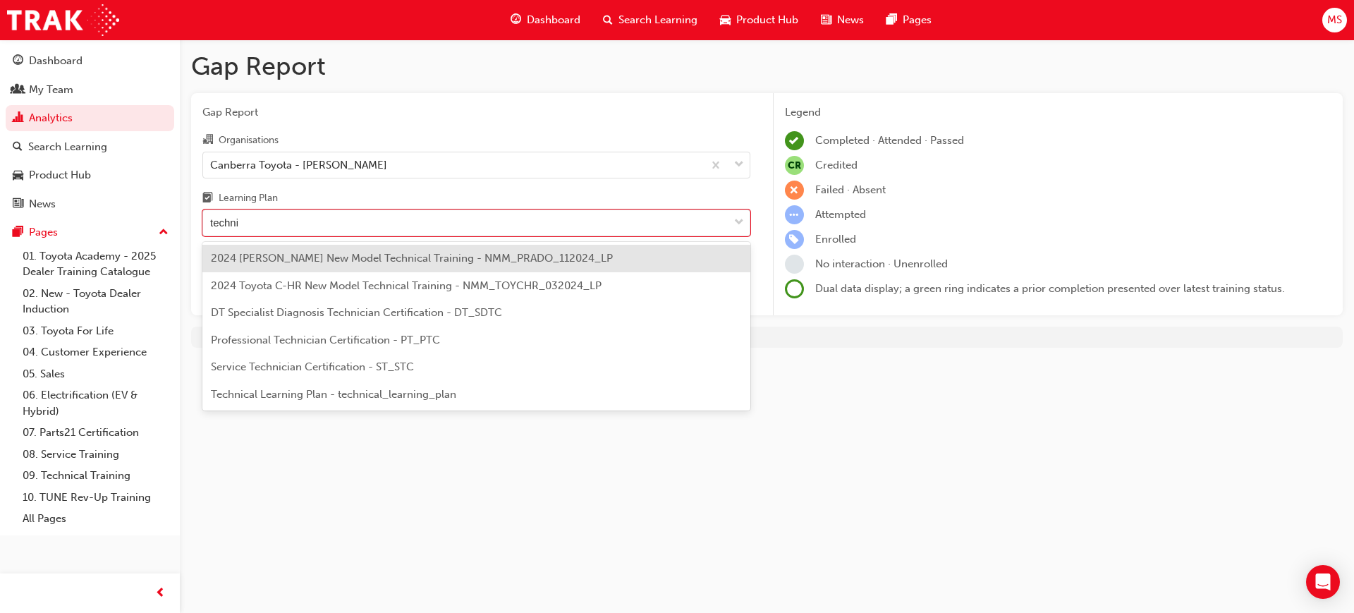
type input "technici"
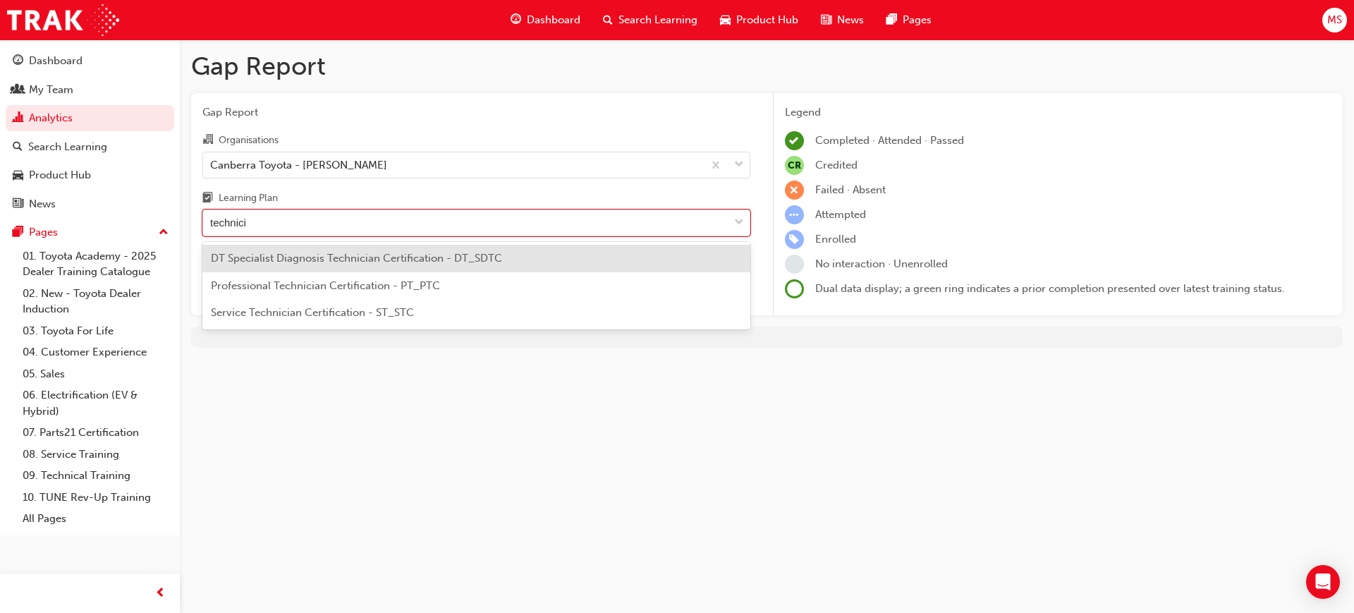
click at [277, 314] on span "Service Technician Certification - ST_STC" at bounding box center [312, 312] width 203 height 13
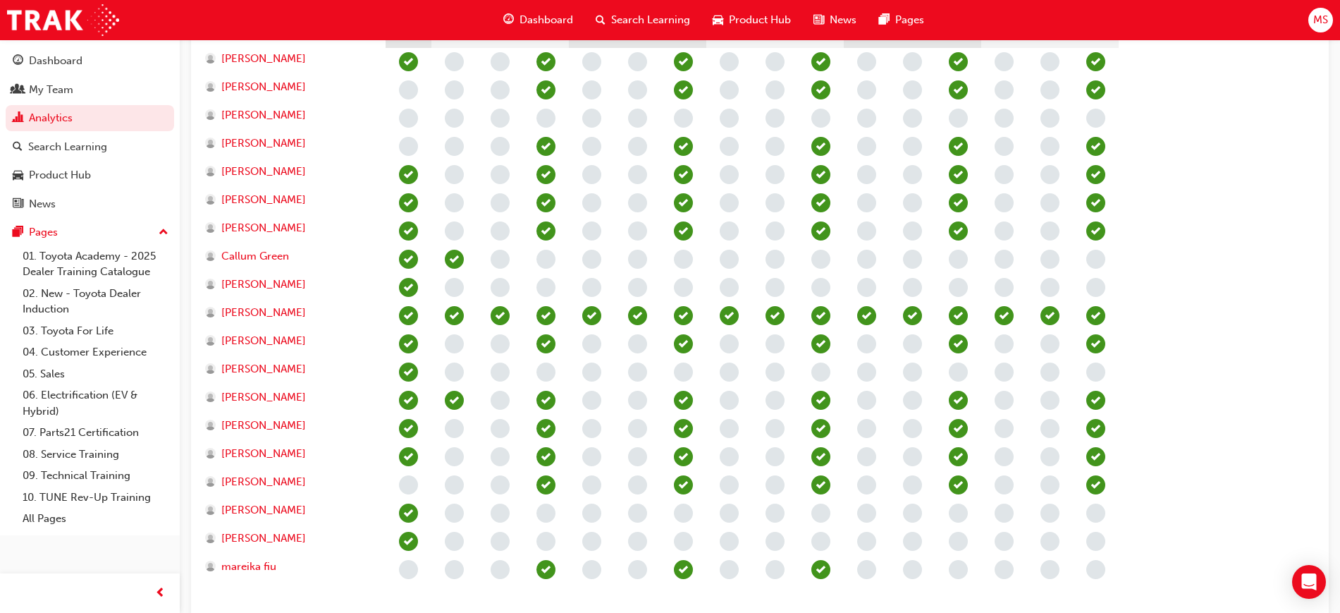
scroll to position [504, 0]
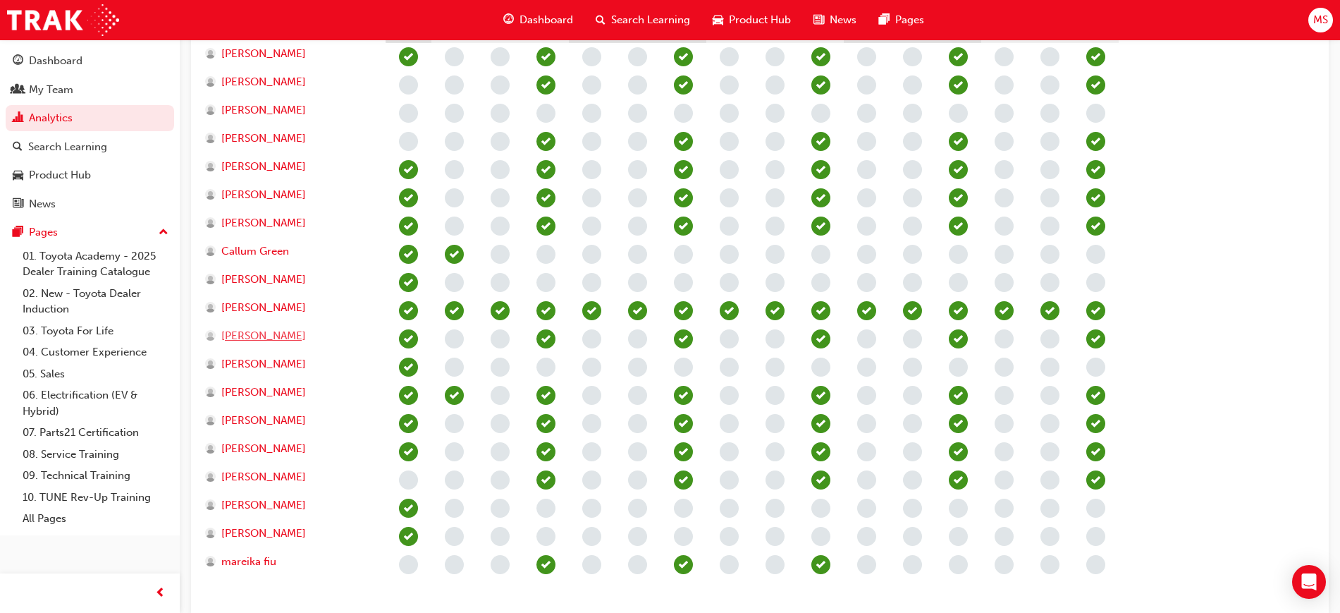
click at [264, 334] on span "[PERSON_NAME]" at bounding box center [263, 336] width 85 height 16
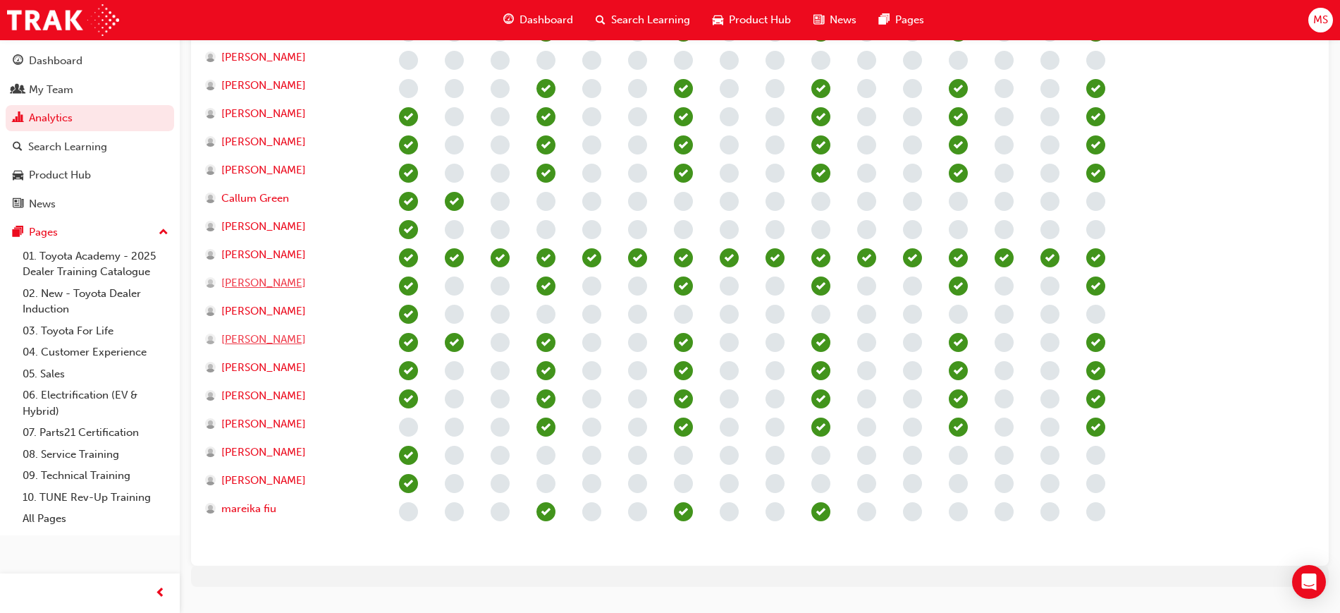
scroll to position [586, 0]
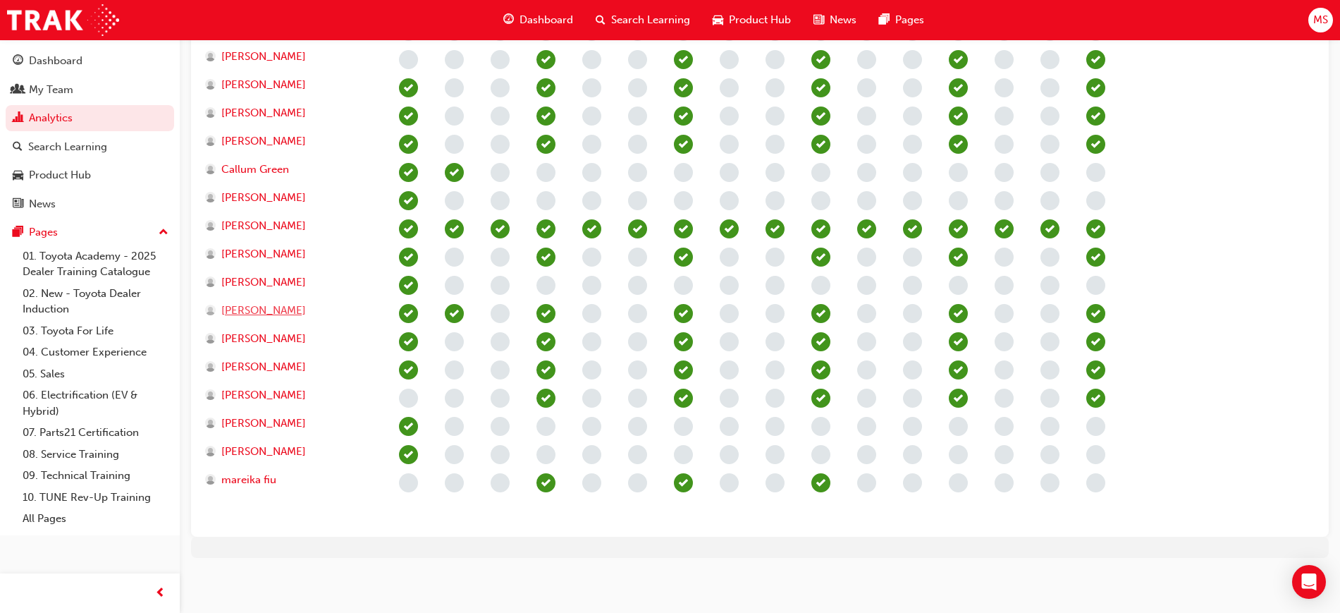
click at [254, 309] on span "[PERSON_NAME]" at bounding box center [263, 310] width 85 height 16
click at [259, 334] on span "[PERSON_NAME]" at bounding box center [263, 339] width 85 height 16
click at [271, 396] on span "[PERSON_NAME]" at bounding box center [263, 395] width 85 height 16
click at [257, 479] on span "mareika fiu" at bounding box center [248, 480] width 55 height 16
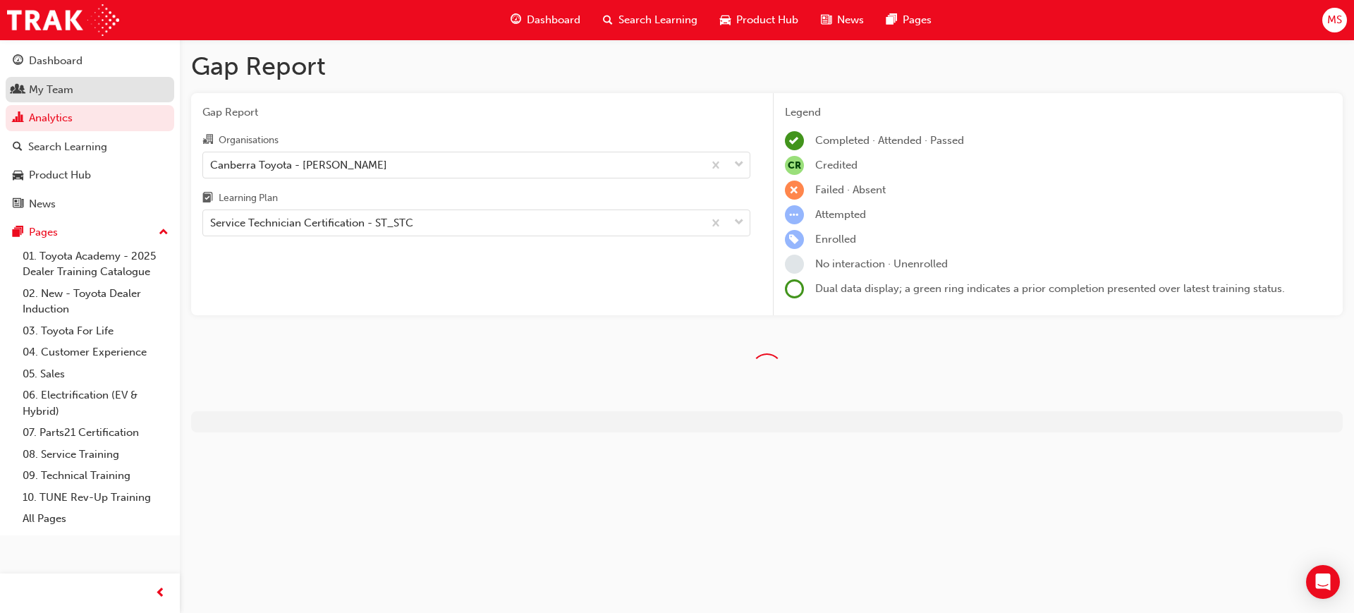
click at [37, 93] on div "My Team" at bounding box center [51, 90] width 44 height 16
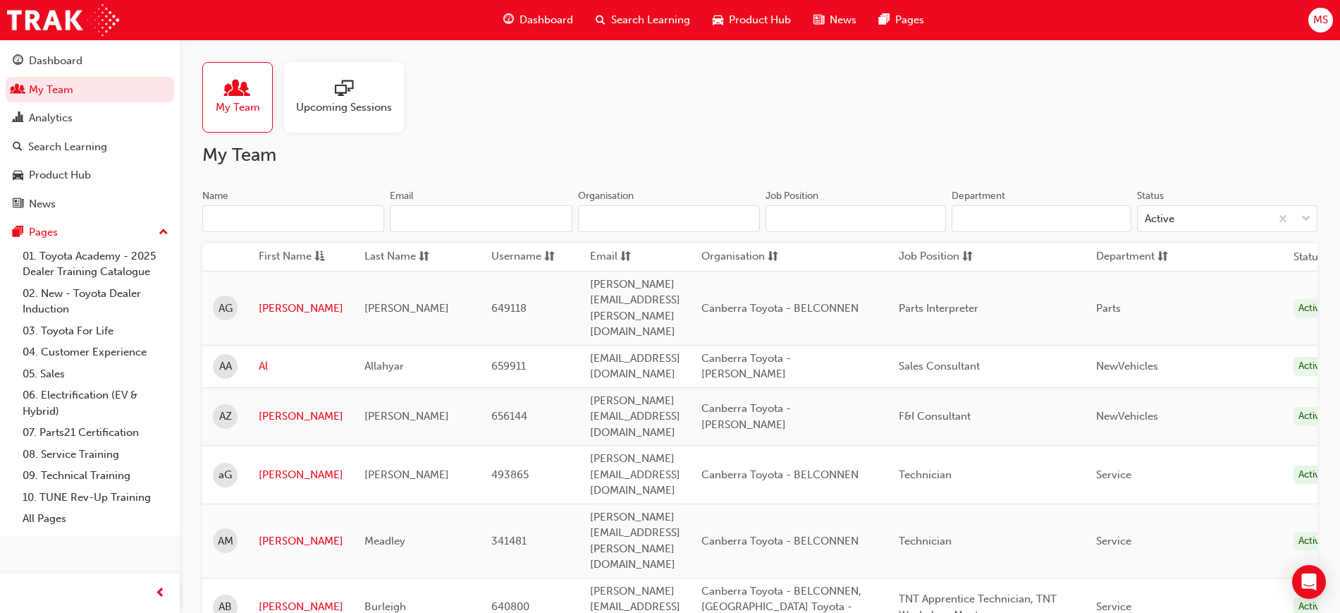
click at [303, 216] on input "Name" at bounding box center [293, 218] width 182 height 27
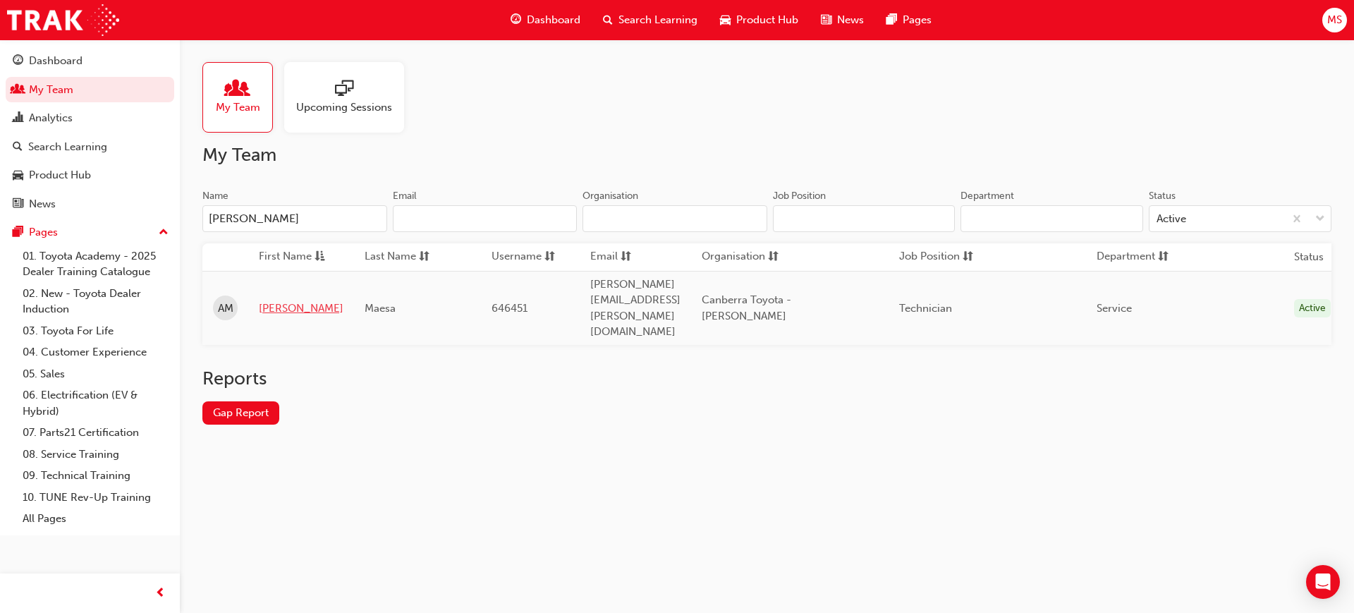
type input "[PERSON_NAME]"
click at [279, 300] on link "[PERSON_NAME]" at bounding box center [301, 308] width 85 height 16
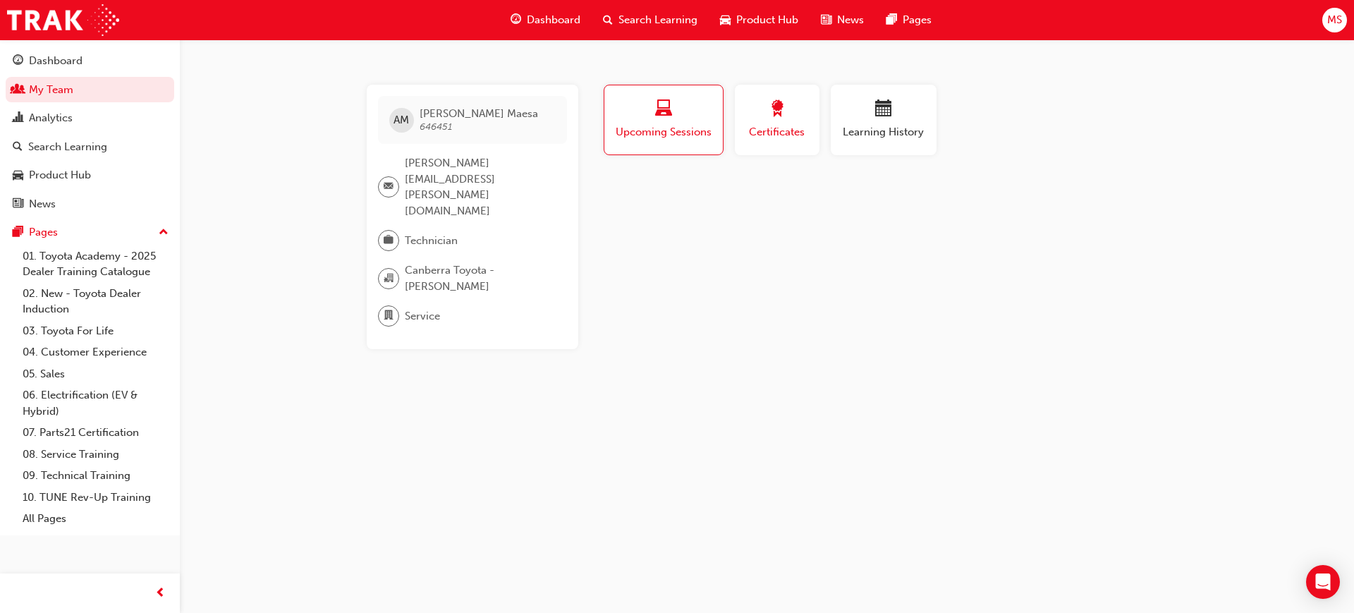
click at [757, 124] on span "Certificates" at bounding box center [776, 132] width 63 height 16
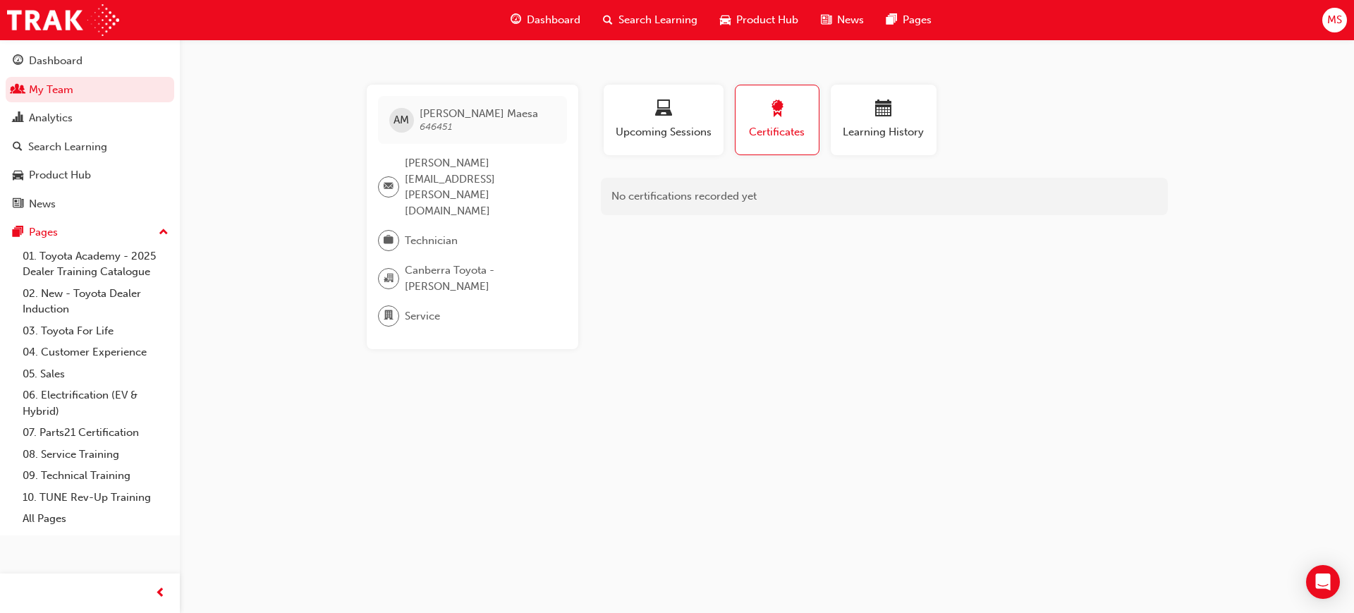
click at [785, 100] on span "award-icon" at bounding box center [777, 109] width 17 height 19
click at [113, 91] on link "My Team" at bounding box center [90, 90] width 169 height 26
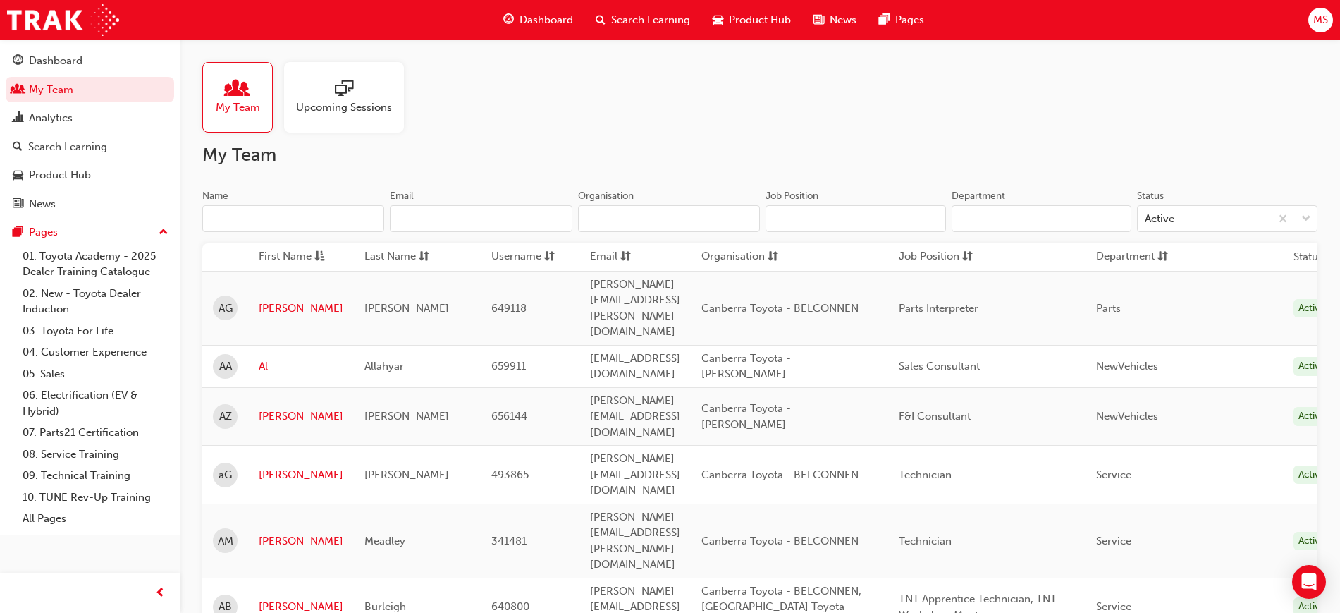
click at [269, 218] on input "Name" at bounding box center [293, 218] width 182 height 27
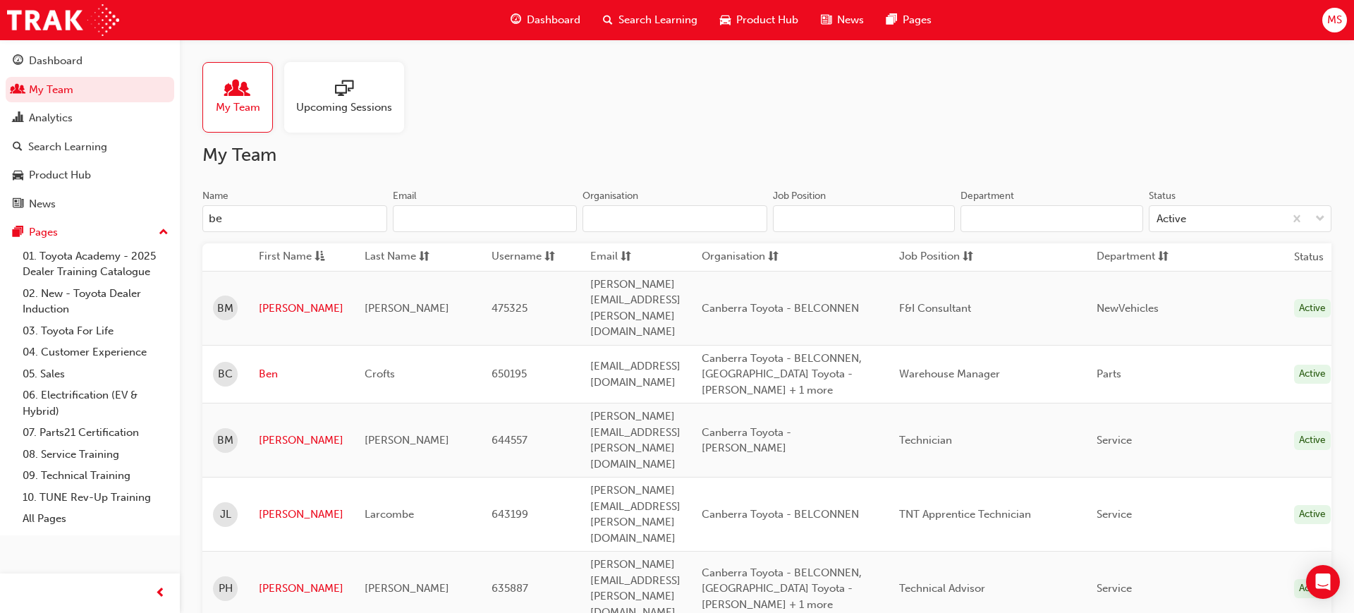
type input "b"
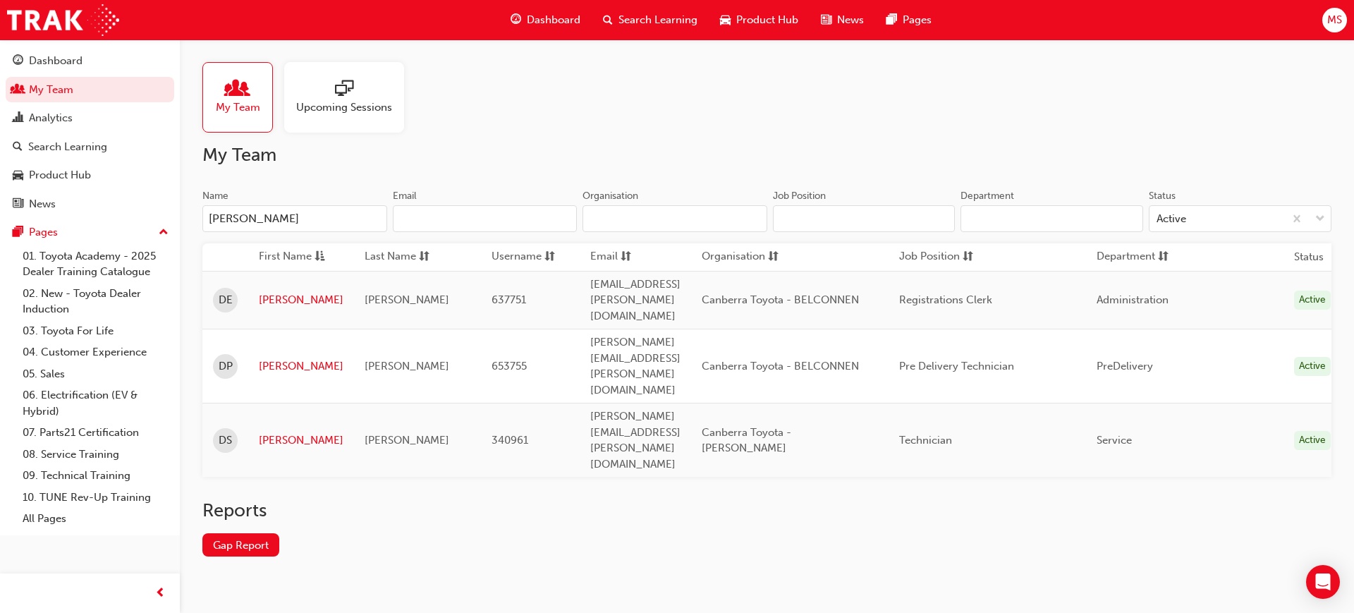
click at [269, 218] on input "dan" at bounding box center [294, 218] width 185 height 27
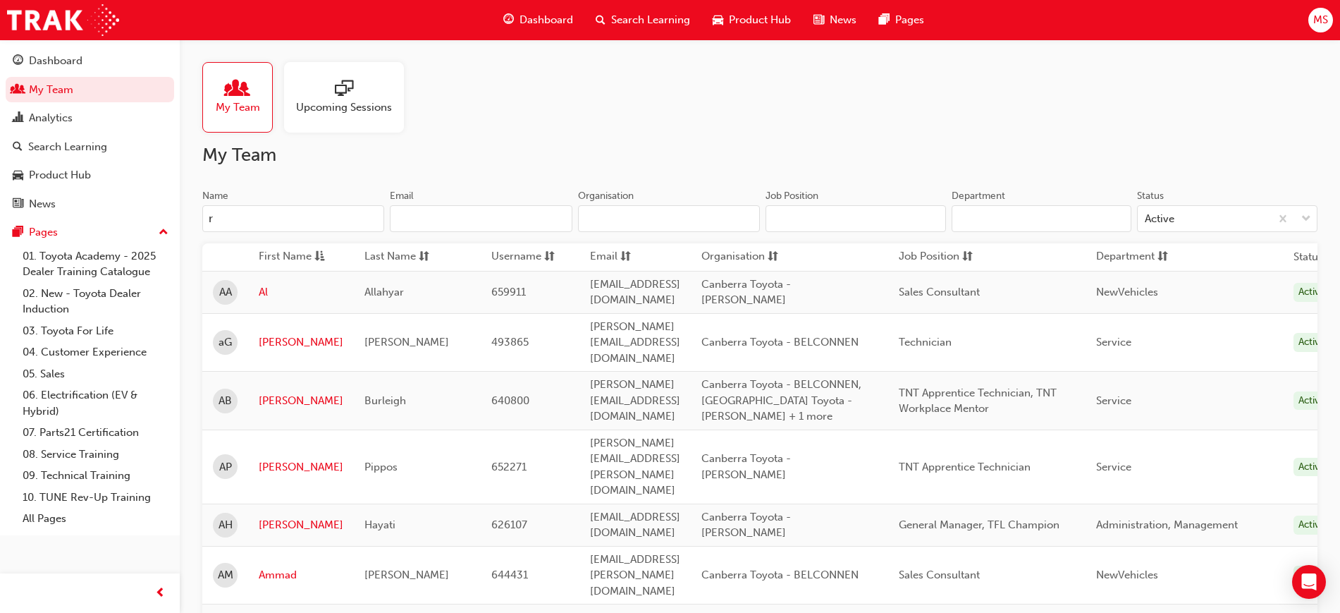
type input "ra"
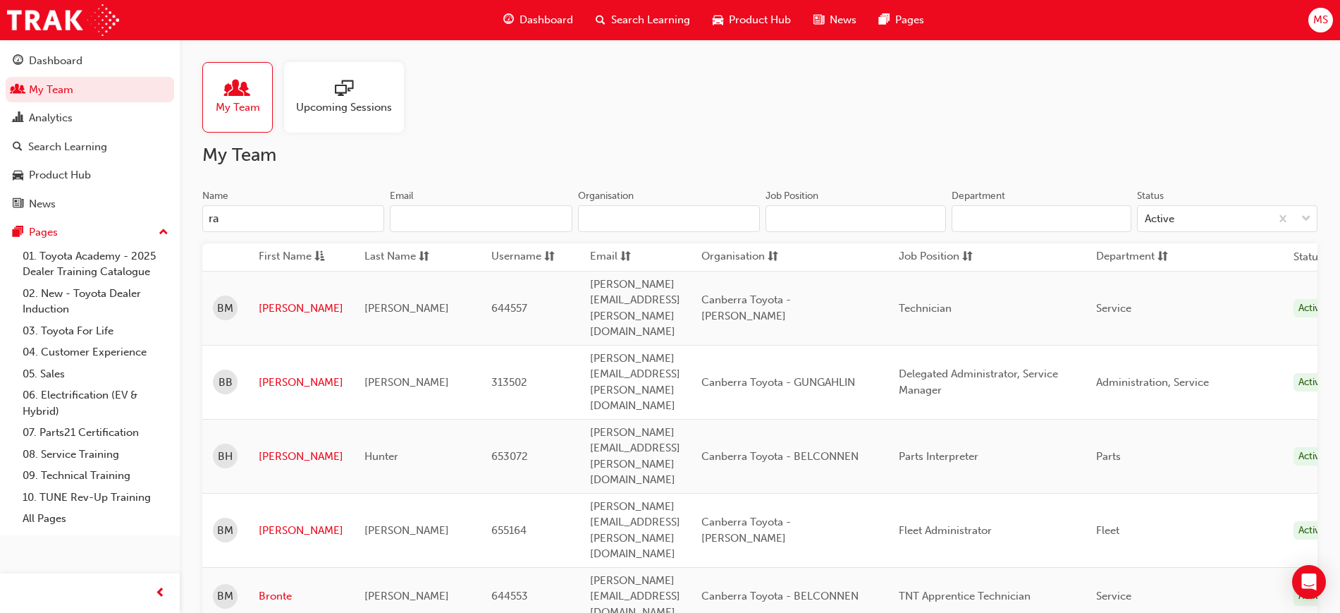
click at [240, 217] on input "ra" at bounding box center [293, 218] width 182 height 27
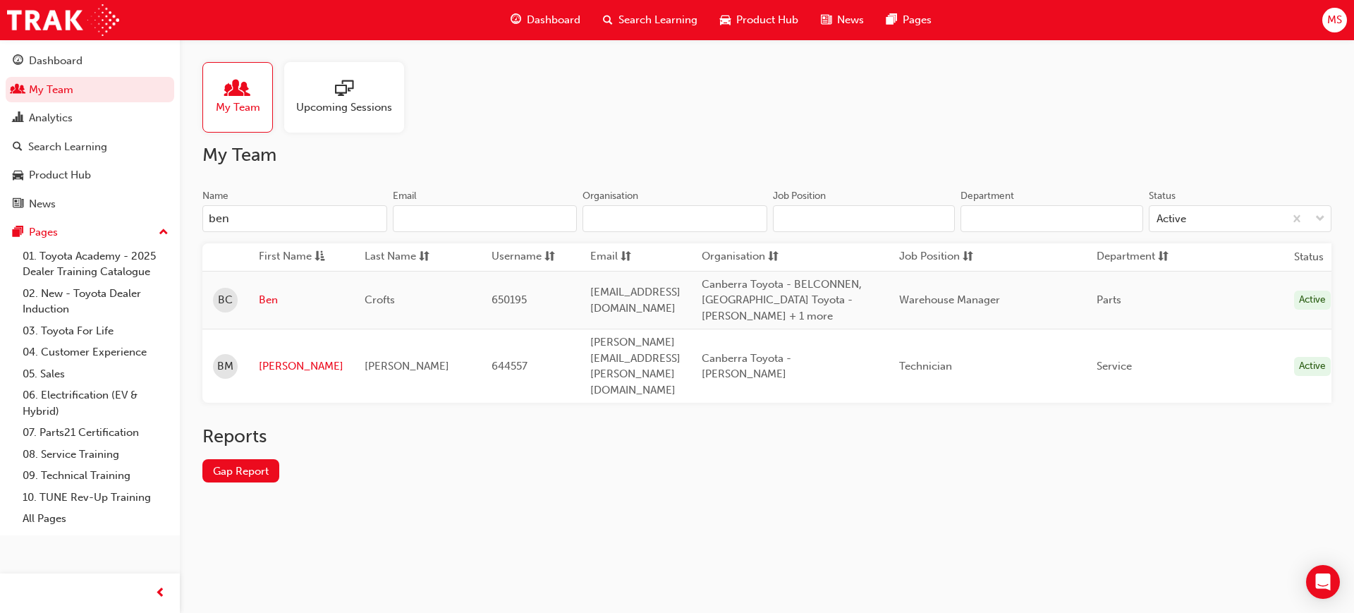
type input "ben"
click at [283, 334] on td "Benjamin" at bounding box center [301, 366] width 106 height 74
click at [303, 358] on link "Benjamin" at bounding box center [301, 366] width 85 height 16
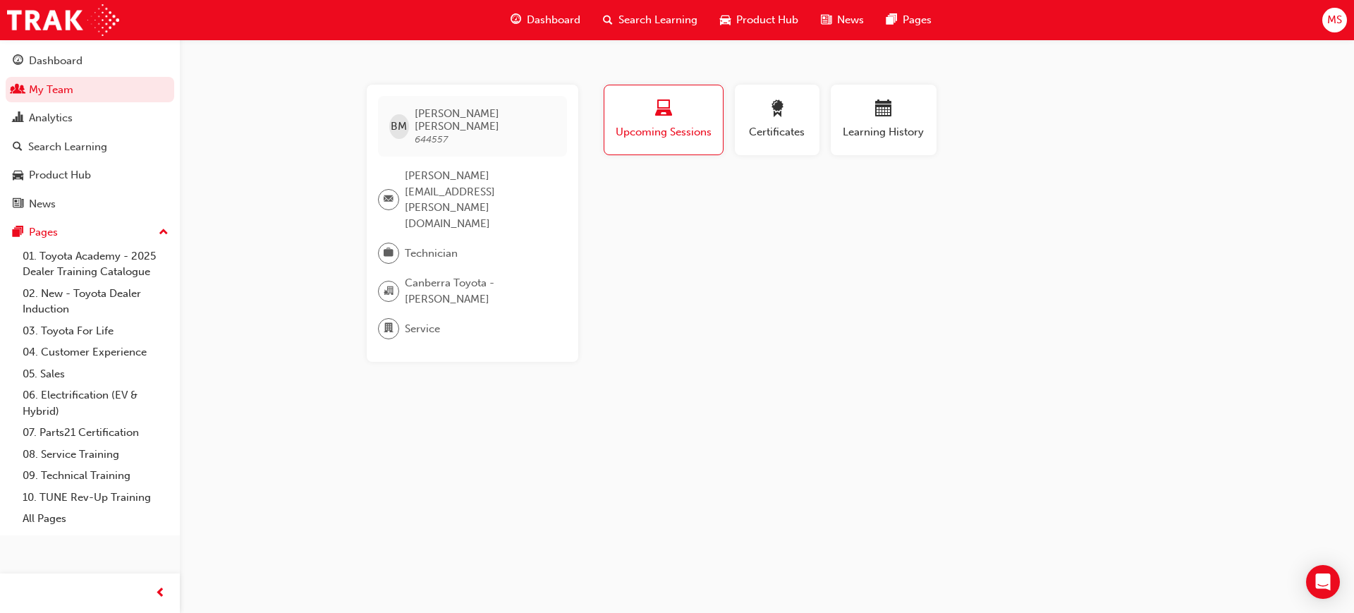
click at [798, 78] on div "BM Benjamin McNamara 644557 michael.fraser@canberratoyota.com.au Technician Can…" at bounding box center [677, 306] width 1354 height 613
click at [782, 108] on span "award-icon" at bounding box center [777, 109] width 17 height 19
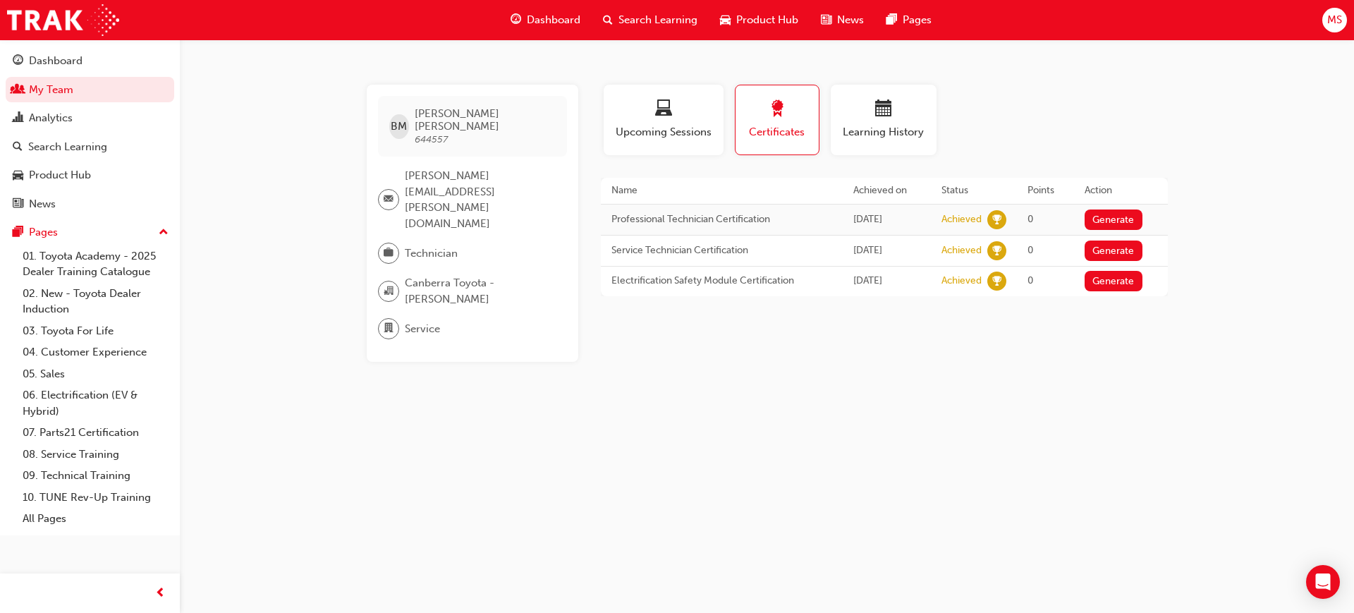
click at [751, 457] on div "BM Benjamin McNamara 644557 michael.fraser@canberratoyota.com.au Technician Can…" at bounding box center [677, 306] width 1354 height 613
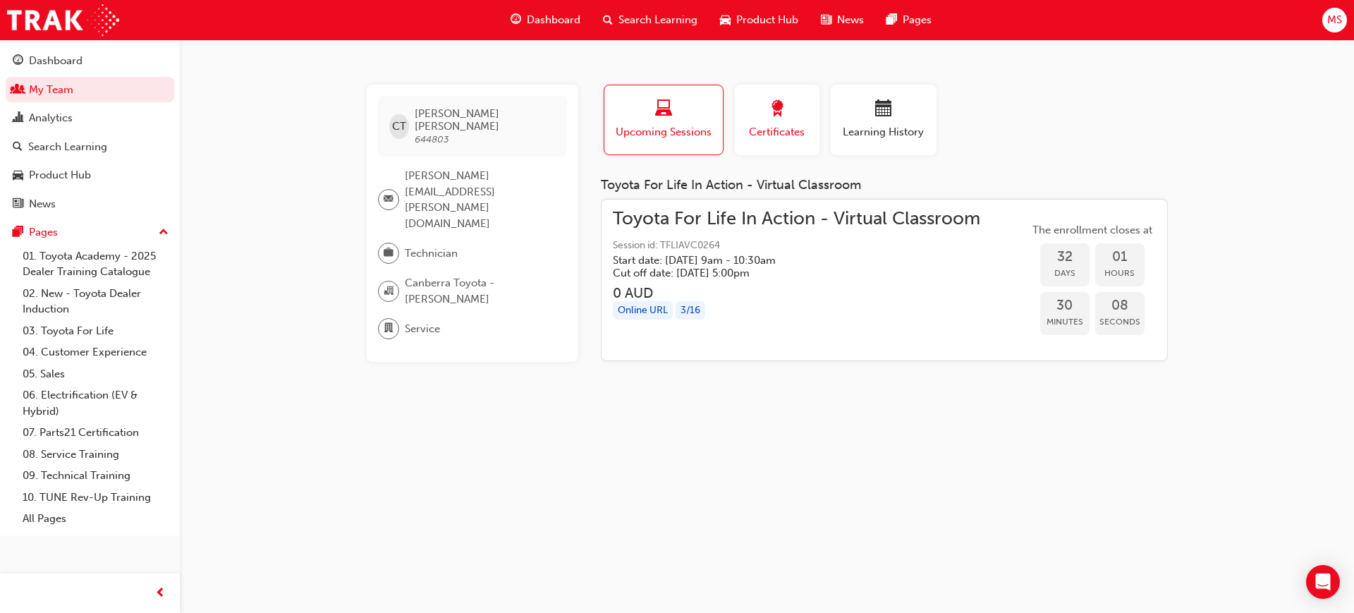
click at [799, 102] on div "button" at bounding box center [776, 111] width 63 height 22
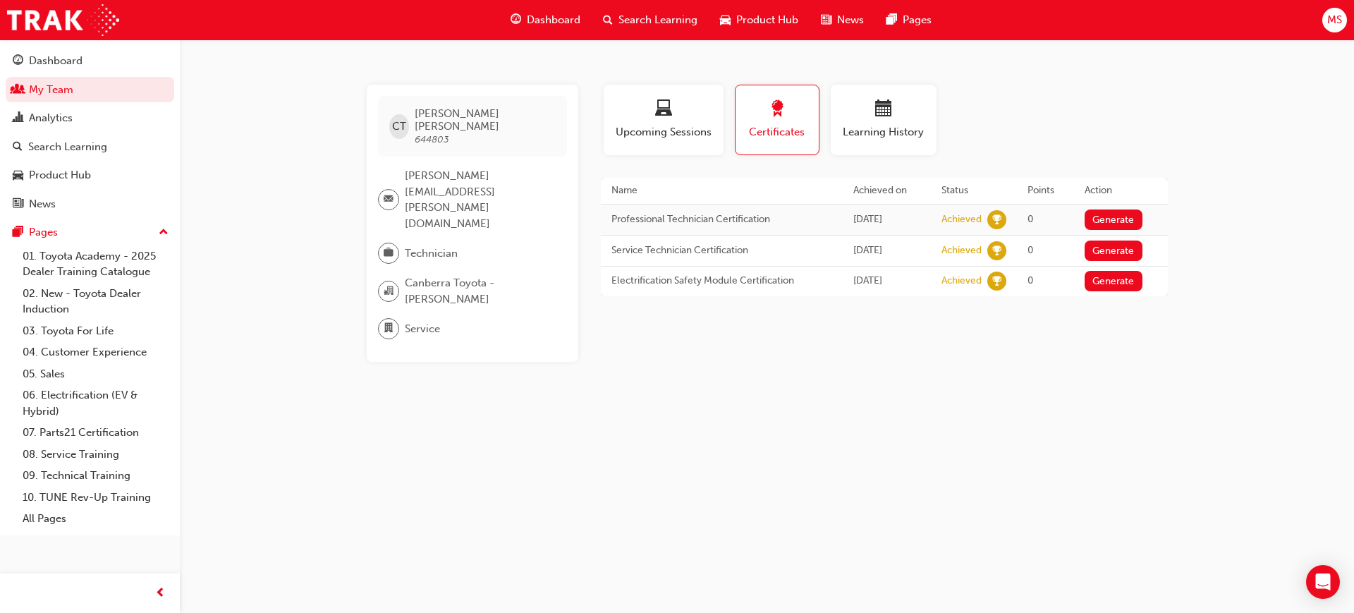
drag, startPoint x: 707, startPoint y: 501, endPoint x: 465, endPoint y: 470, distance: 243.8
click at [465, 470] on div "CT [PERSON_NAME] 644803 [PERSON_NAME][EMAIL_ADDRESS][PERSON_NAME][DOMAIN_NAME] …" at bounding box center [677, 306] width 1354 height 613
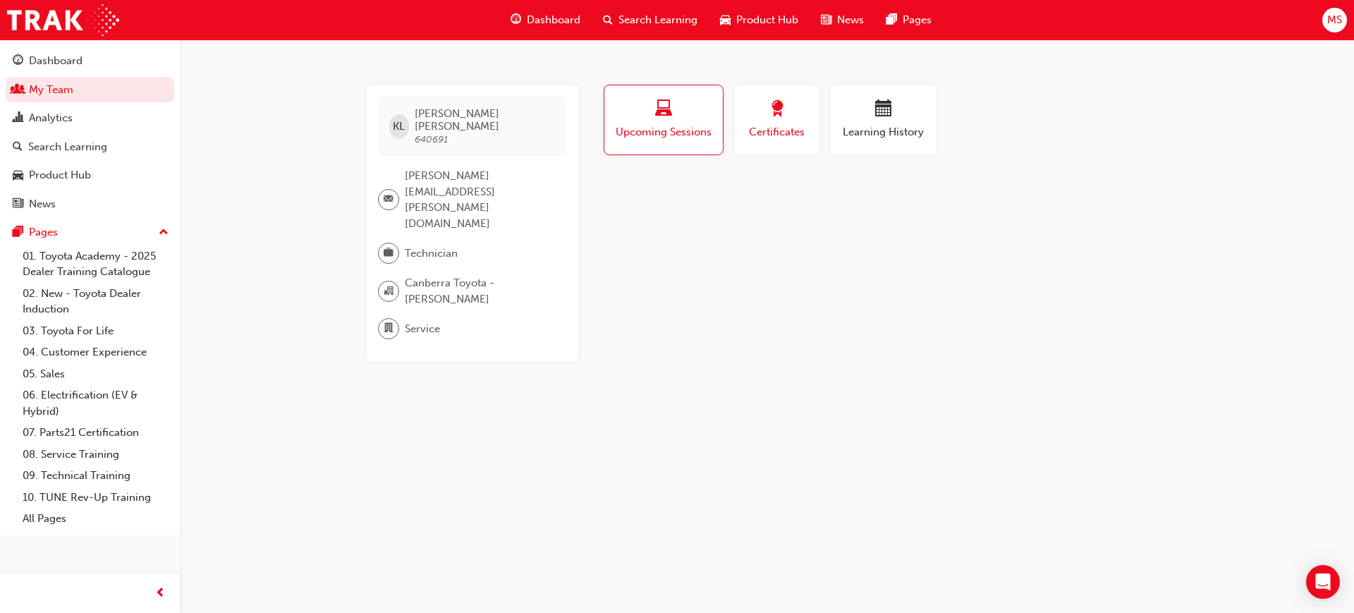
click at [778, 121] on div "button" at bounding box center [776, 111] width 63 height 22
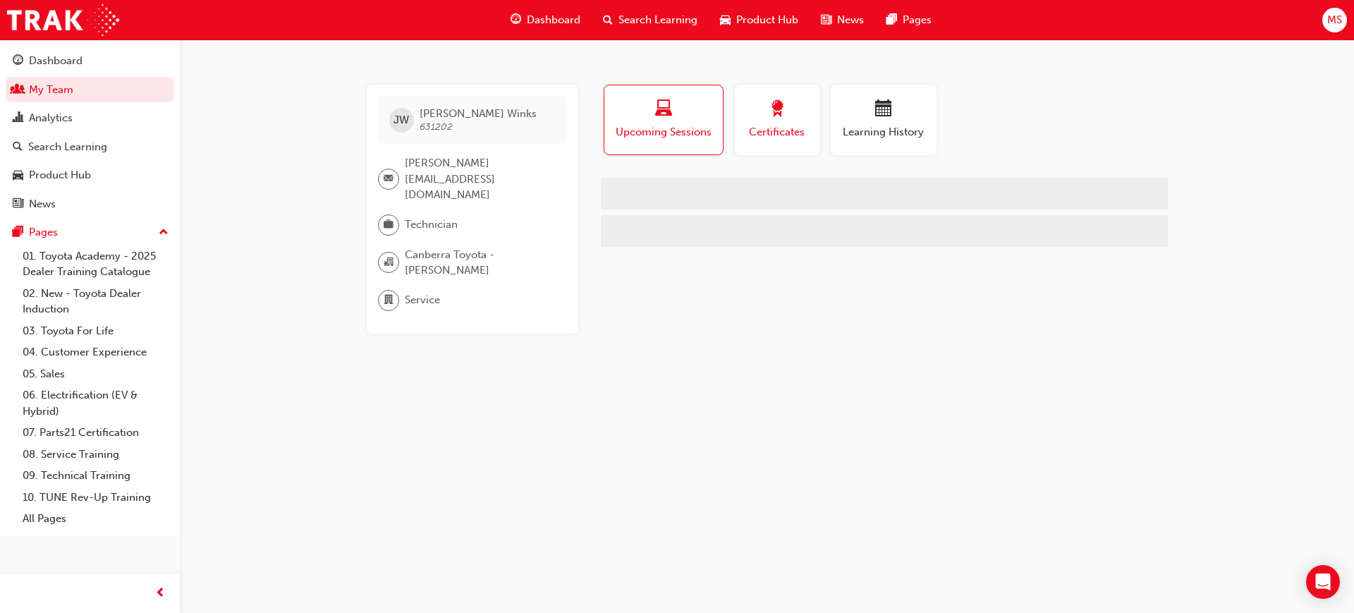
click at [773, 109] on span "award-icon" at bounding box center [777, 109] width 17 height 19
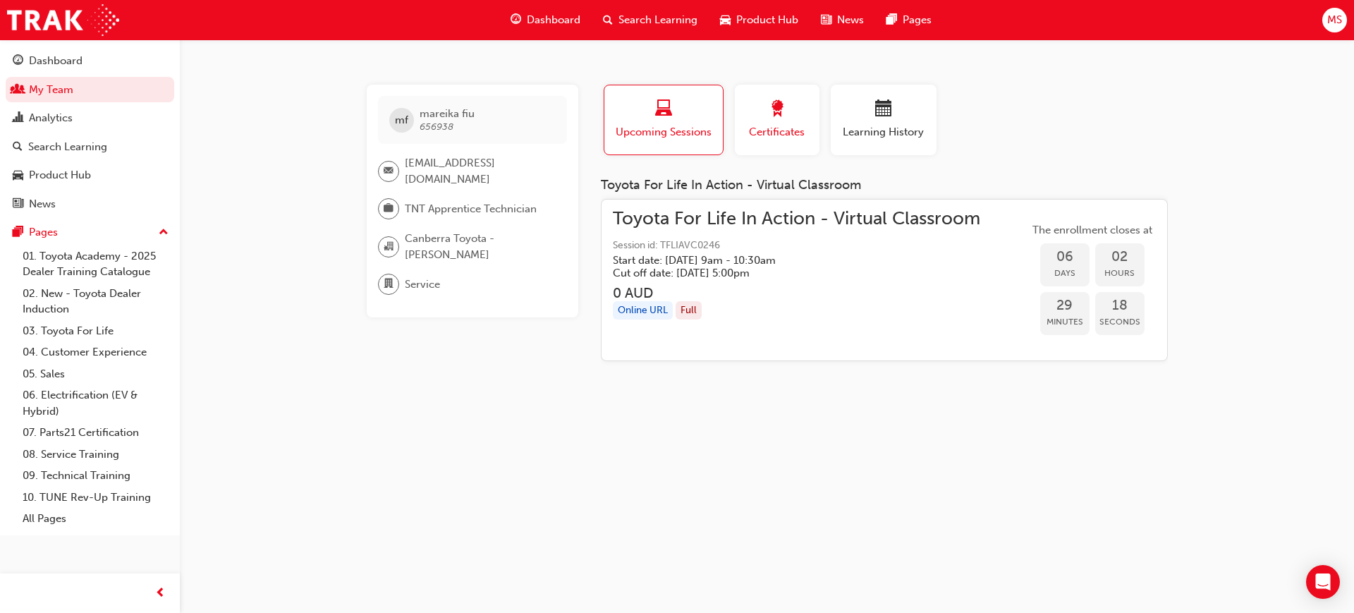
click at [760, 112] on div "button" at bounding box center [776, 111] width 63 height 22
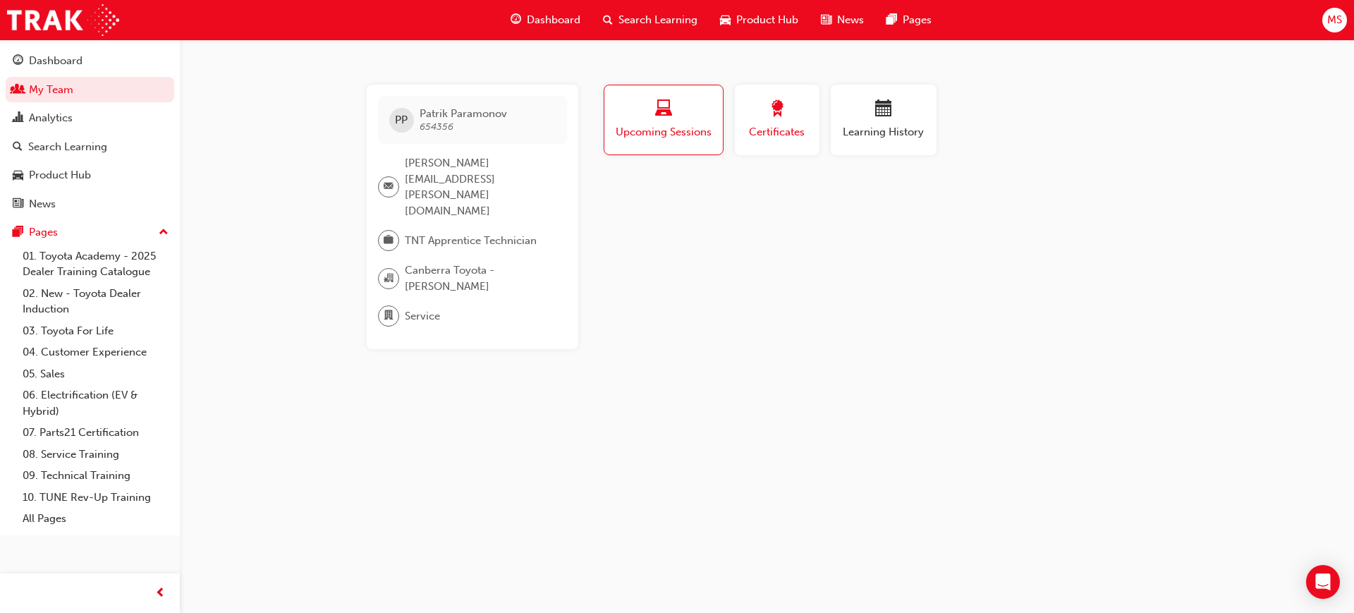
click at [775, 100] on span "award-icon" at bounding box center [777, 109] width 17 height 19
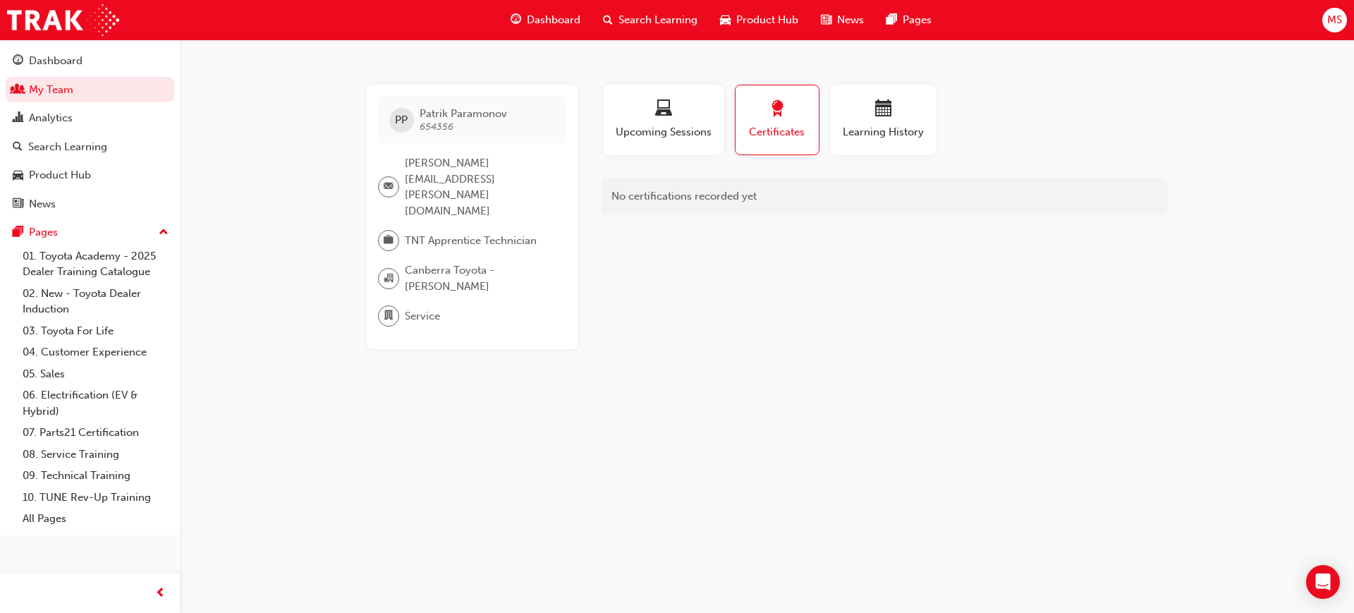
click at [836, 424] on div "PP Patrik Paramonov 654356 michael.fraser@canberratoyota.com.au TNT Apprentice …" at bounding box center [677, 306] width 1354 height 613
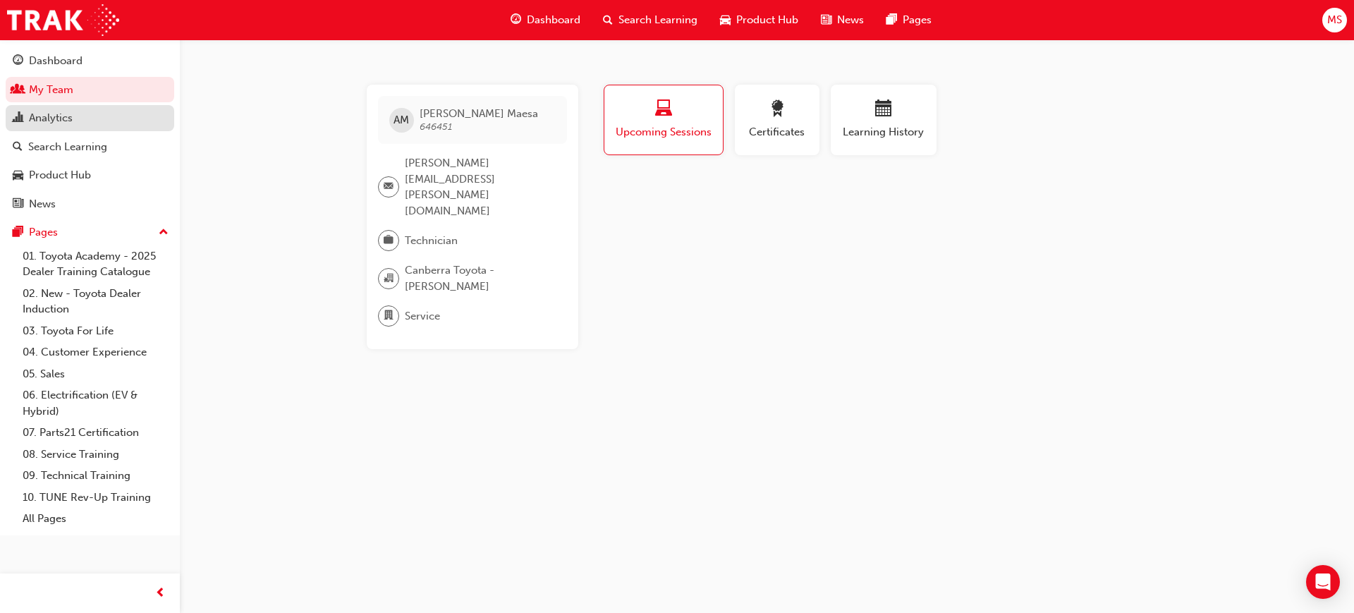
click at [87, 112] on div "Analytics" at bounding box center [90, 118] width 154 height 18
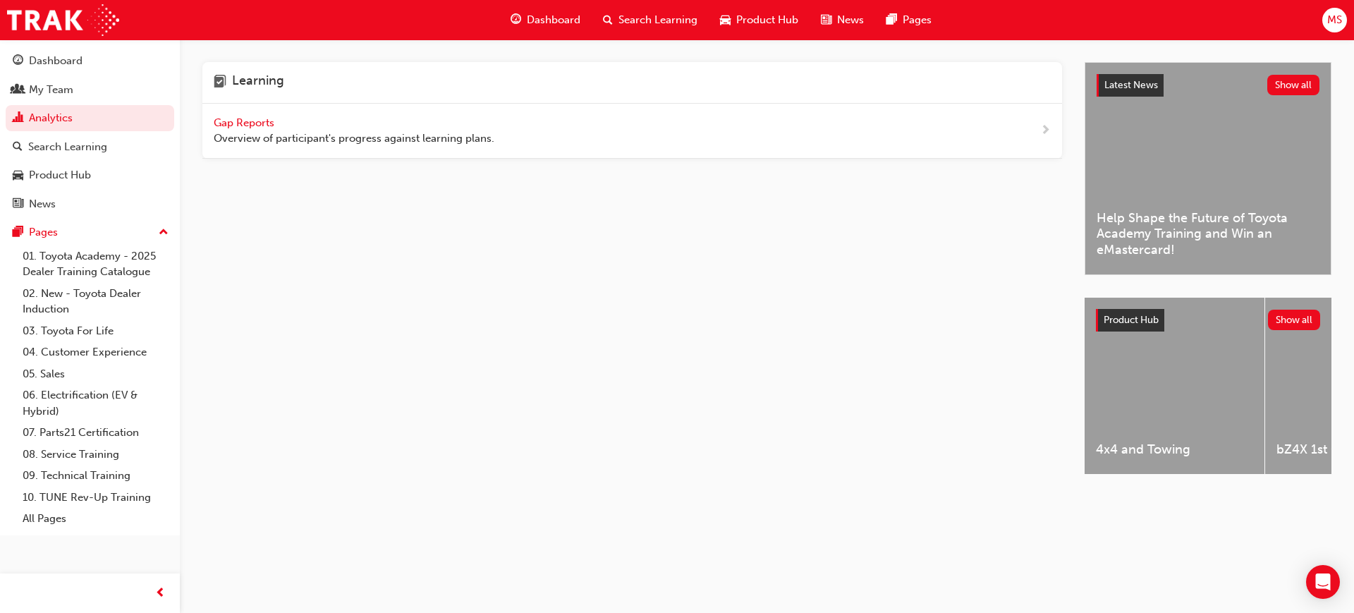
click at [237, 121] on span "Gap Reports" at bounding box center [245, 122] width 63 height 13
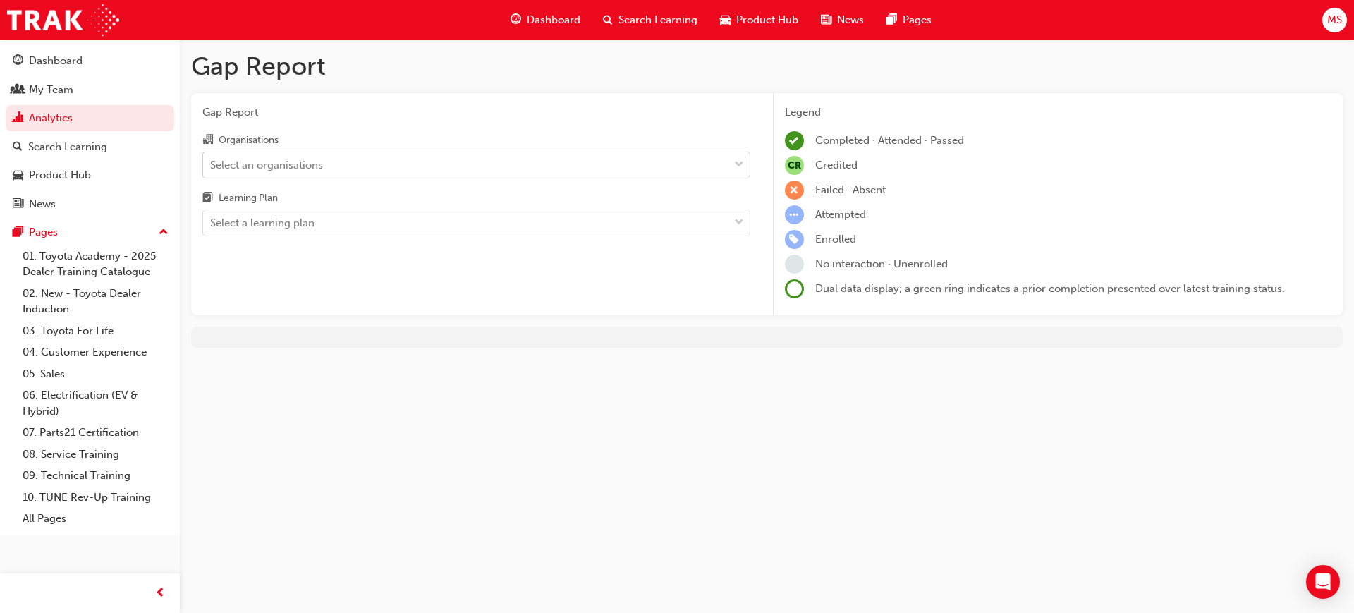
click at [343, 159] on div "Select an organisations" at bounding box center [465, 164] width 525 height 25
click at [212, 159] on input "Organisations Select an organisations" at bounding box center [210, 164] width 1 height 12
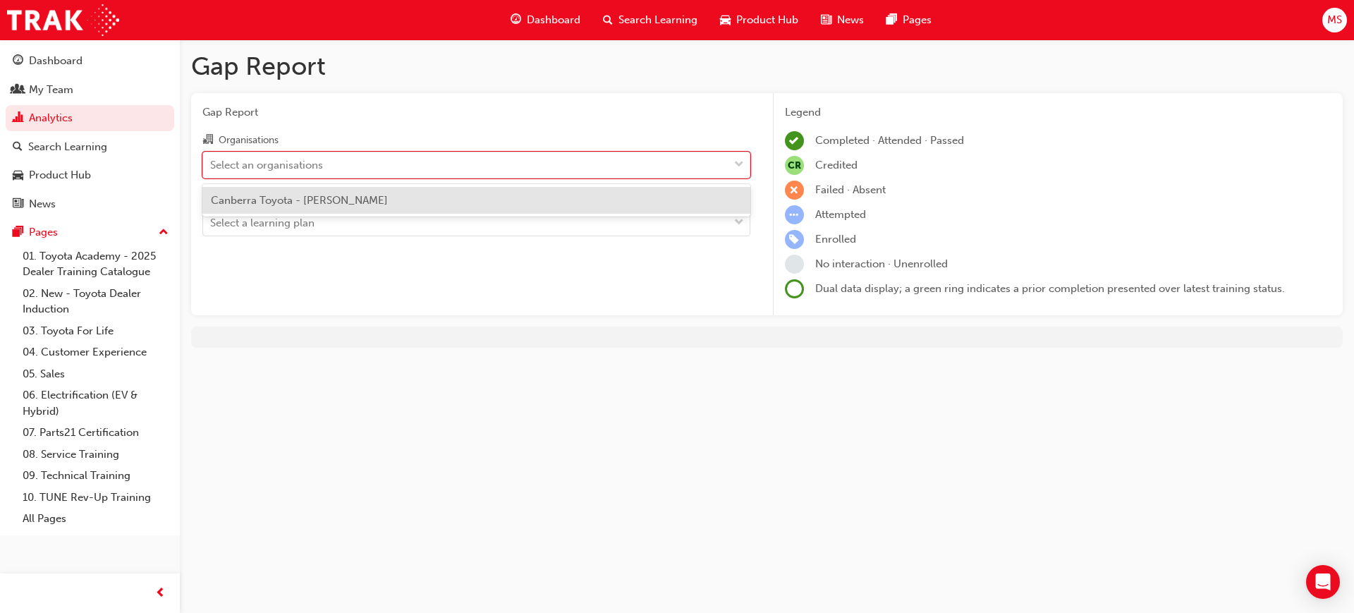
click at [286, 202] on span "Canberra Toyota - [PERSON_NAME]" at bounding box center [299, 200] width 177 height 13
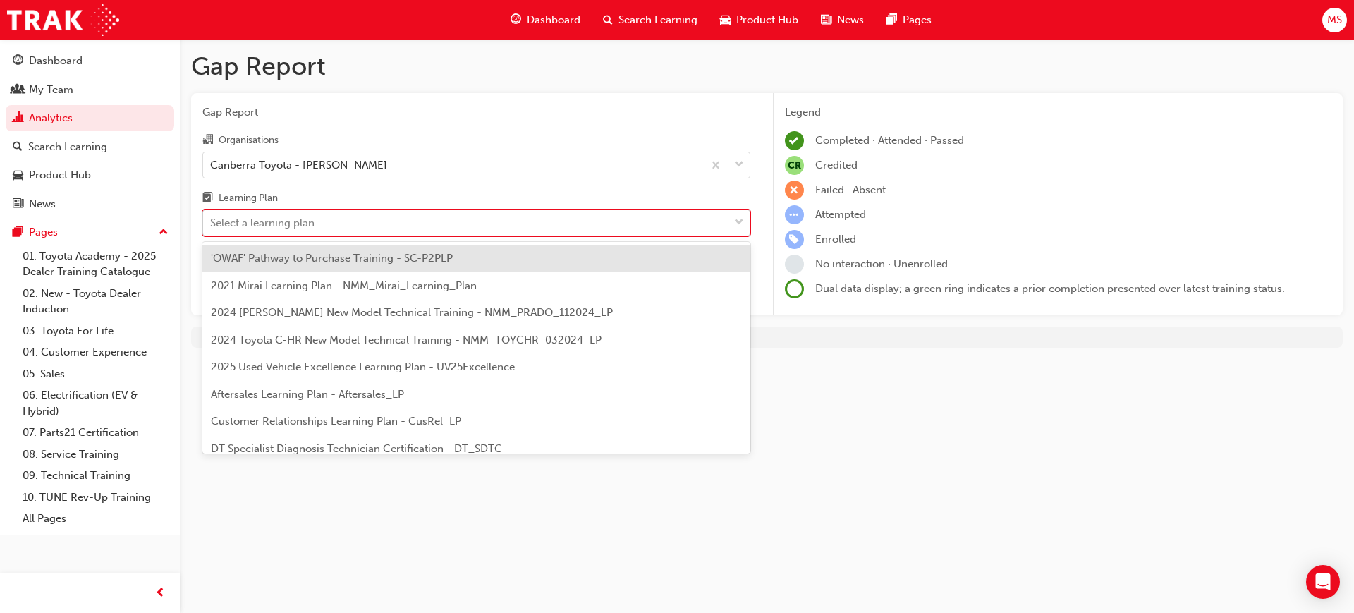
click at [293, 214] on div "Select a learning plan" at bounding box center [465, 223] width 525 height 25
click at [212, 216] on input "Learning Plan option 'OWAF' Pathway to Purchase Training - SC-P2PLP focused, 1 …" at bounding box center [210, 222] width 1 height 12
click at [293, 214] on div "Select a learning plan" at bounding box center [465, 223] width 525 height 25
click at [212, 216] on input "Learning Plan option 'OWAF' Pathway to Purchase Training - SC-P2PLP focused, 1 …" at bounding box center [210, 222] width 1 height 12
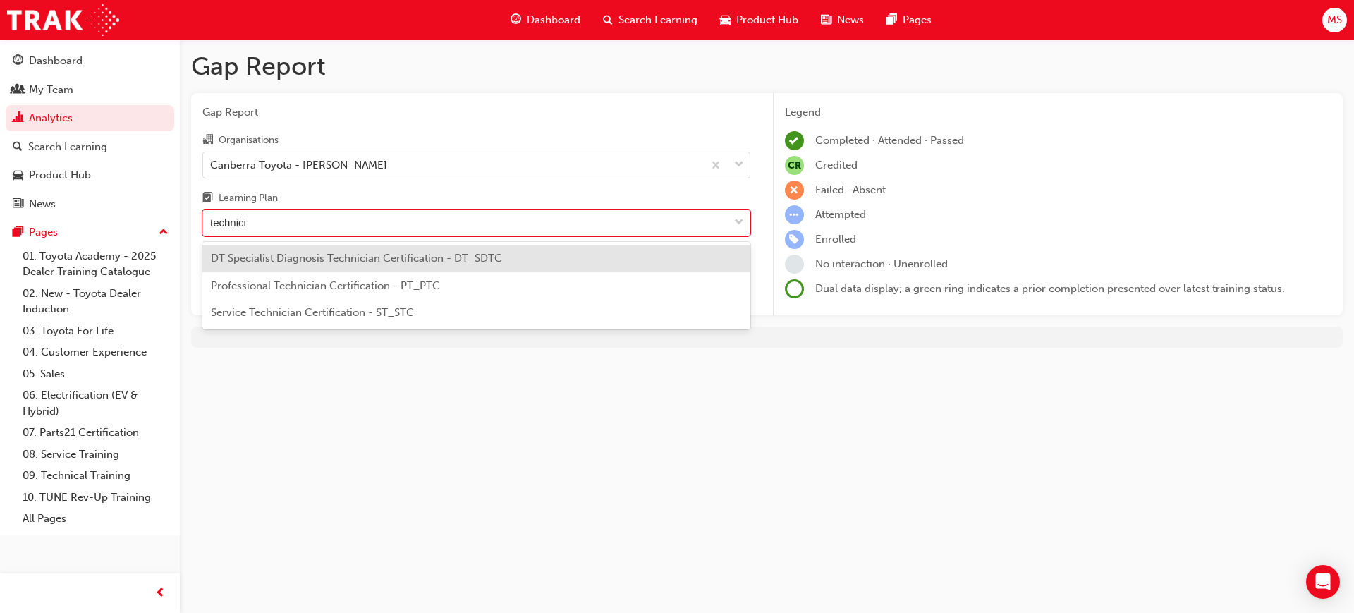
type input "technicia"
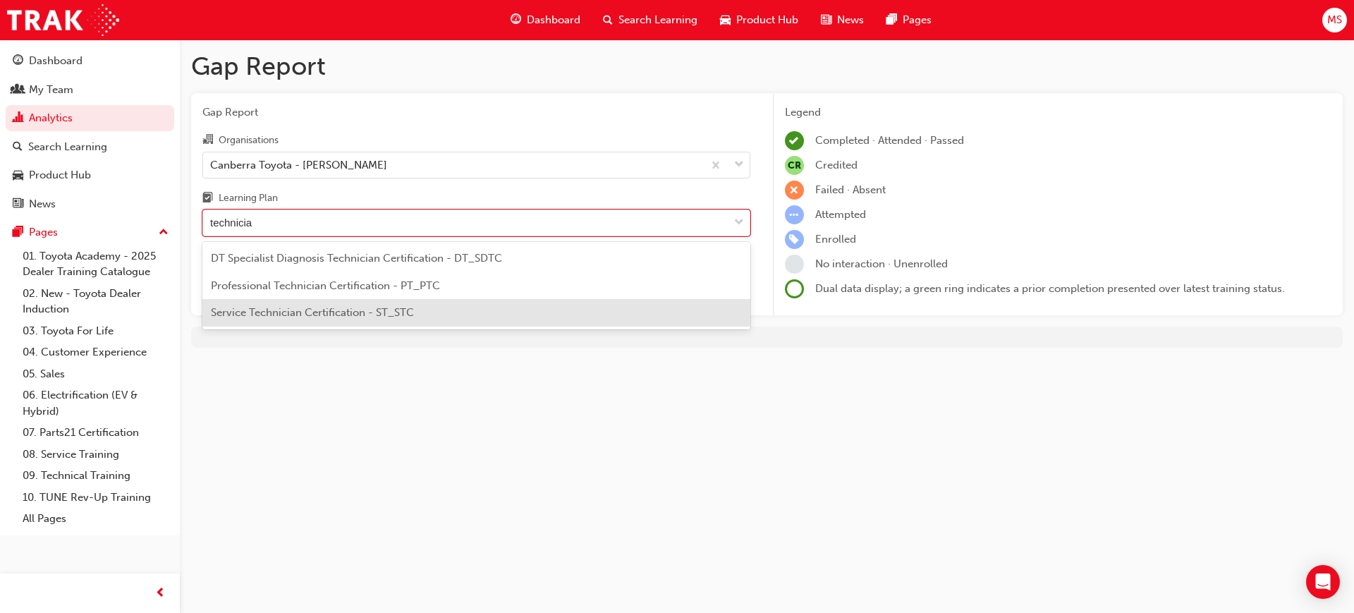
click at [309, 308] on span "Service Technician Certification - ST_STC" at bounding box center [312, 312] width 203 height 13
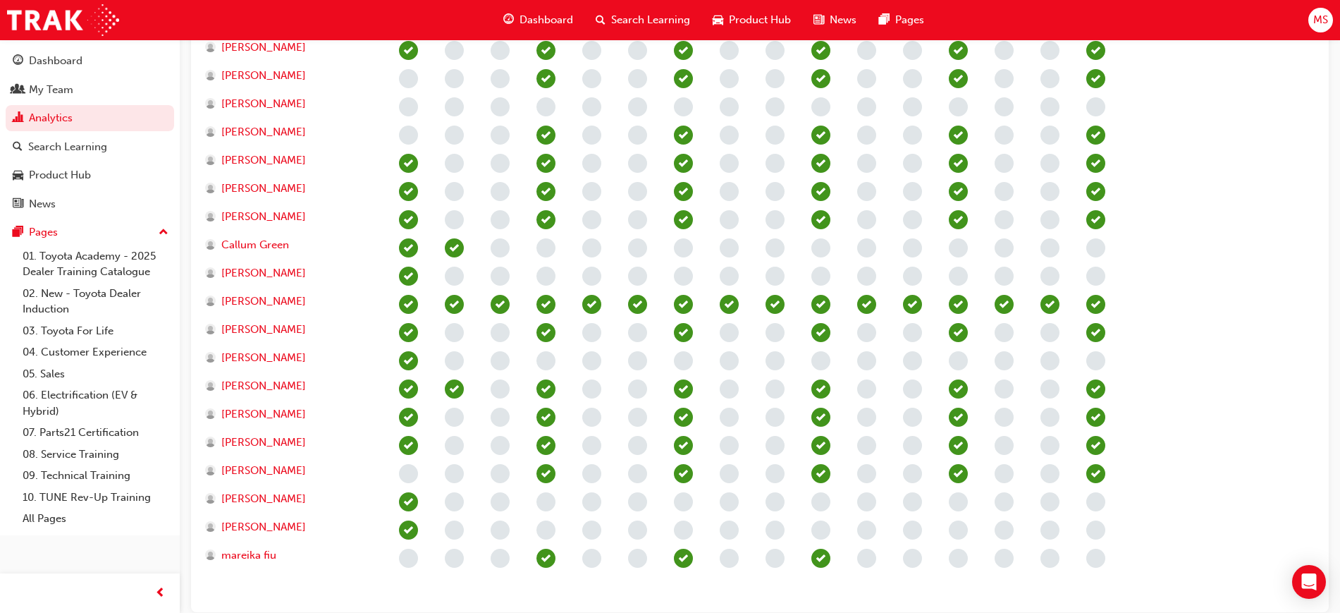
scroll to position [508, 0]
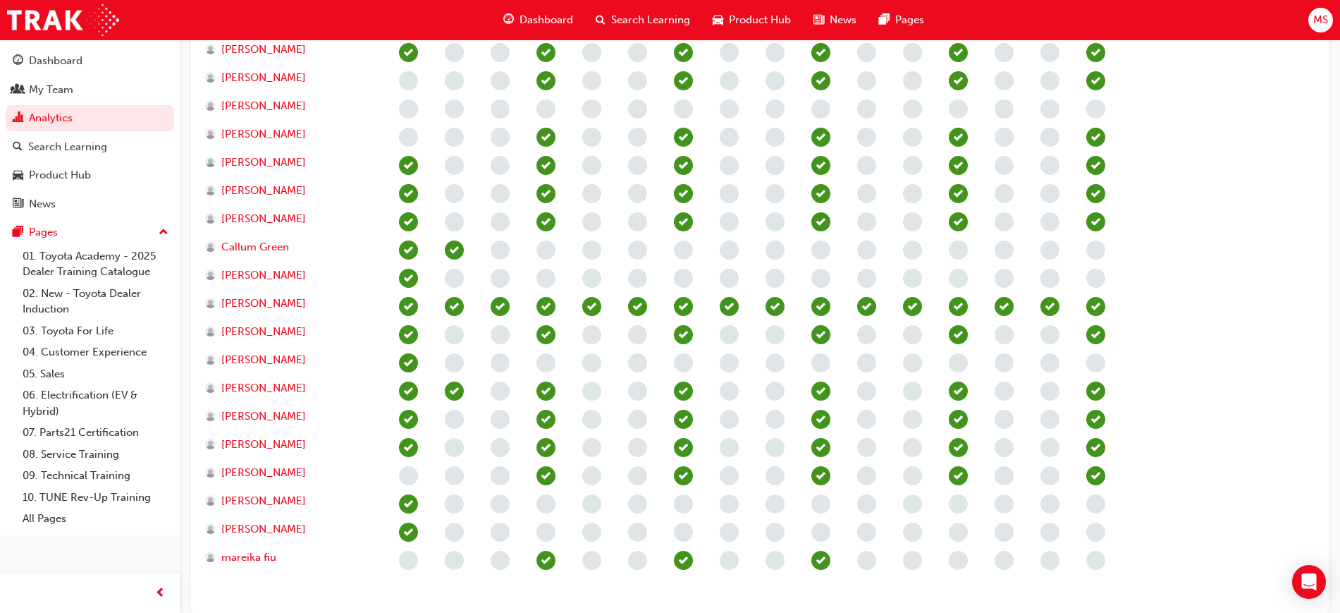
click at [1209, 208] on section "Electrical Safety Certification Fundamentals of Service (T21-STFOS) Service Ope…" at bounding box center [759, 233] width 1115 height 740
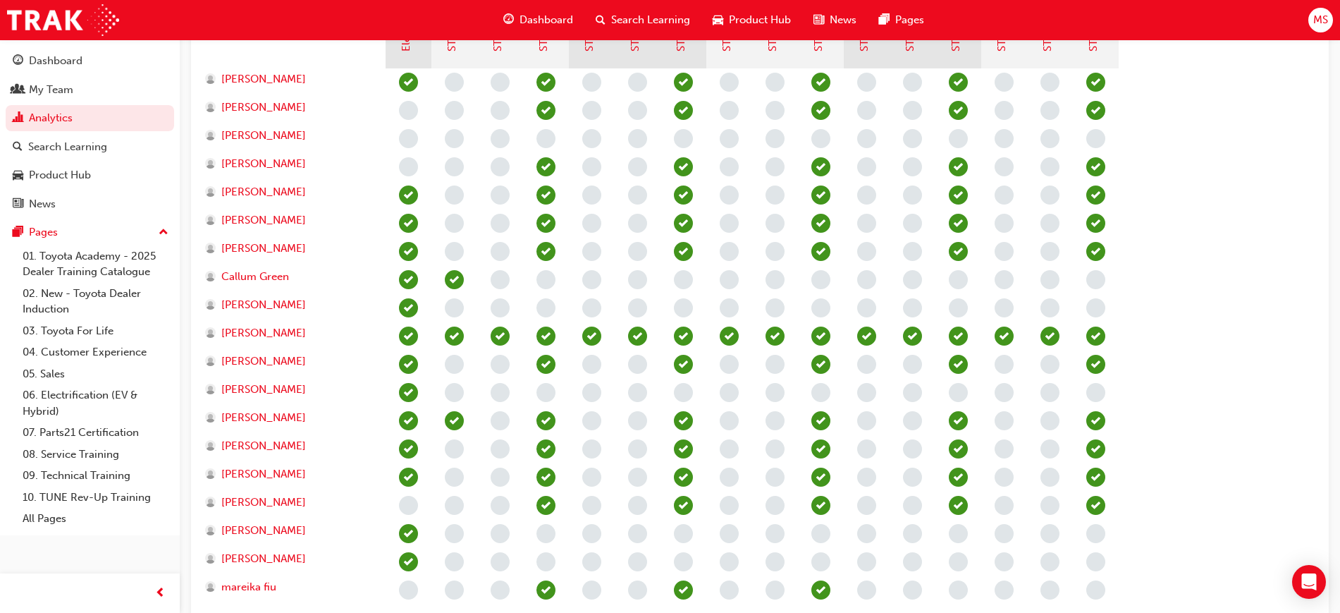
scroll to position [475, 0]
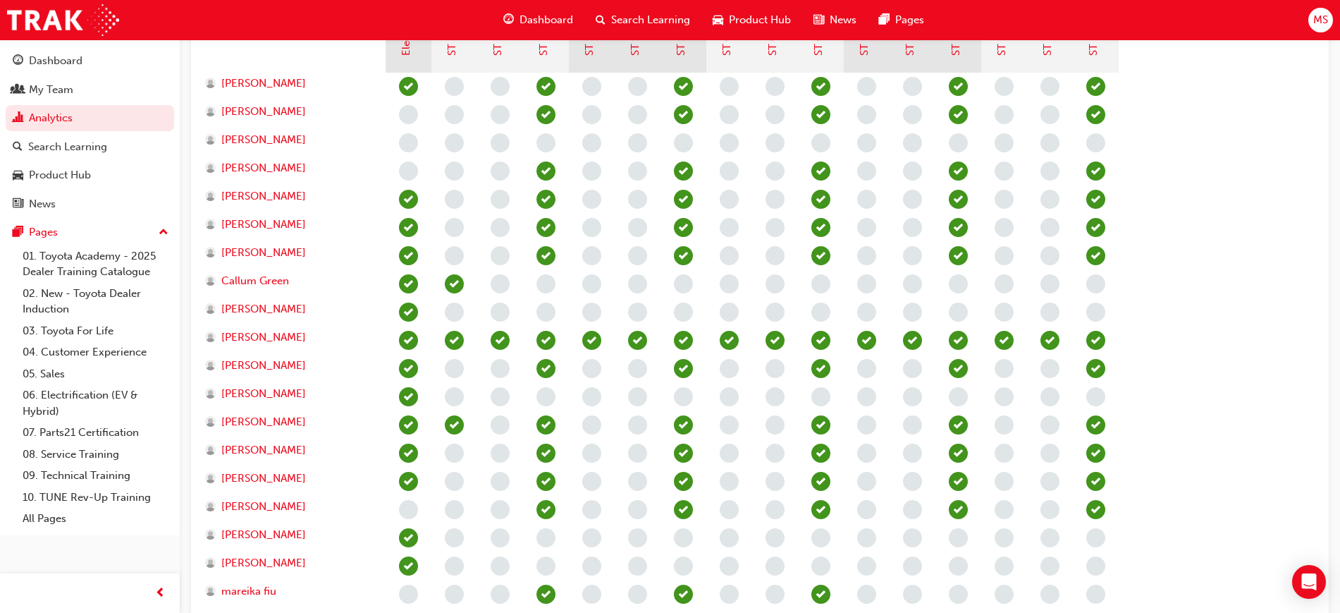
click at [1242, 218] on section "Electrical Safety Certification Fundamentals of Service (T21-STFOS) Service Ope…" at bounding box center [759, 266] width 1115 height 740
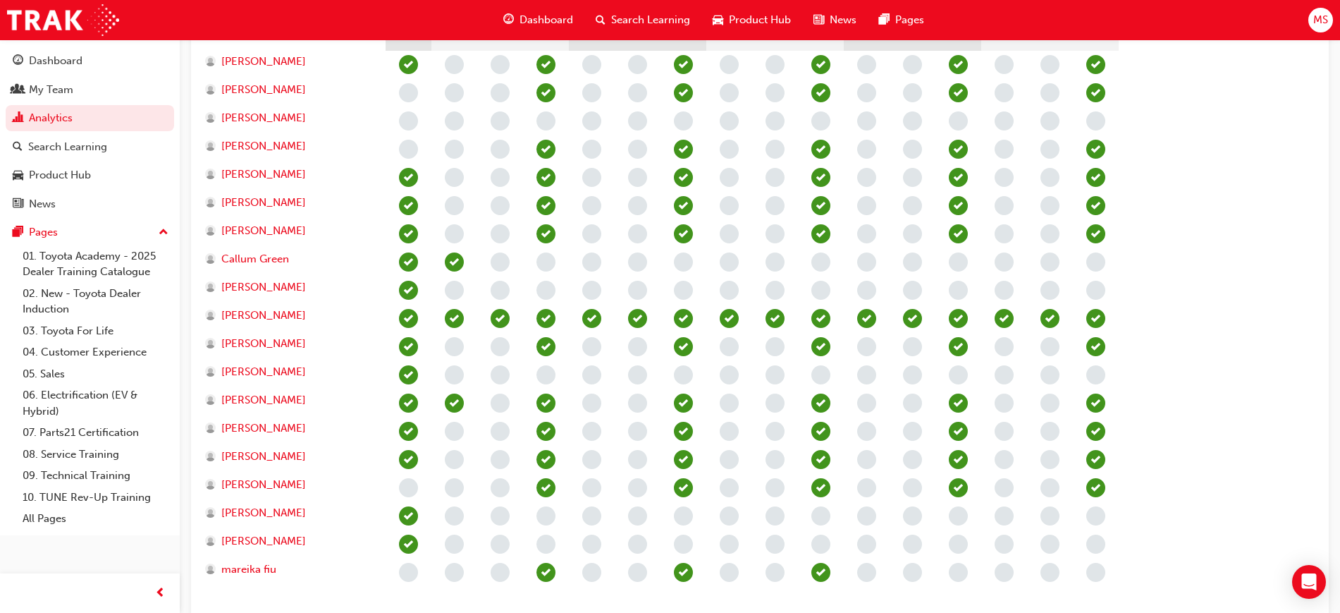
scroll to position [499, 0]
